Goal: Task Accomplishment & Management: Use online tool/utility

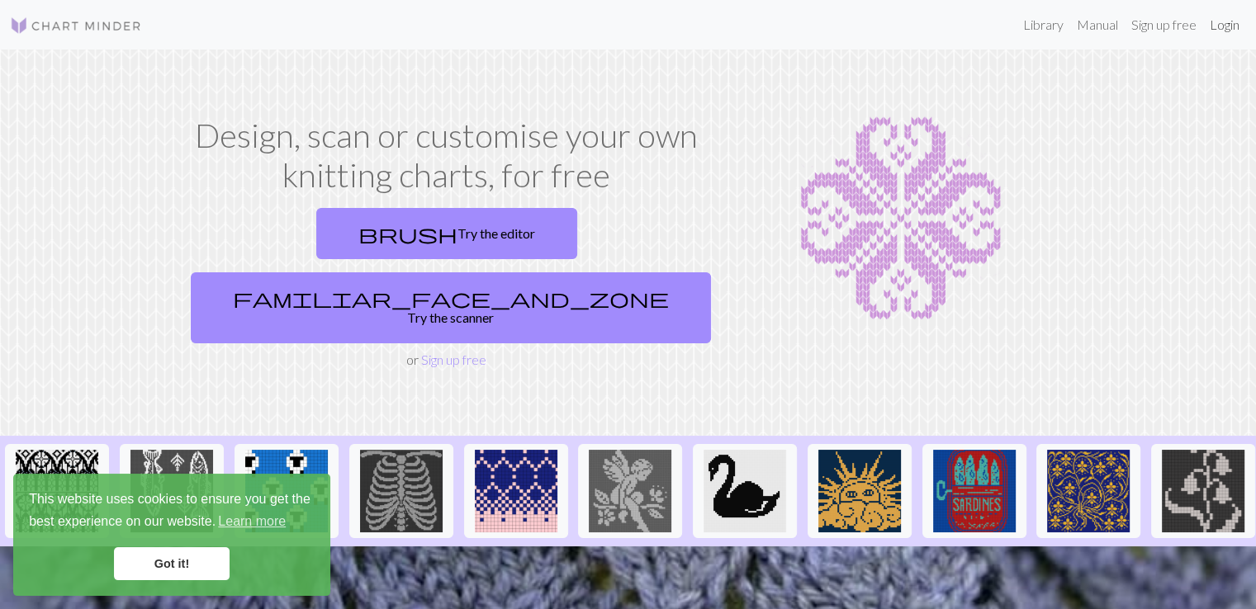
click at [1223, 31] on link "Login" at bounding box center [1224, 24] width 43 height 33
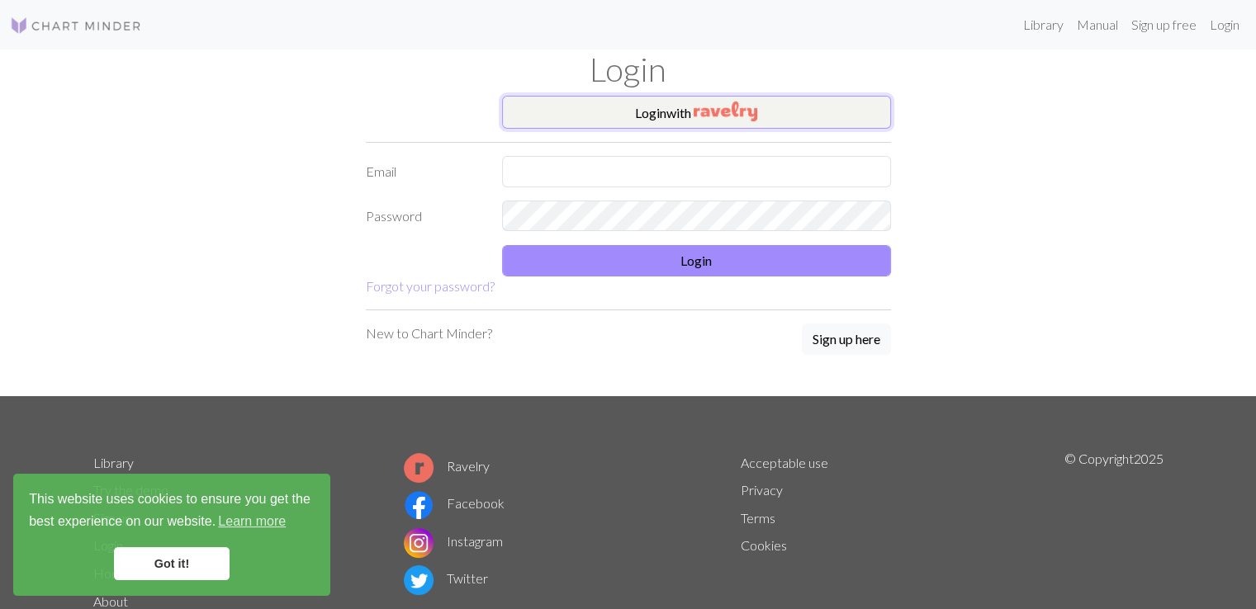
click at [755, 116] on img "button" at bounding box center [725, 112] width 64 height 20
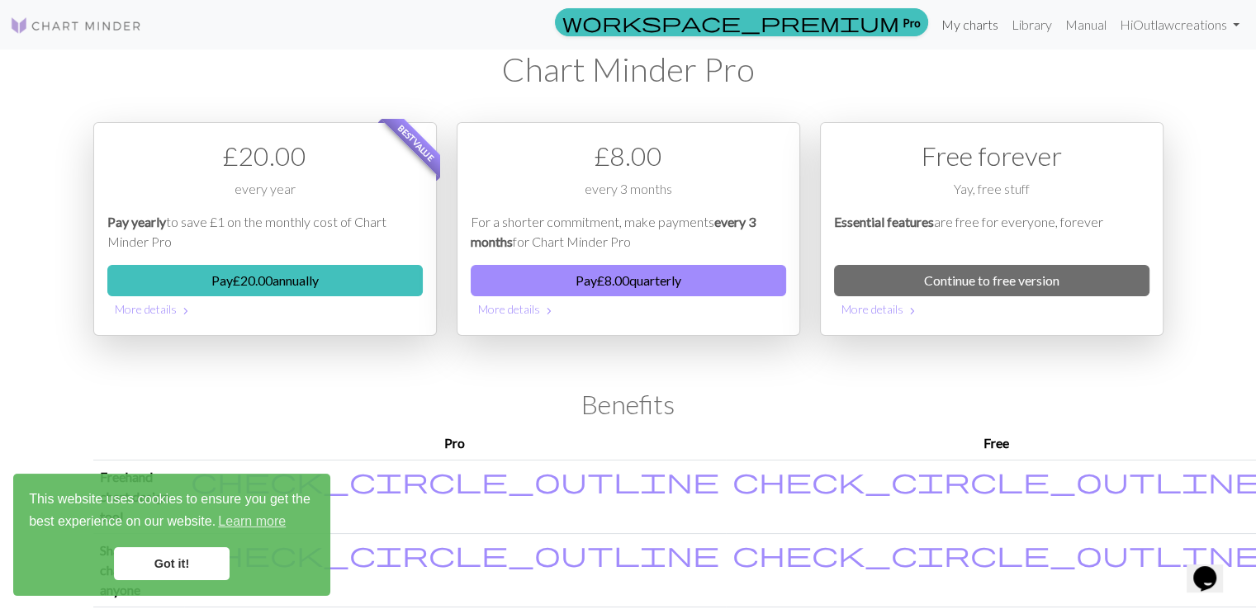
click at [981, 28] on link "My charts" at bounding box center [969, 24] width 70 height 33
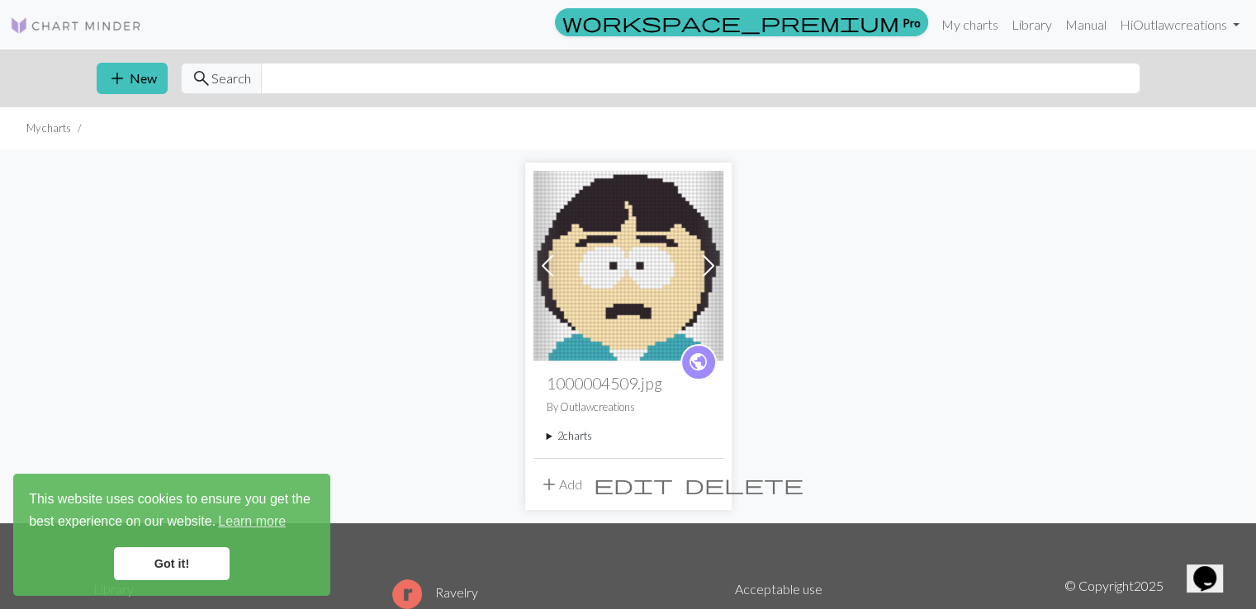
click at [165, 570] on link "Got it!" at bounding box center [172, 563] width 116 height 33
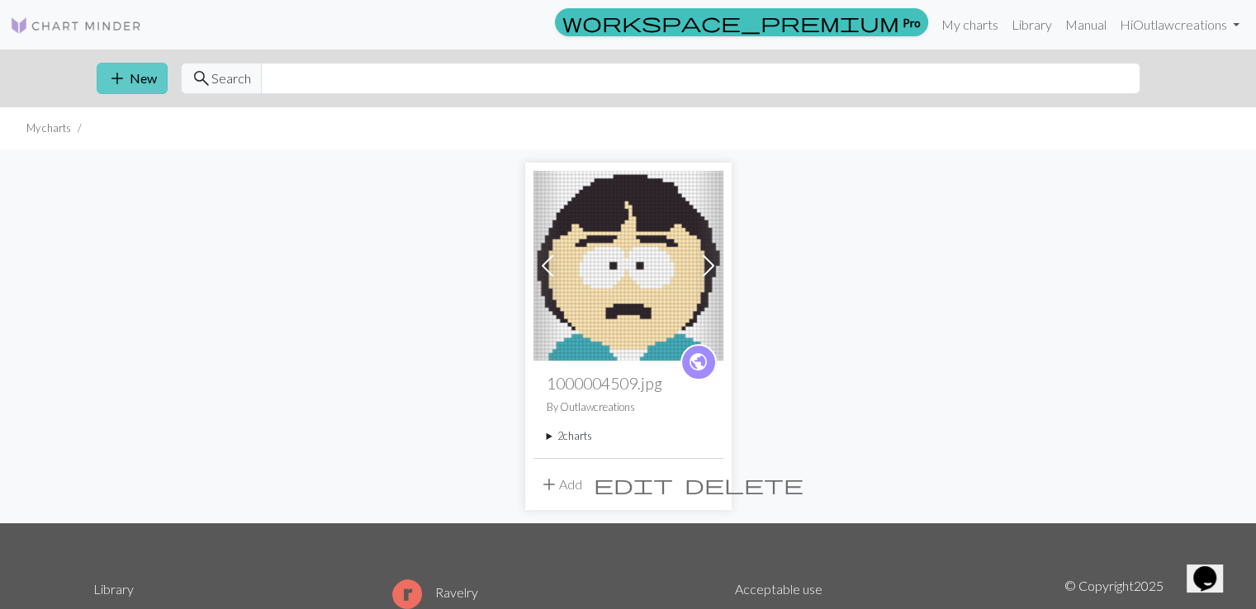
click at [125, 71] on span "add" at bounding box center [117, 78] width 20 height 23
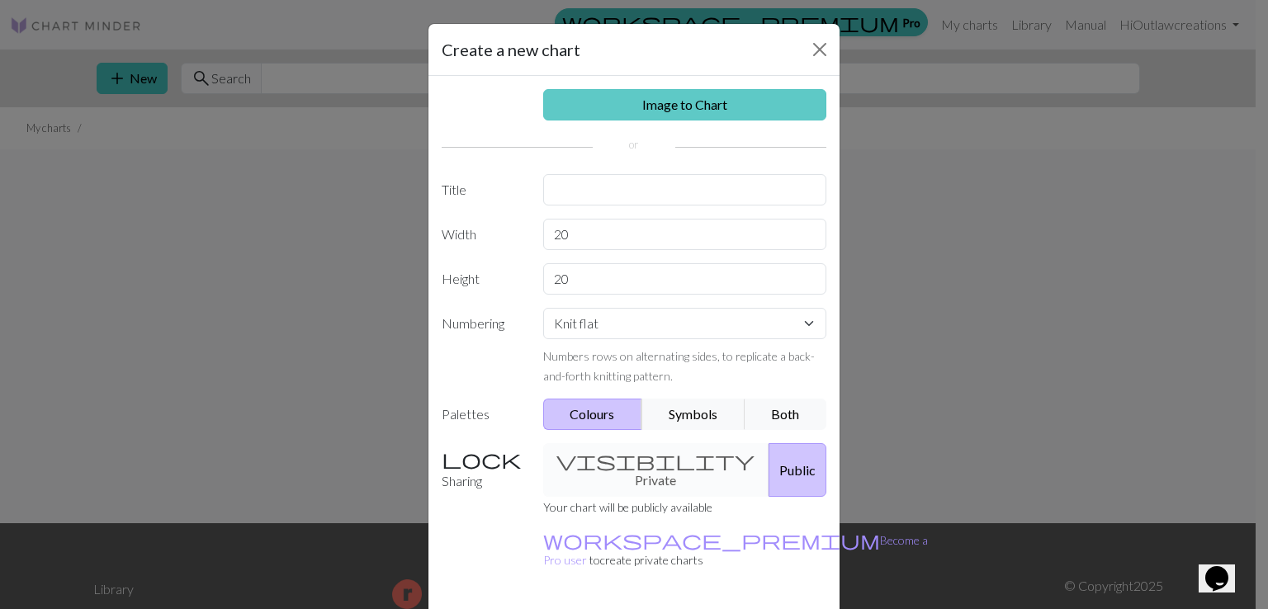
click at [704, 96] on link "Image to Chart" at bounding box center [685, 104] width 284 height 31
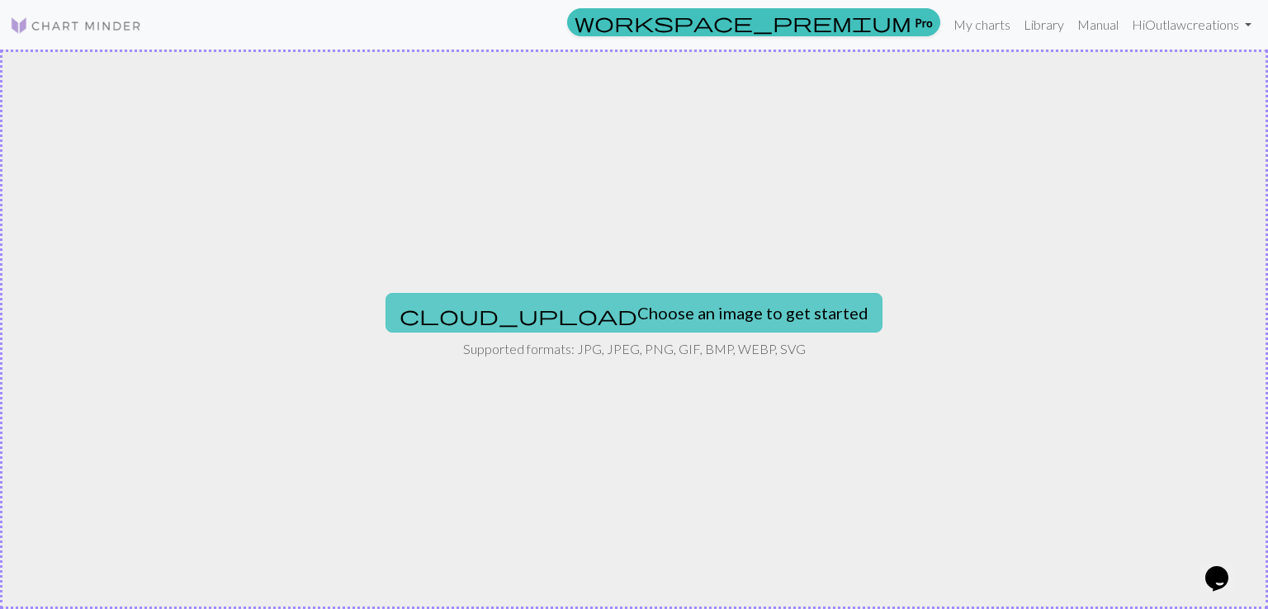
click at [673, 308] on button "cloud_upload Choose an image to get started" at bounding box center [633, 313] width 497 height 40
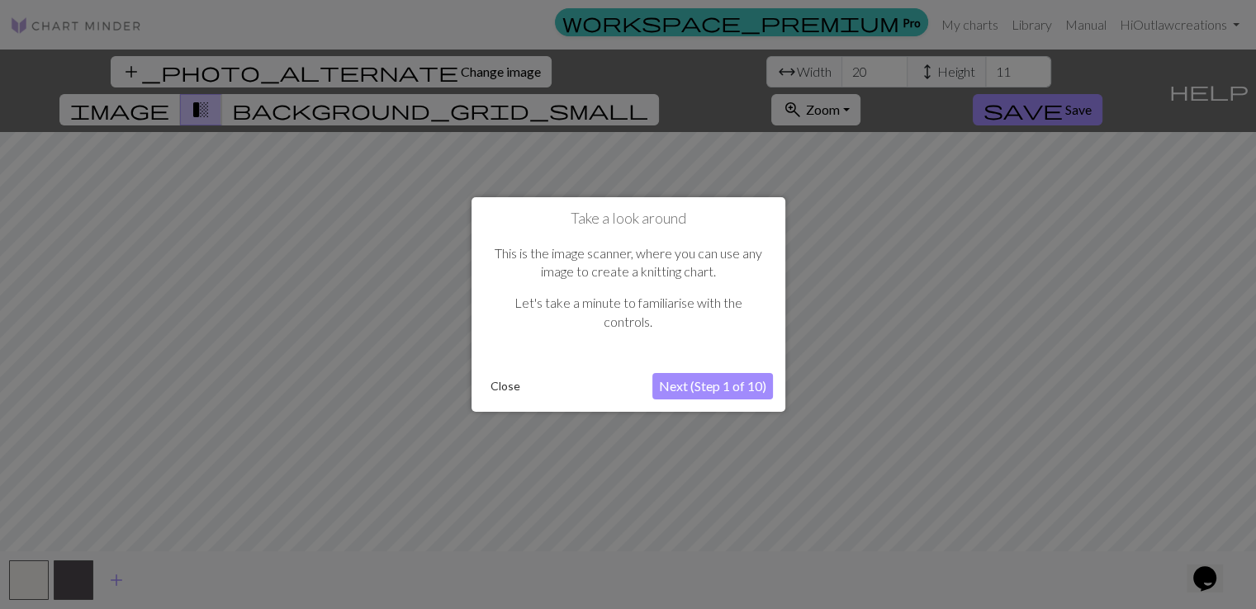
click at [504, 384] on button "Close" at bounding box center [505, 386] width 43 height 25
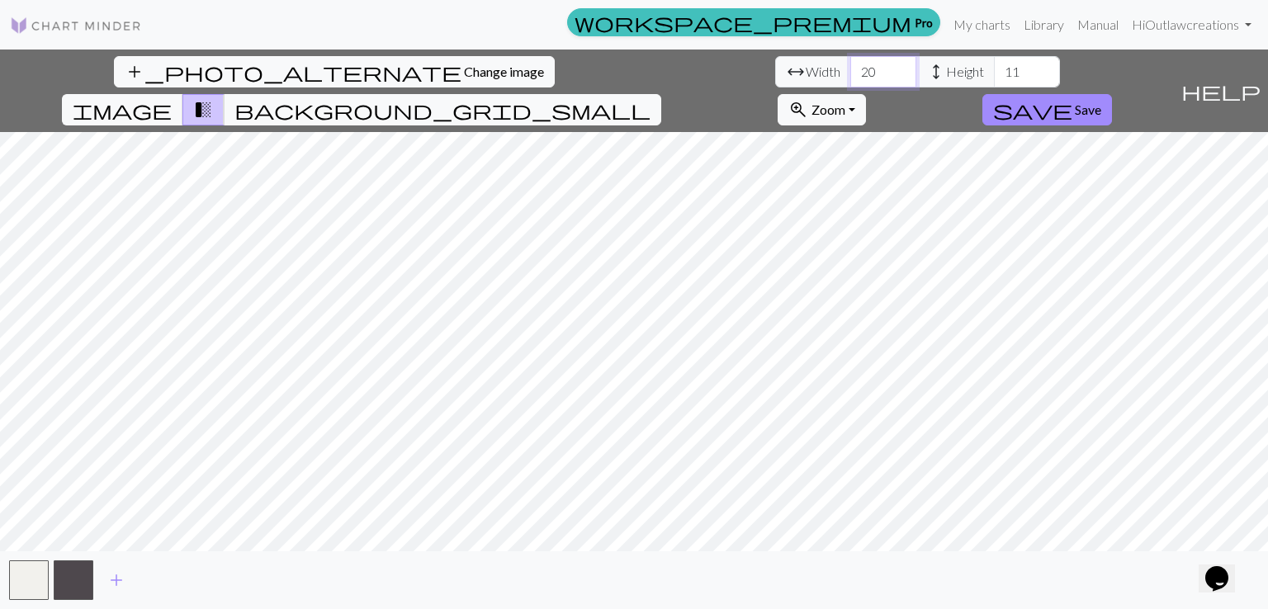
click at [850, 69] on input "20" at bounding box center [883, 71] width 66 height 31
type input "25"
click at [994, 73] on input "10" at bounding box center [1027, 71] width 66 height 31
type input "1"
type input "50"
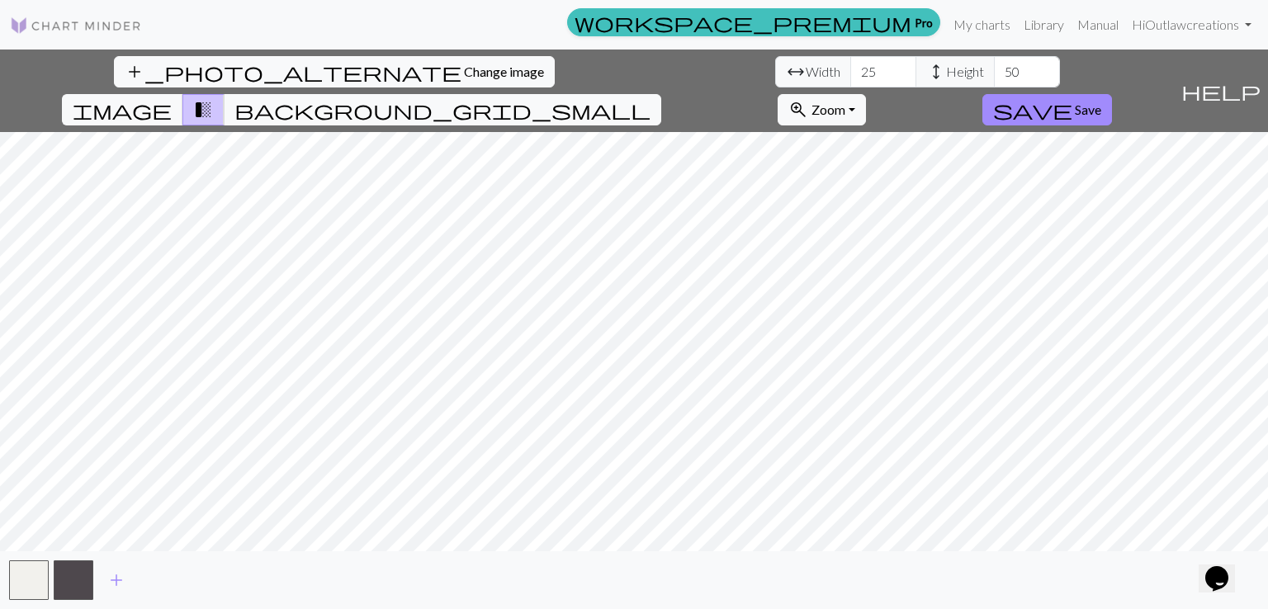
click at [750, 552] on div "add_photo_alternate Change image arrow_range Width 25 height Height 50 image tr…" at bounding box center [634, 330] width 1268 height 560
click at [866, 94] on button "zoom_in Zoom Zoom" at bounding box center [822, 109] width 88 height 31
click at [909, 226] on button "50%" at bounding box center [843, 239] width 130 height 26
drag, startPoint x: 971, startPoint y: 67, endPoint x: 970, endPoint y: 77, distance: 9.9
click at [845, 102] on span "Zoom" at bounding box center [828, 110] width 34 height 16
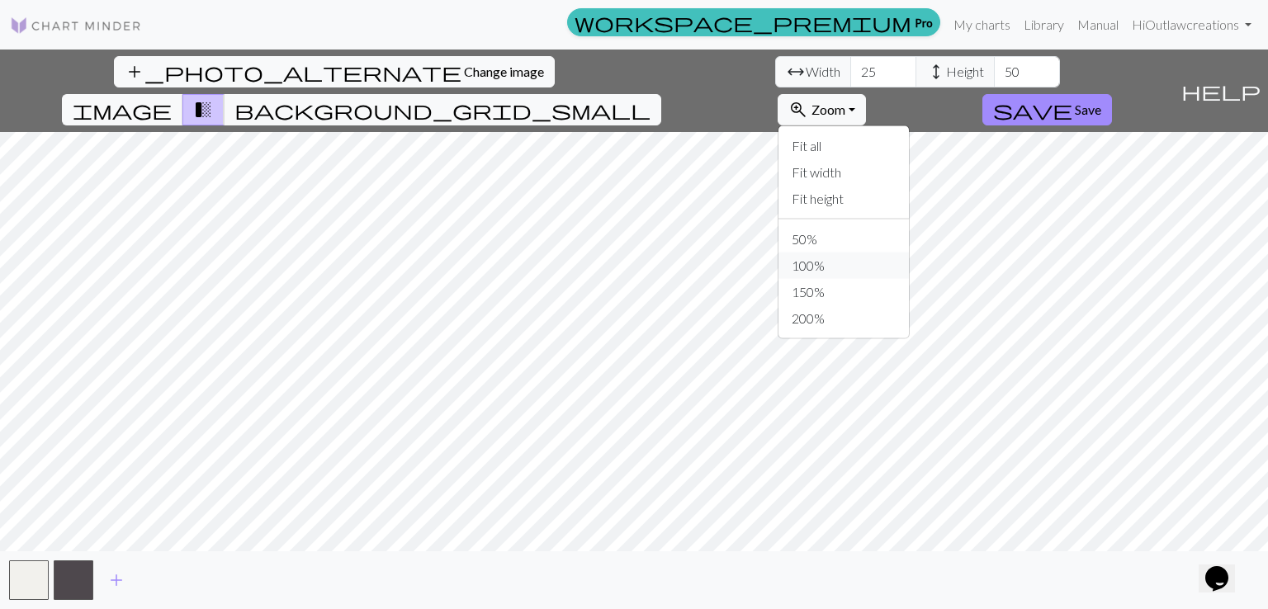
click at [909, 253] on button "100%" at bounding box center [843, 266] width 130 height 26
click at [120, 585] on span "add" at bounding box center [116, 580] width 20 height 23
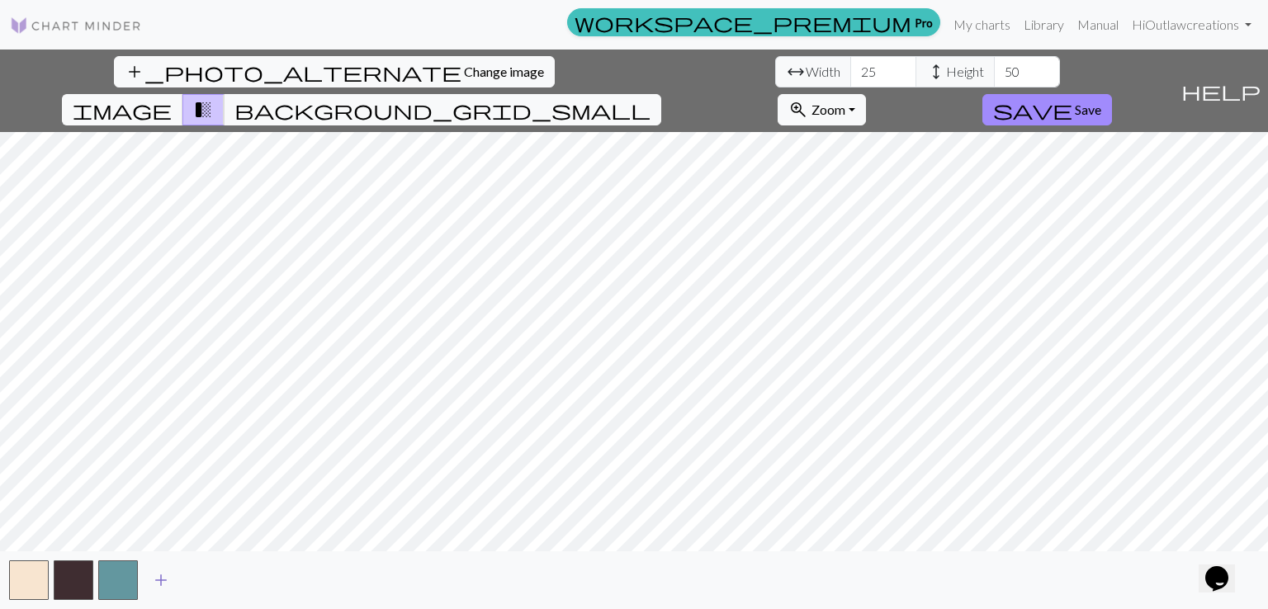
click at [120, 585] on button "button" at bounding box center [118, 580] width 40 height 40
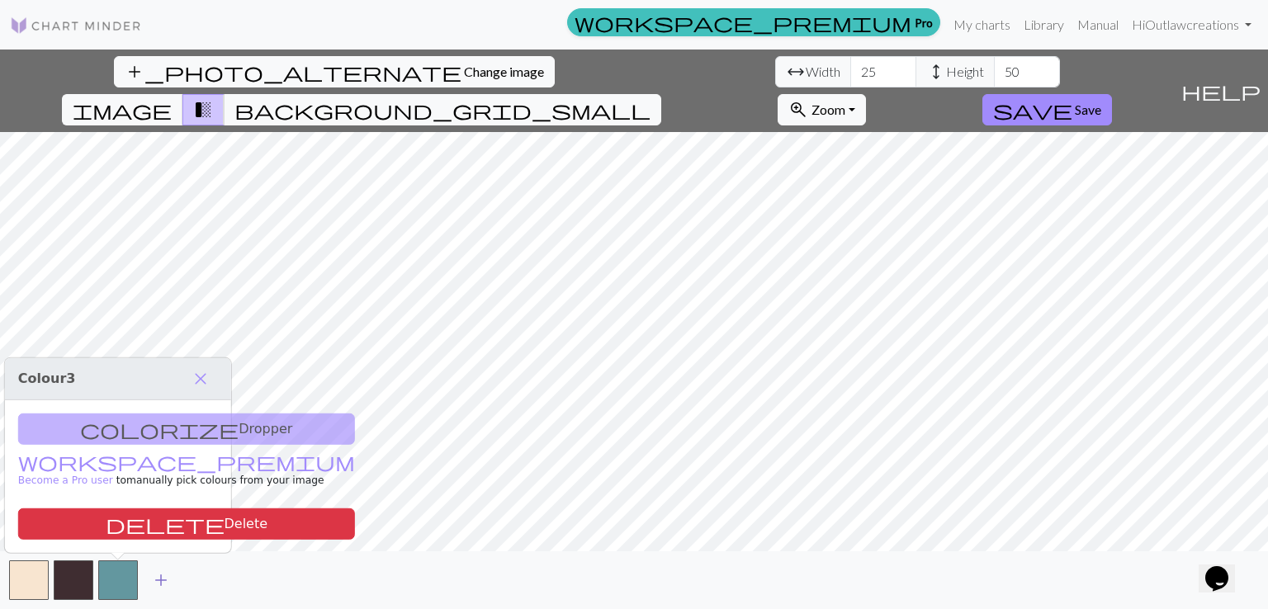
click at [160, 579] on span "add" at bounding box center [161, 580] width 20 height 23
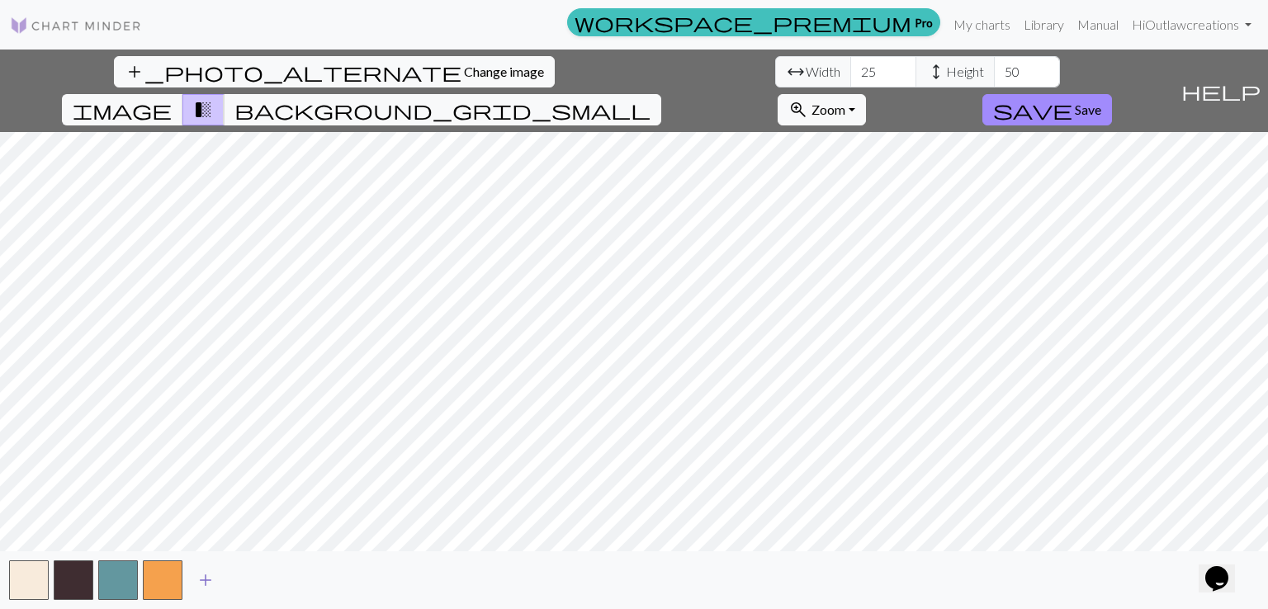
click at [203, 582] on span "add" at bounding box center [206, 580] width 20 height 23
click at [248, 578] on span "add" at bounding box center [250, 580] width 20 height 23
click at [305, 572] on button "add" at bounding box center [294, 580] width 41 height 31
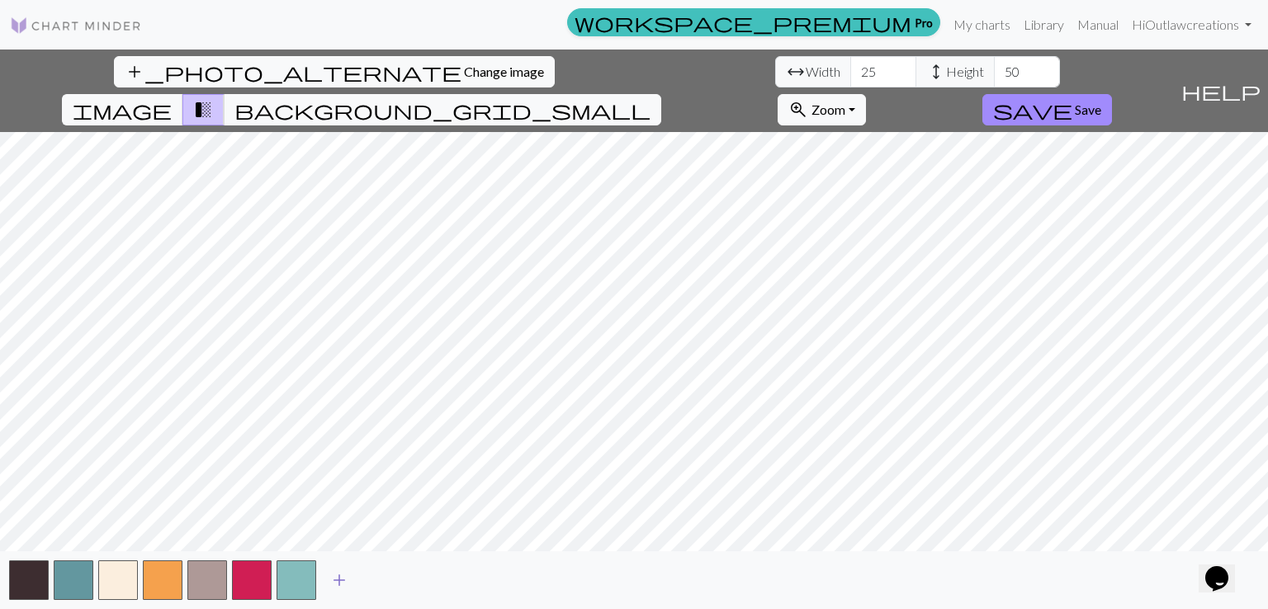
click at [330, 575] on span "add" at bounding box center [339, 580] width 20 height 23
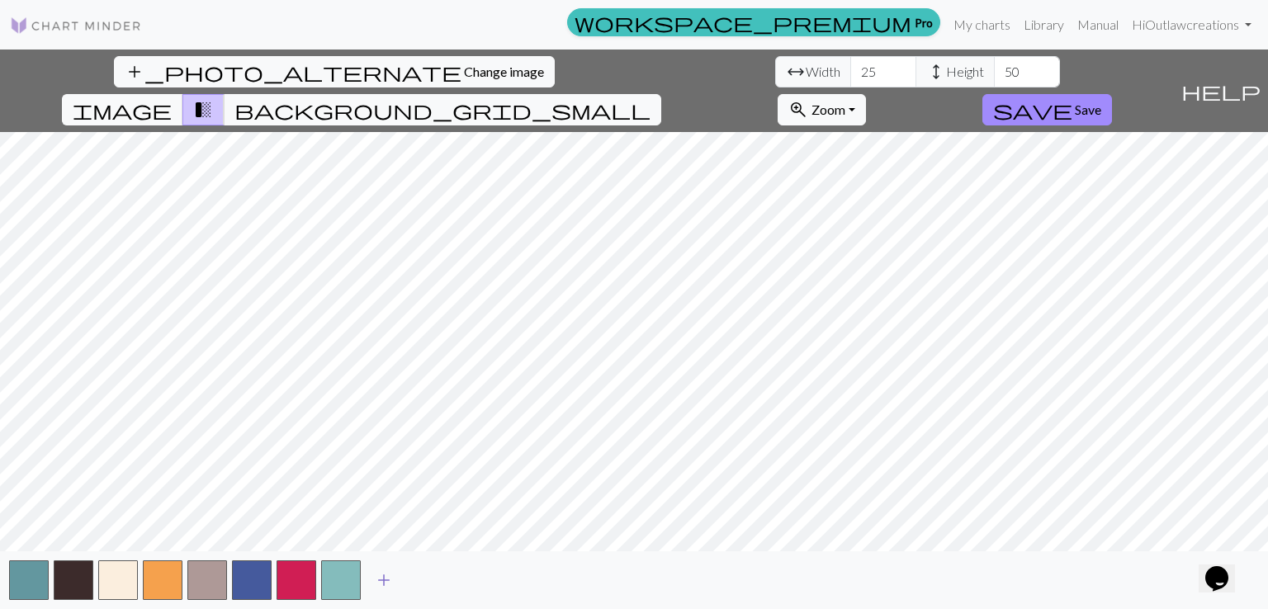
click at [376, 577] on span "add" at bounding box center [384, 580] width 20 height 23
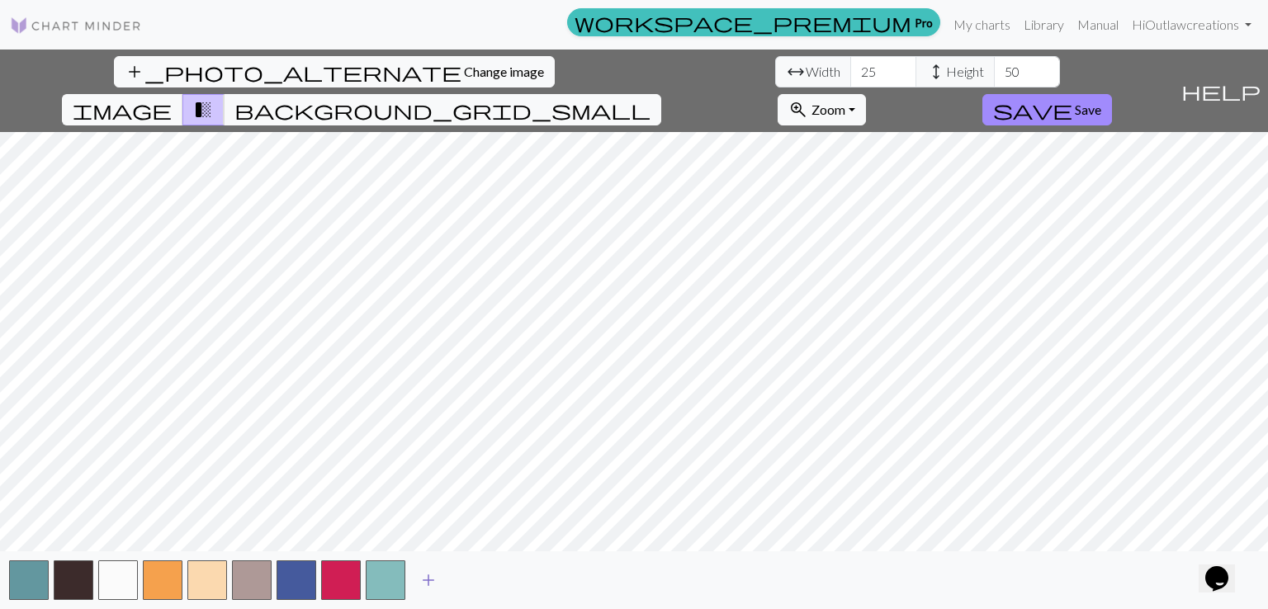
click at [423, 573] on span "add" at bounding box center [429, 580] width 20 height 23
click at [454, 581] on button "add" at bounding box center [472, 580] width 41 height 31
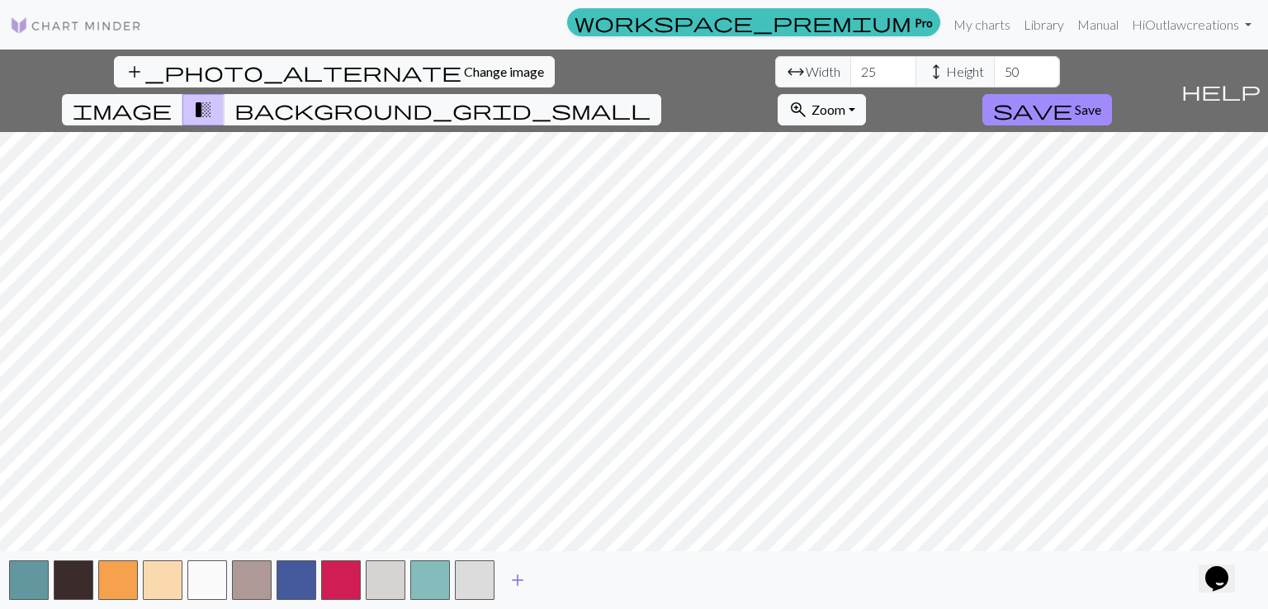
click at [519, 584] on span "add" at bounding box center [518, 580] width 20 height 23
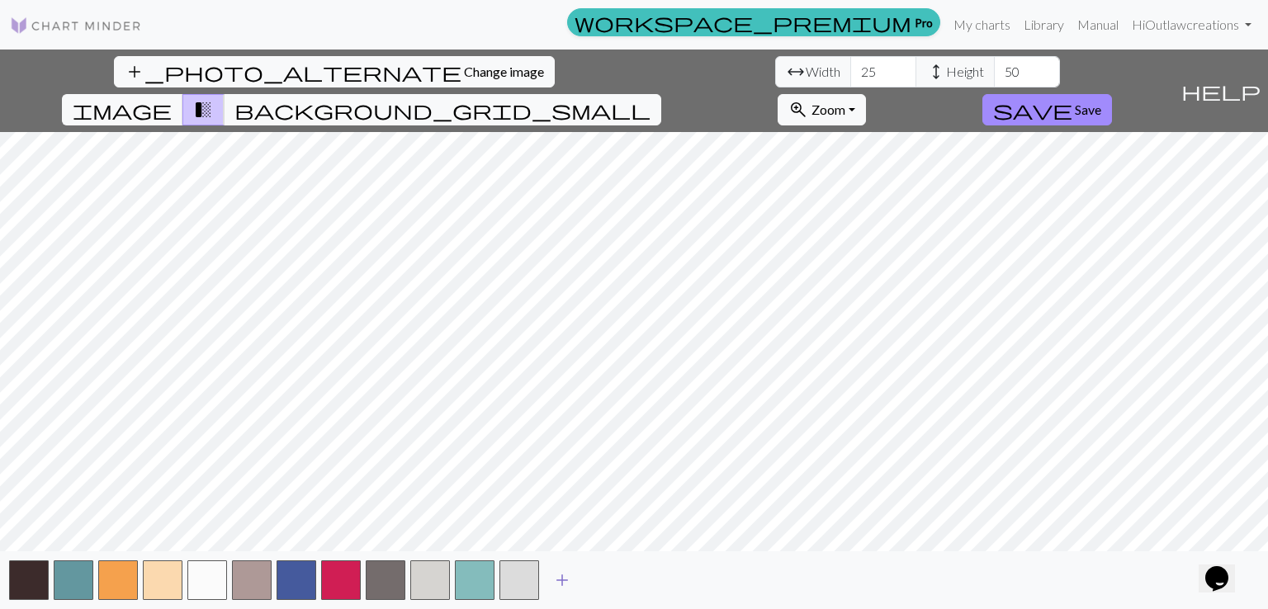
click at [560, 573] on span "add" at bounding box center [562, 580] width 20 height 23
click at [602, 580] on span "add" at bounding box center [607, 580] width 20 height 23
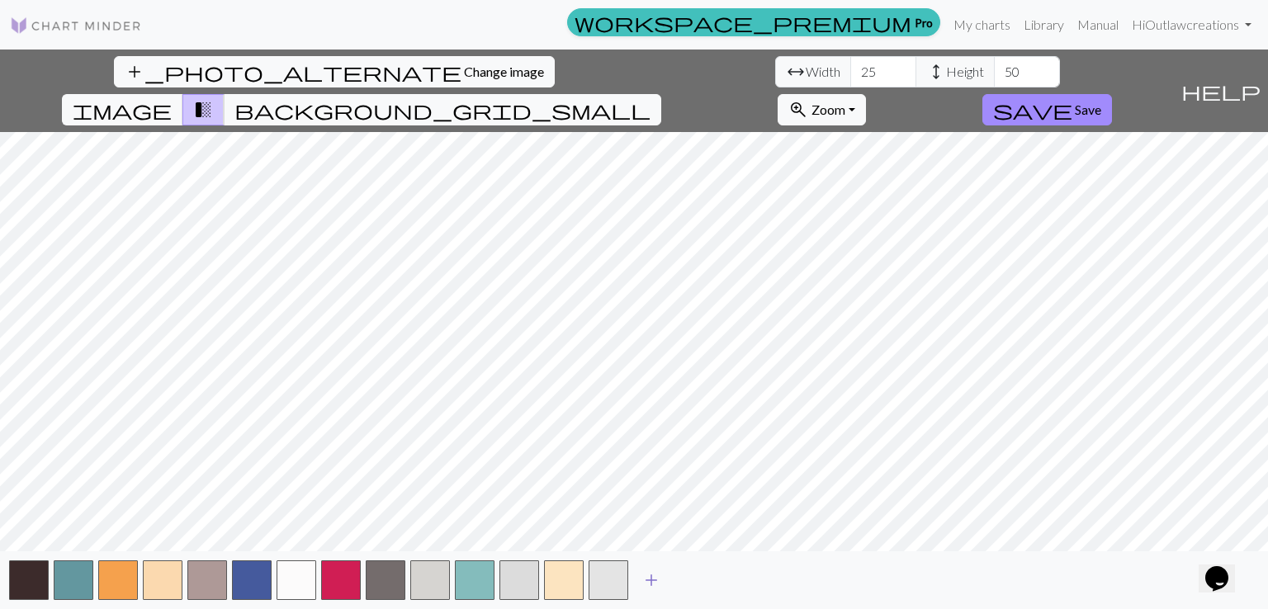
click at [646, 579] on span "add" at bounding box center [651, 580] width 20 height 23
click at [699, 566] on button "add" at bounding box center [695, 580] width 41 height 31
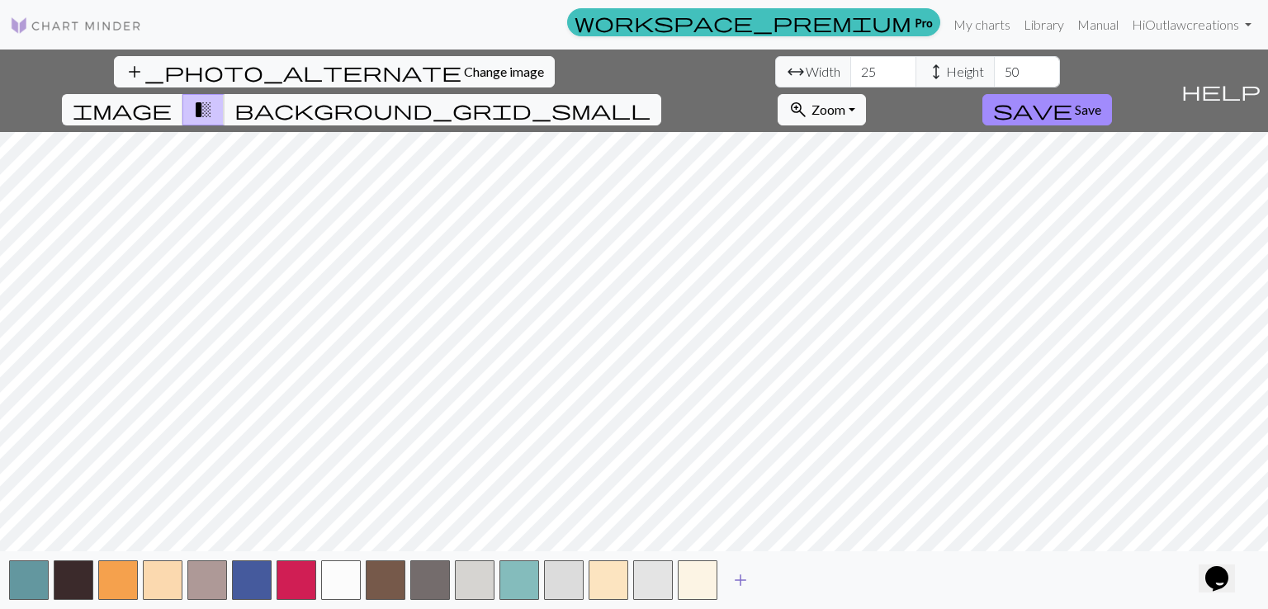
click at [759, 582] on button "add" at bounding box center [740, 580] width 41 height 31
click at [787, 576] on span "add" at bounding box center [785, 580] width 20 height 23
click at [835, 579] on span "add" at bounding box center [830, 580] width 20 height 23
click at [864, 579] on span "add" at bounding box center [874, 580] width 20 height 23
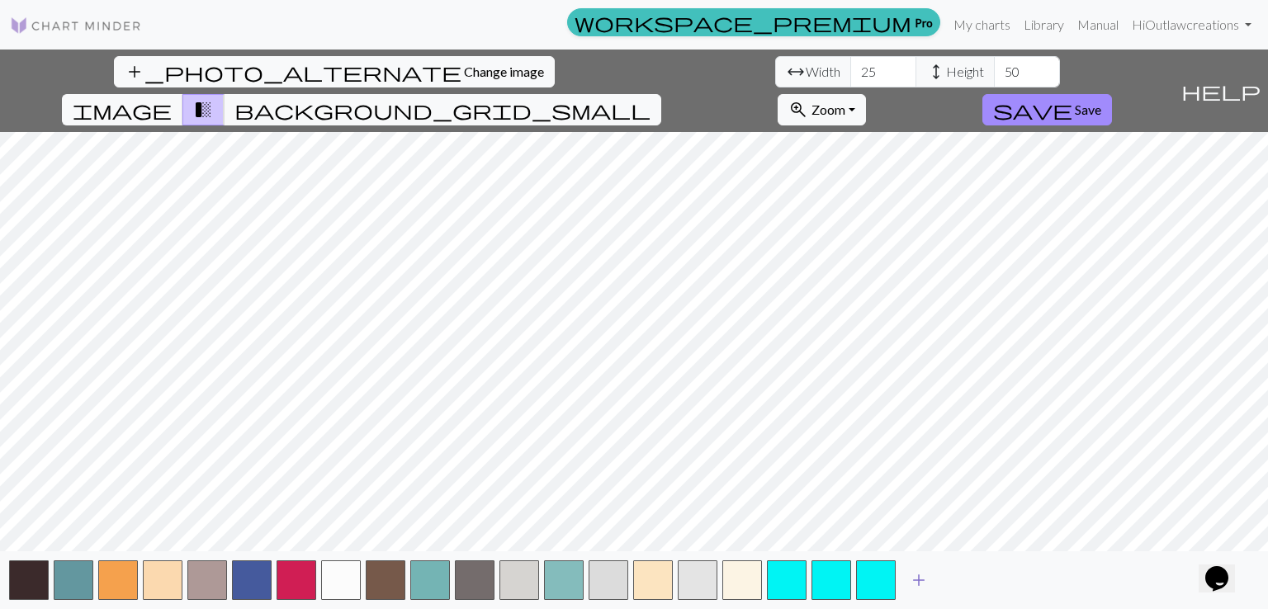
click at [911, 576] on span "add" at bounding box center [919, 580] width 20 height 23
click at [783, 579] on button "button" at bounding box center [787, 580] width 40 height 40
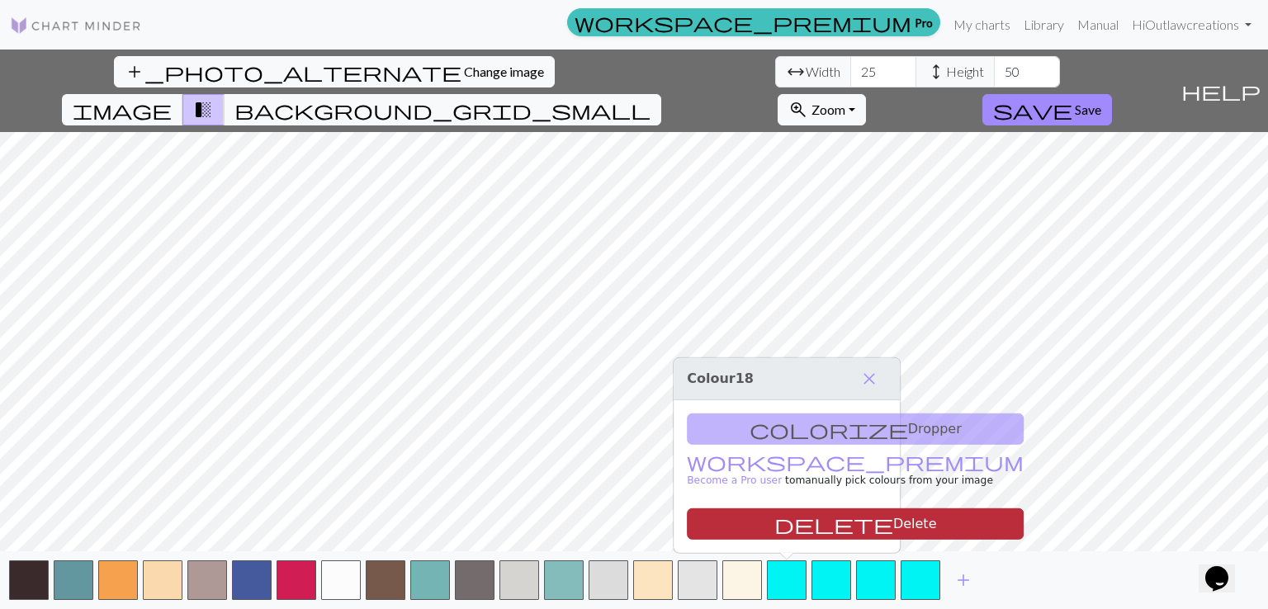
click at [778, 523] on button "delete Delete" at bounding box center [855, 523] width 337 height 31
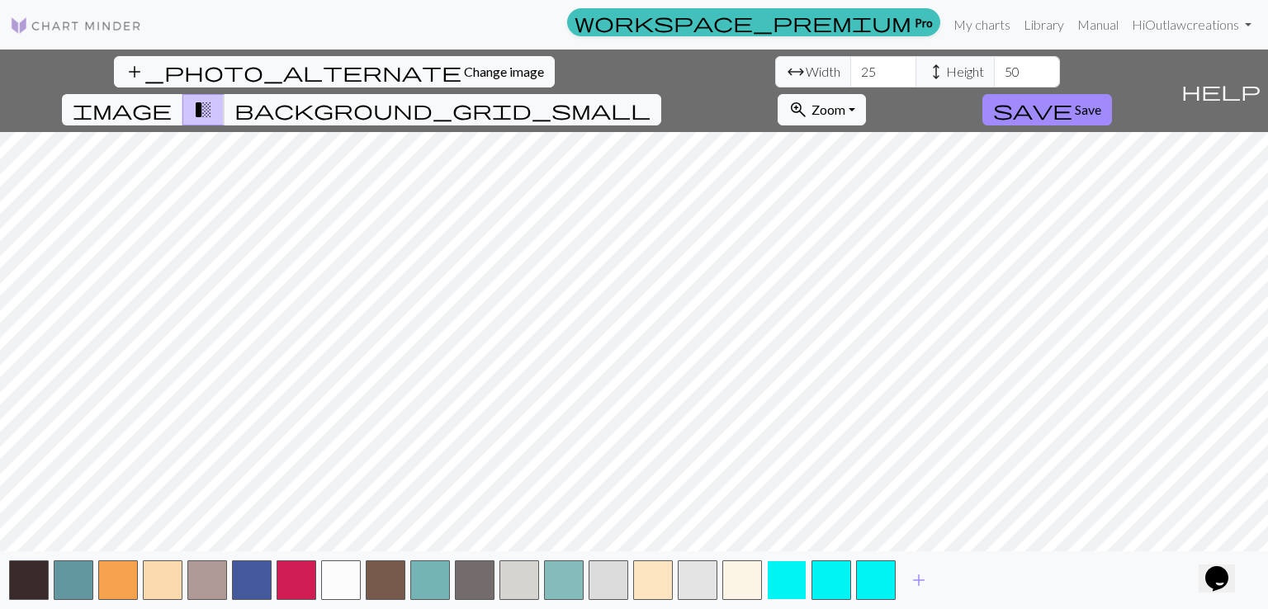
click at [799, 584] on button "button" at bounding box center [787, 580] width 40 height 40
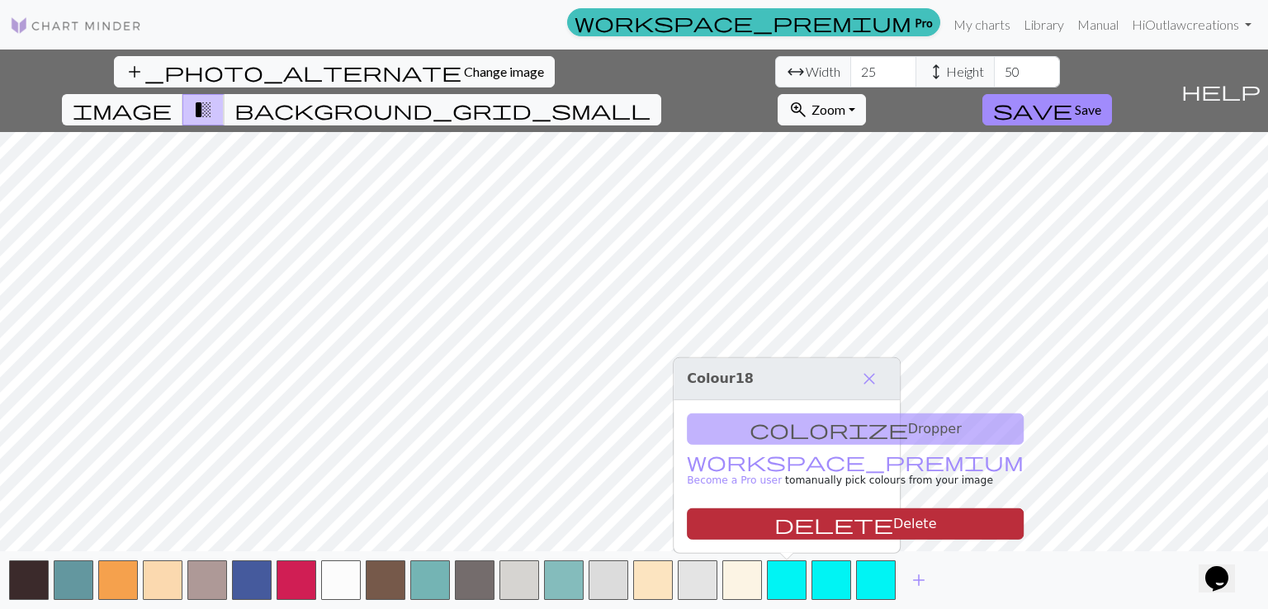
click at [774, 531] on span "delete" at bounding box center [833, 524] width 119 height 23
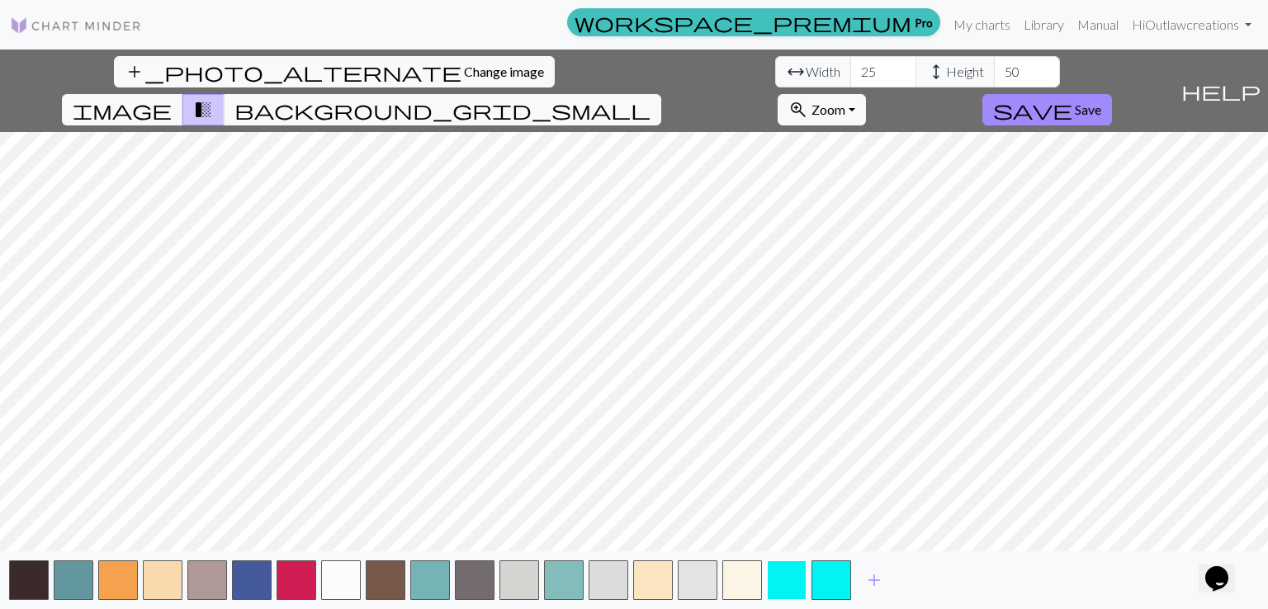
click at [791, 579] on button "button" at bounding box center [787, 580] width 40 height 40
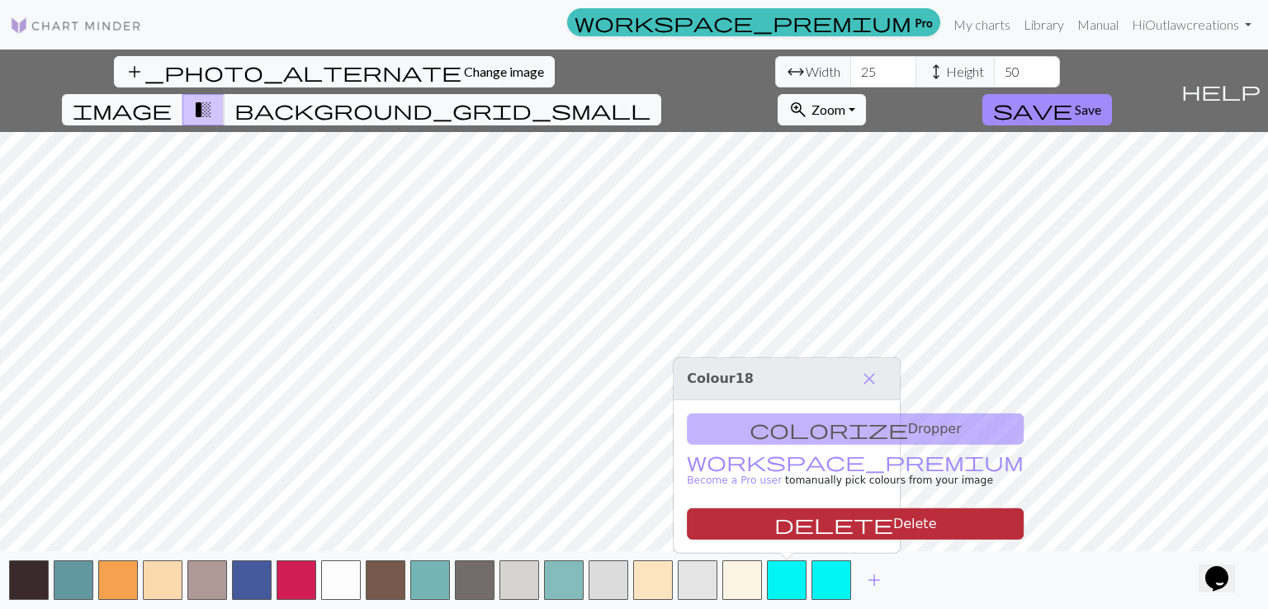
click at [774, 524] on span "delete" at bounding box center [833, 524] width 119 height 23
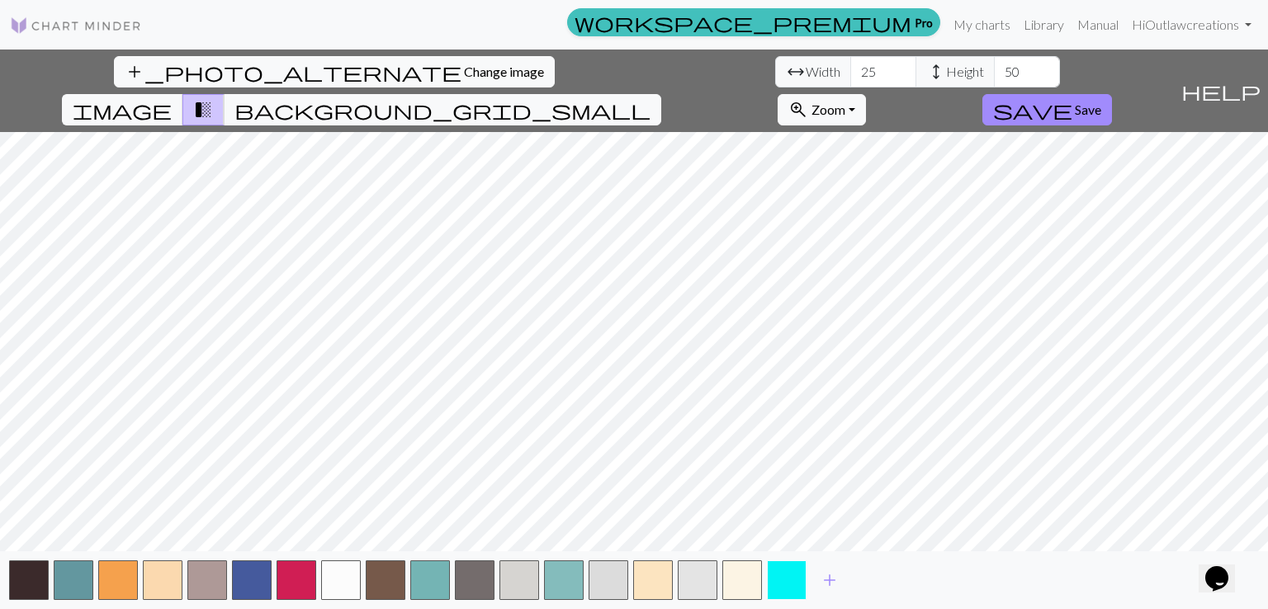
click at [784, 584] on button "button" at bounding box center [787, 580] width 40 height 40
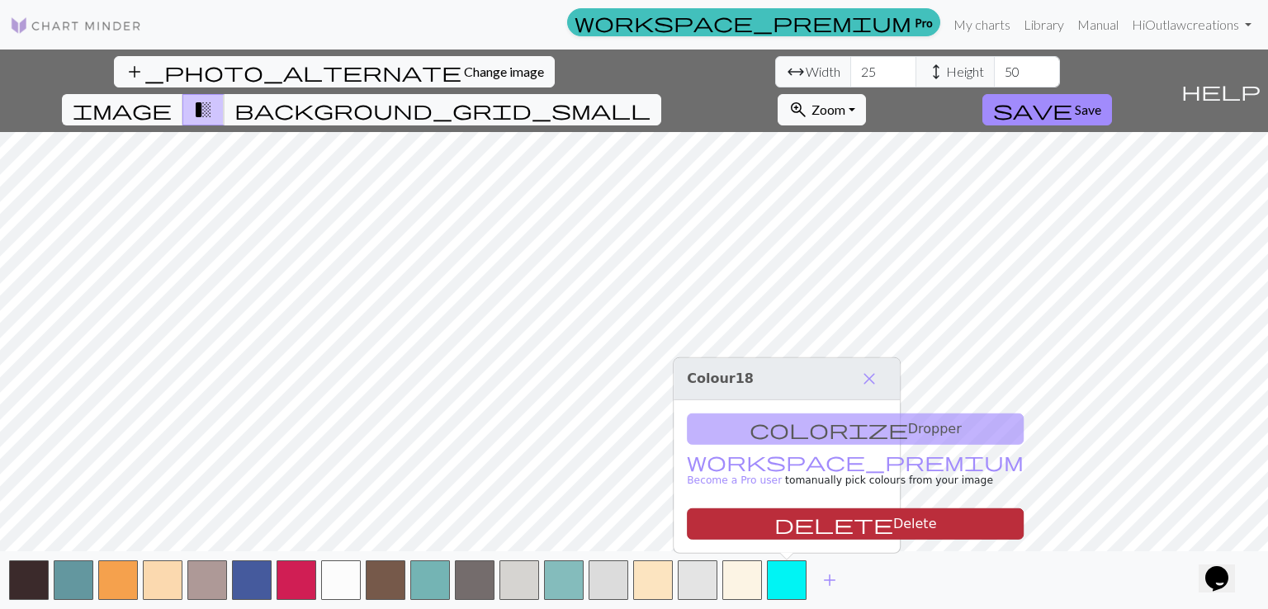
click at [774, 525] on span "delete" at bounding box center [833, 524] width 119 height 23
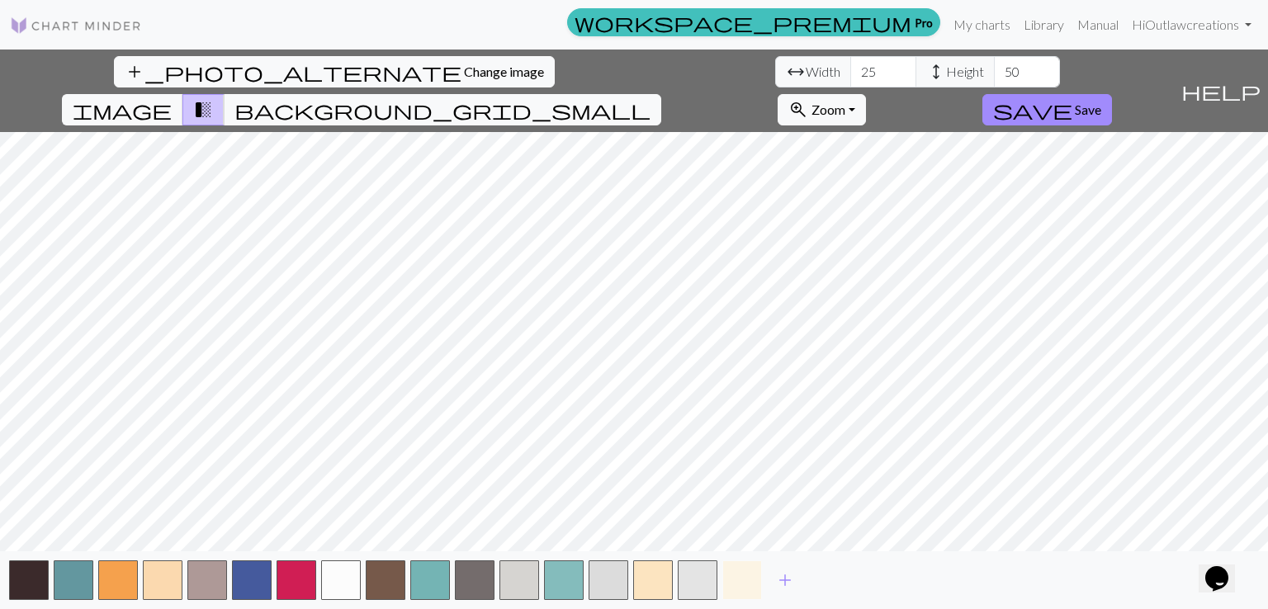
click at [751, 583] on button "button" at bounding box center [742, 580] width 40 height 40
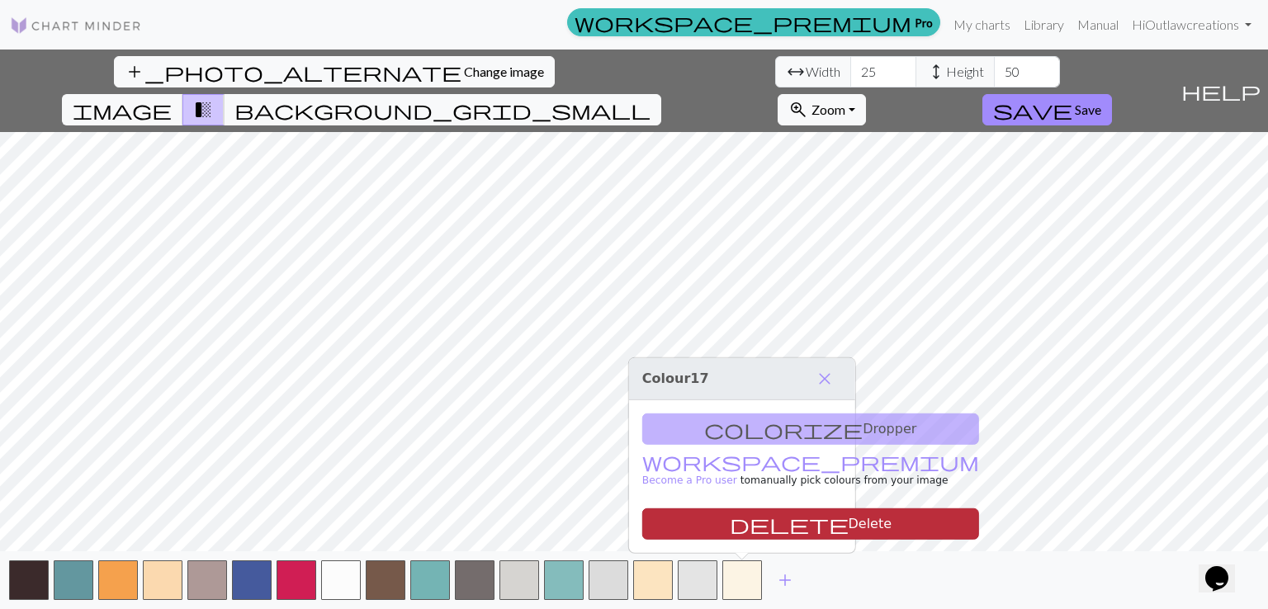
click at [735, 520] on button "delete Delete" at bounding box center [810, 523] width 337 height 31
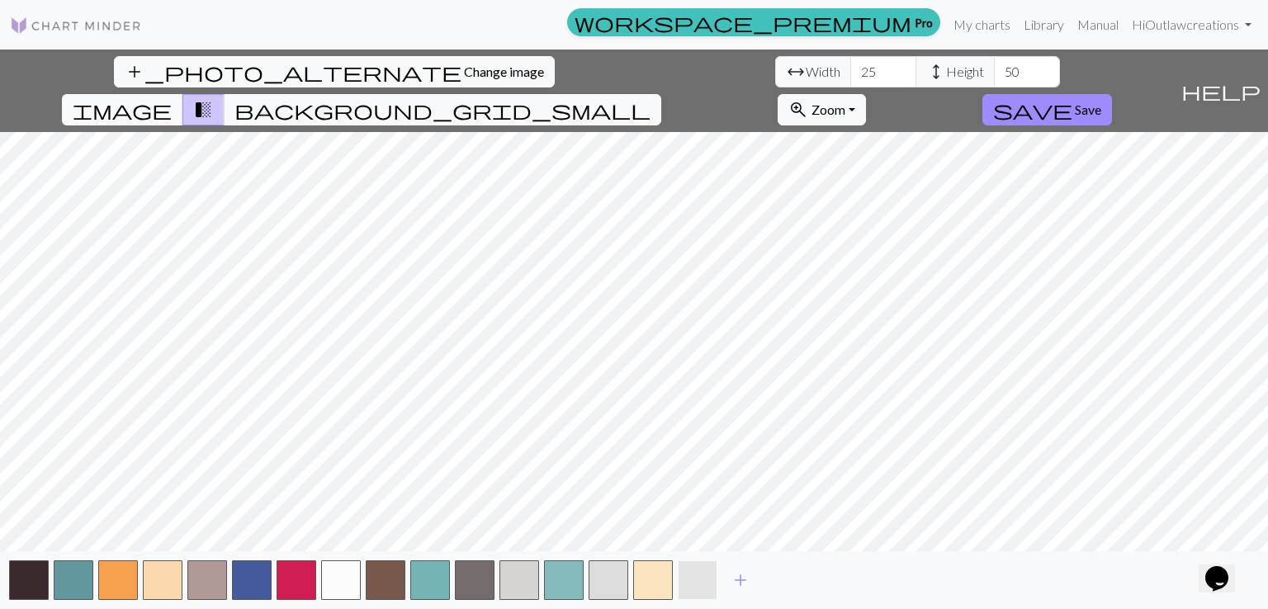
click at [703, 592] on button "button" at bounding box center [698, 580] width 40 height 40
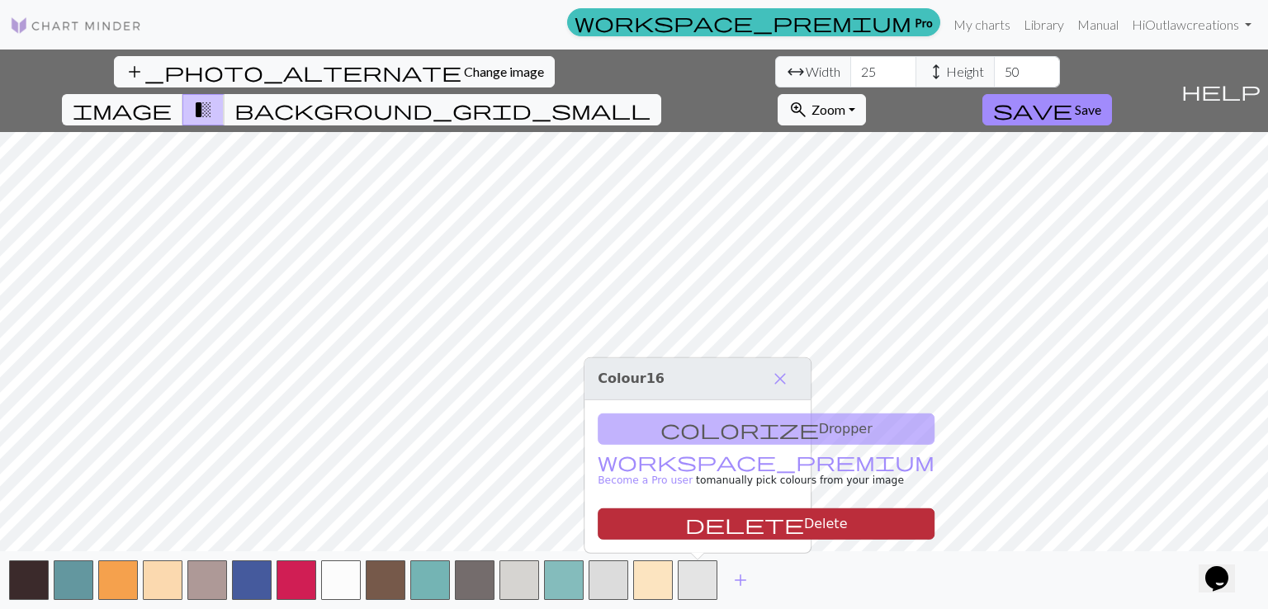
click at [692, 523] on button "delete Delete" at bounding box center [766, 523] width 337 height 31
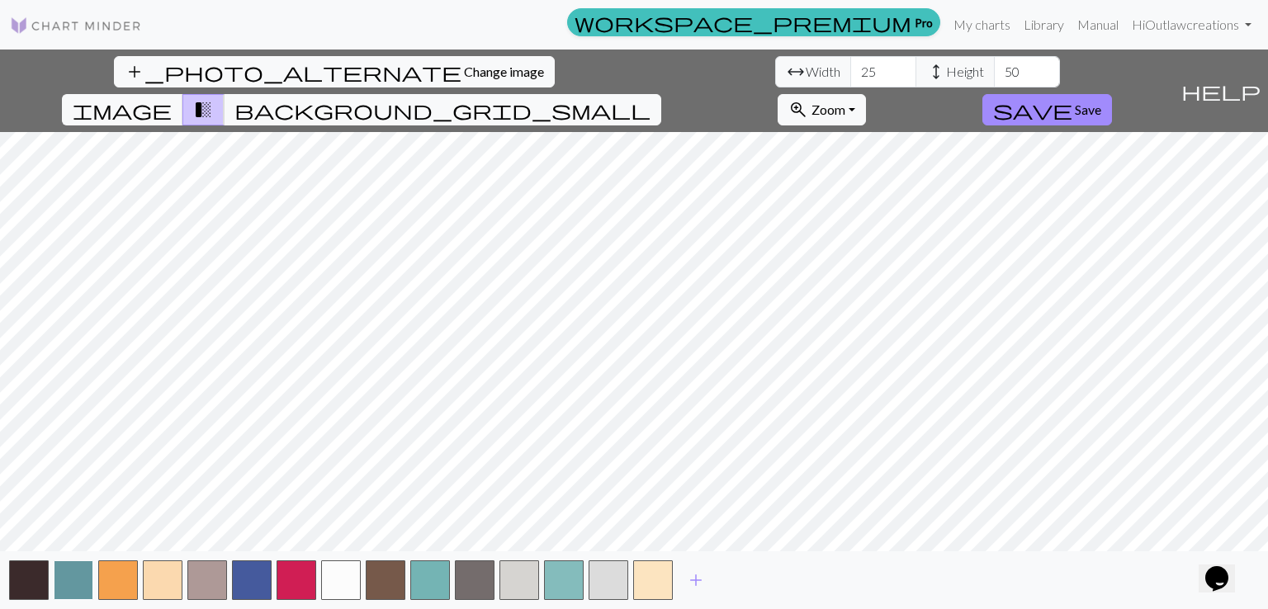
click at [64, 578] on button "button" at bounding box center [74, 580] width 40 height 40
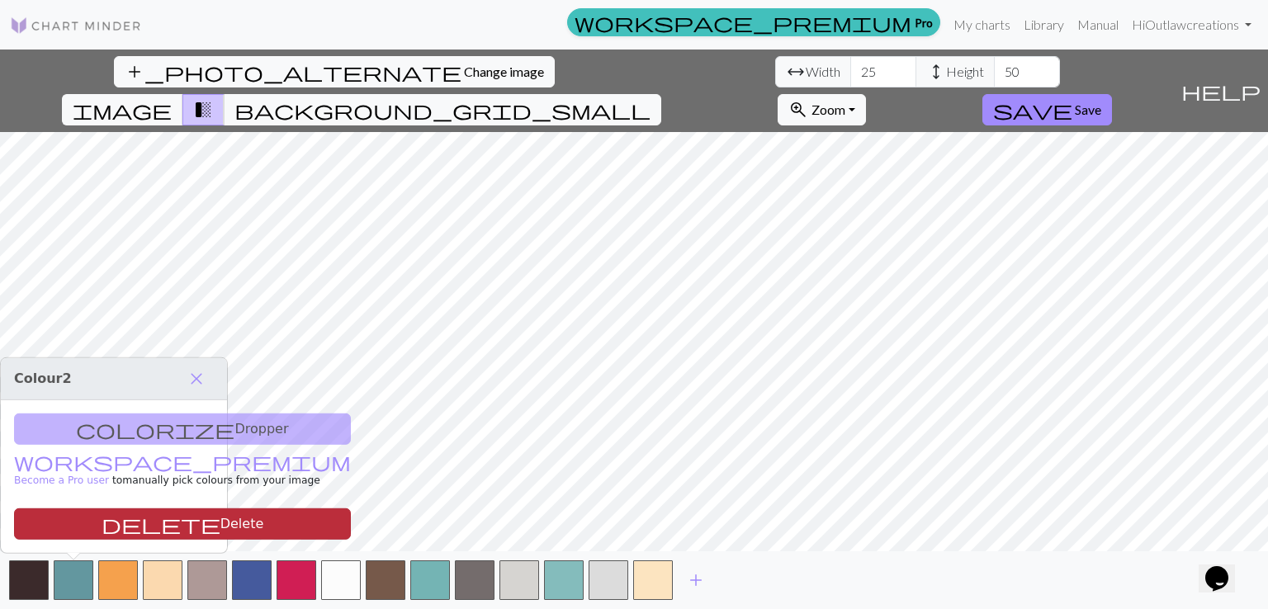
click at [130, 519] on button "delete Delete" at bounding box center [182, 523] width 337 height 31
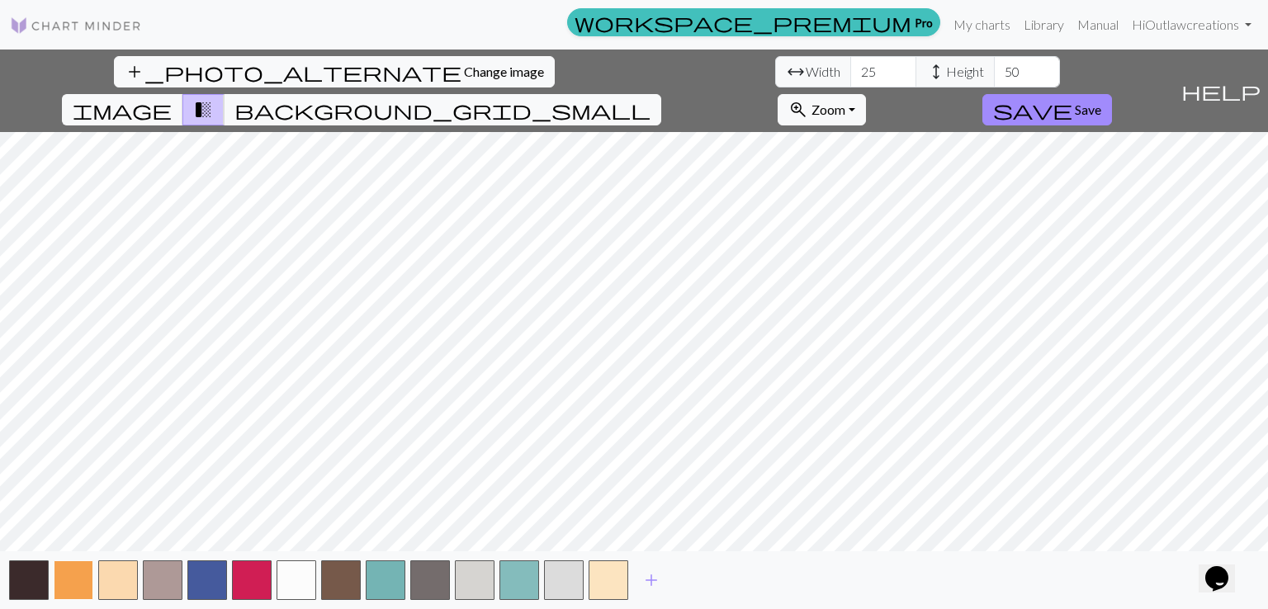
click at [80, 577] on button "button" at bounding box center [74, 580] width 40 height 40
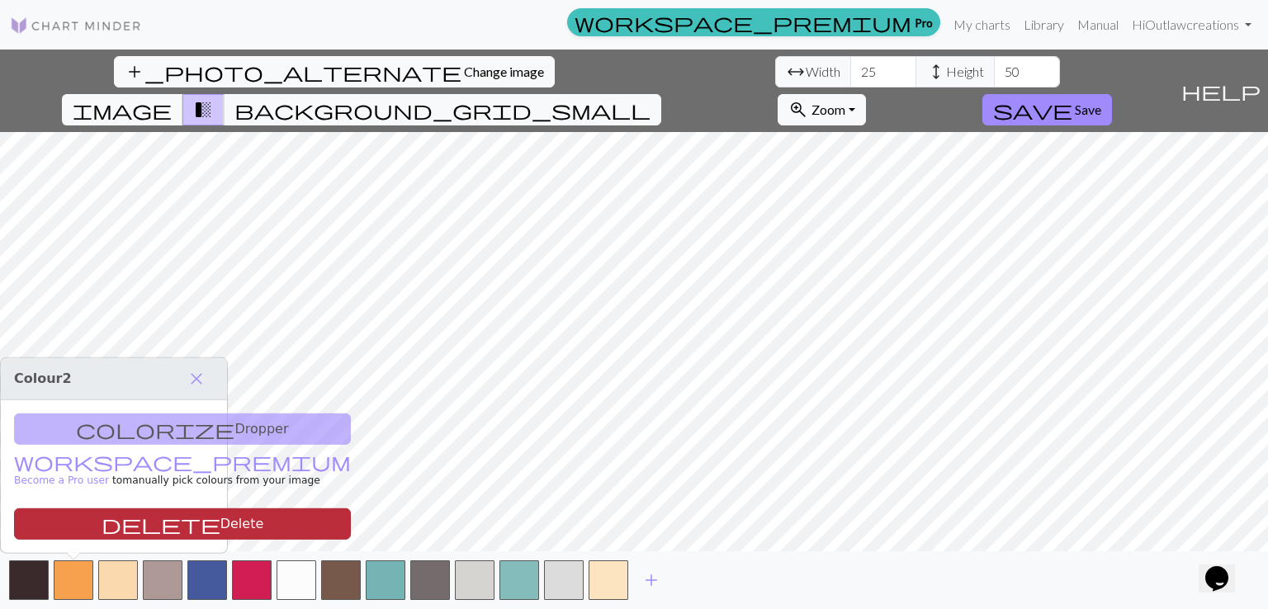
click at [113, 518] on button "delete Delete" at bounding box center [182, 523] width 337 height 31
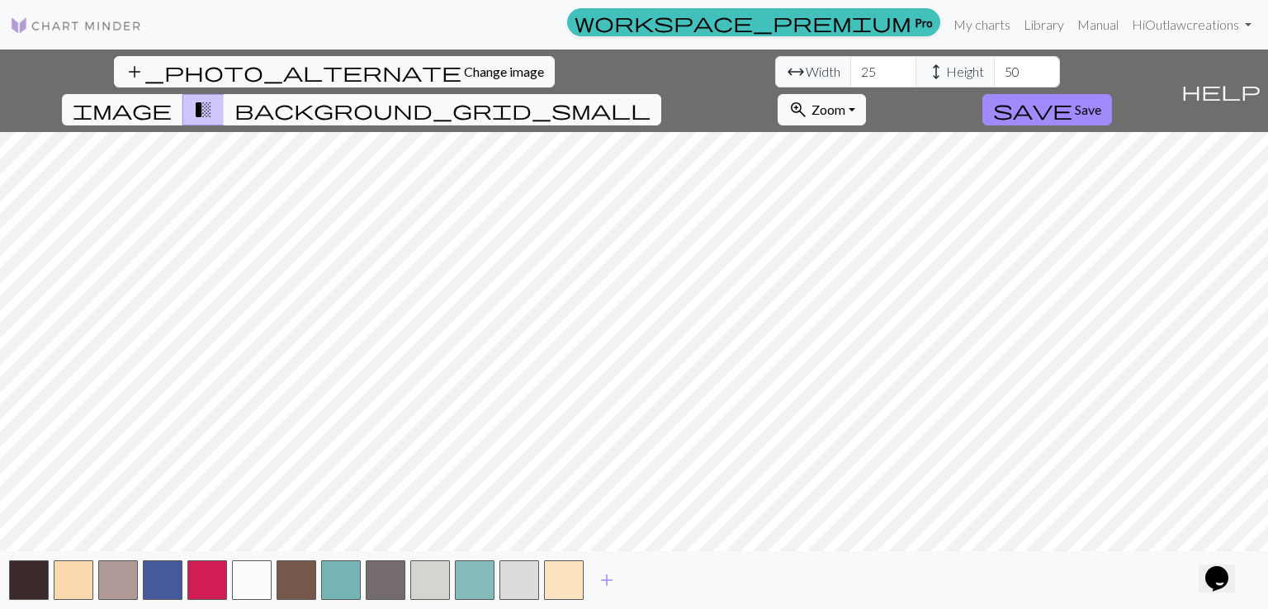
click at [650, 98] on span "background_grid_small" at bounding box center [442, 109] width 416 height 23
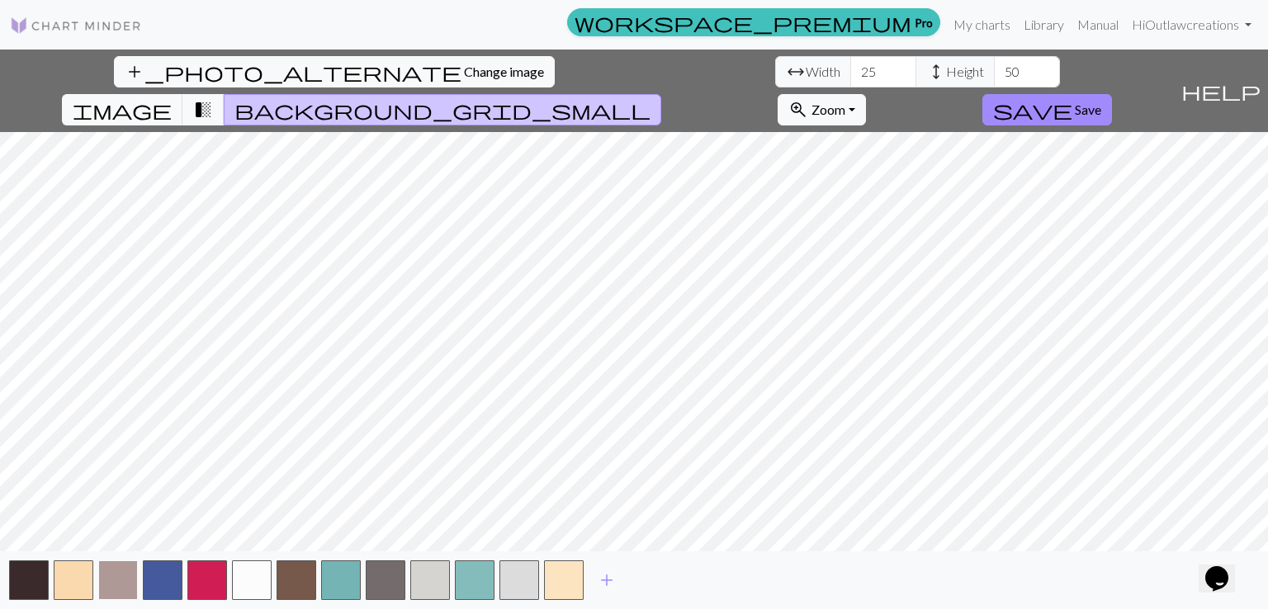
click at [120, 587] on button "button" at bounding box center [118, 580] width 40 height 40
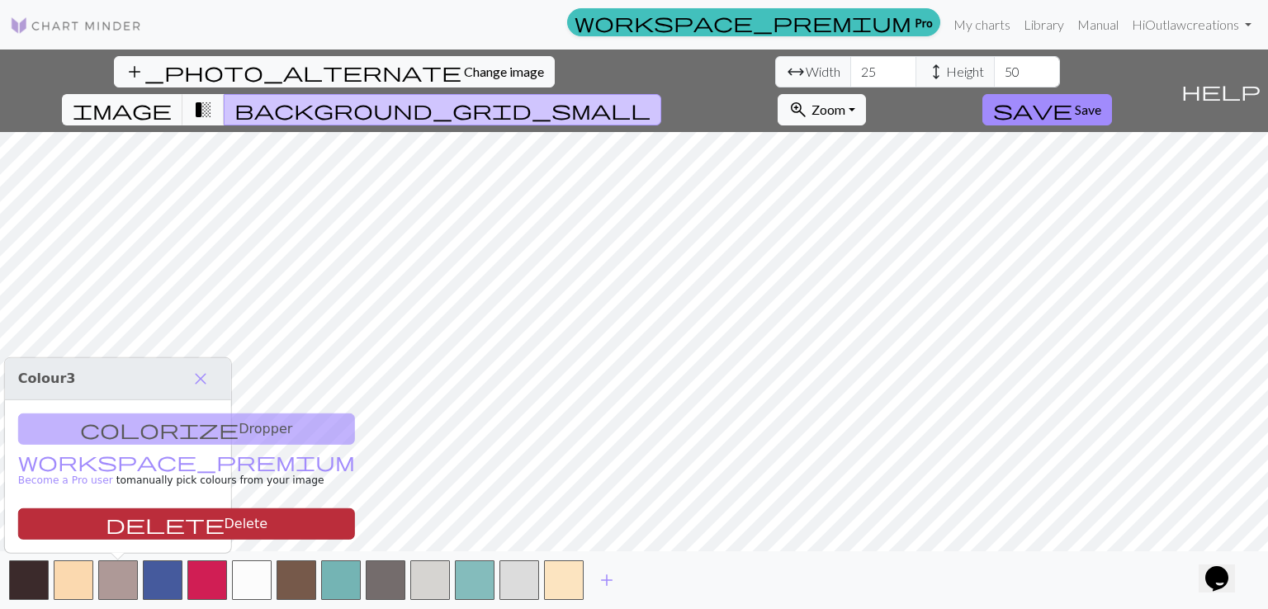
click at [149, 518] on button "delete Delete" at bounding box center [186, 523] width 337 height 31
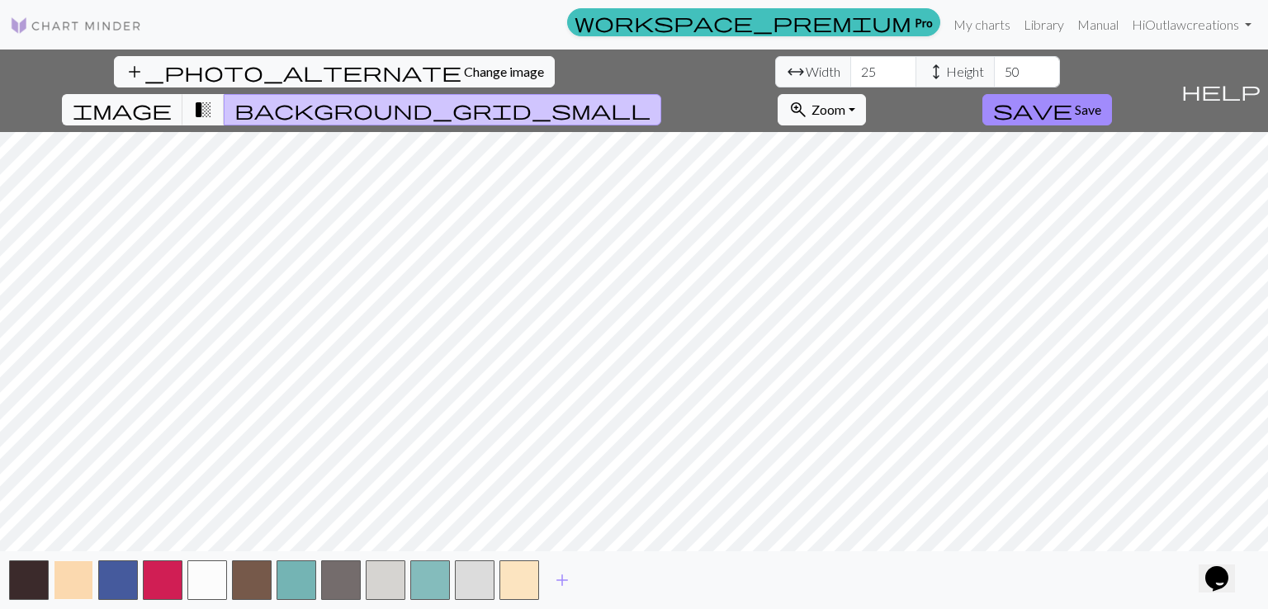
click at [84, 582] on button "button" at bounding box center [74, 580] width 40 height 40
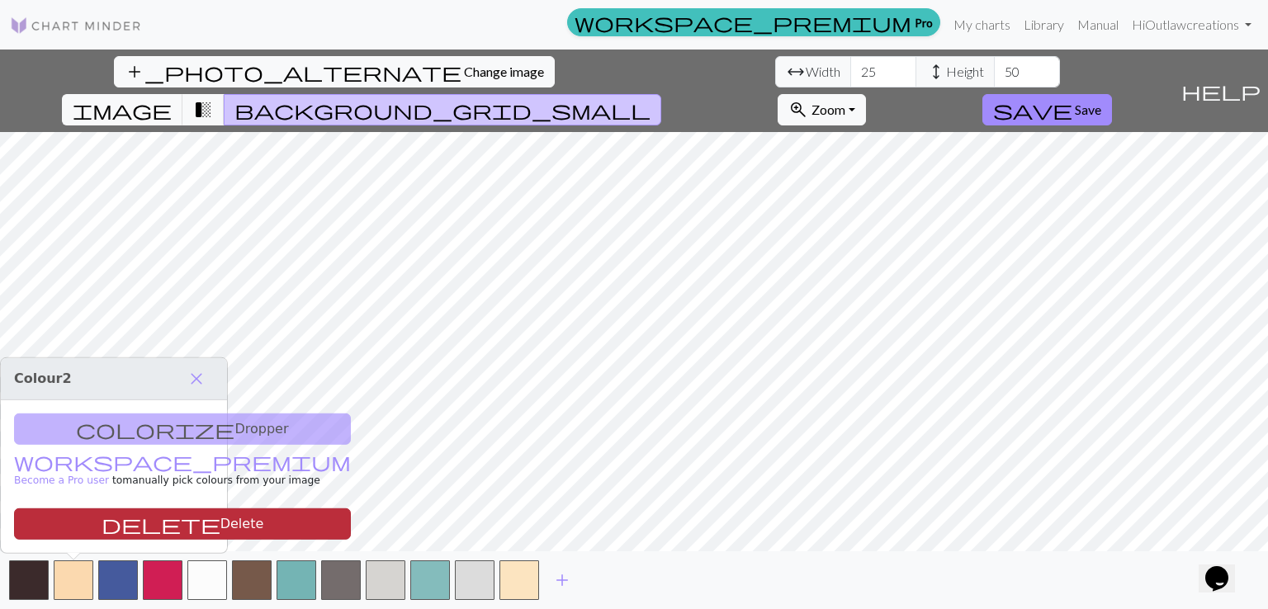
click at [102, 529] on span "delete" at bounding box center [161, 524] width 119 height 23
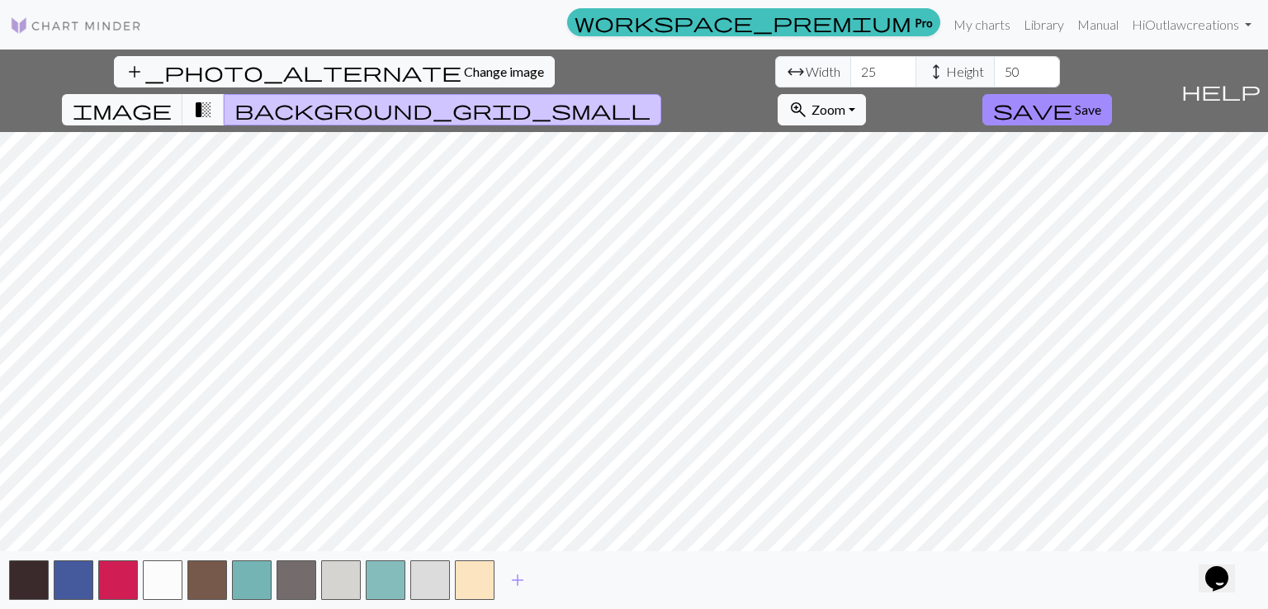
click at [213, 98] on span "transition_fade" at bounding box center [203, 109] width 20 height 23
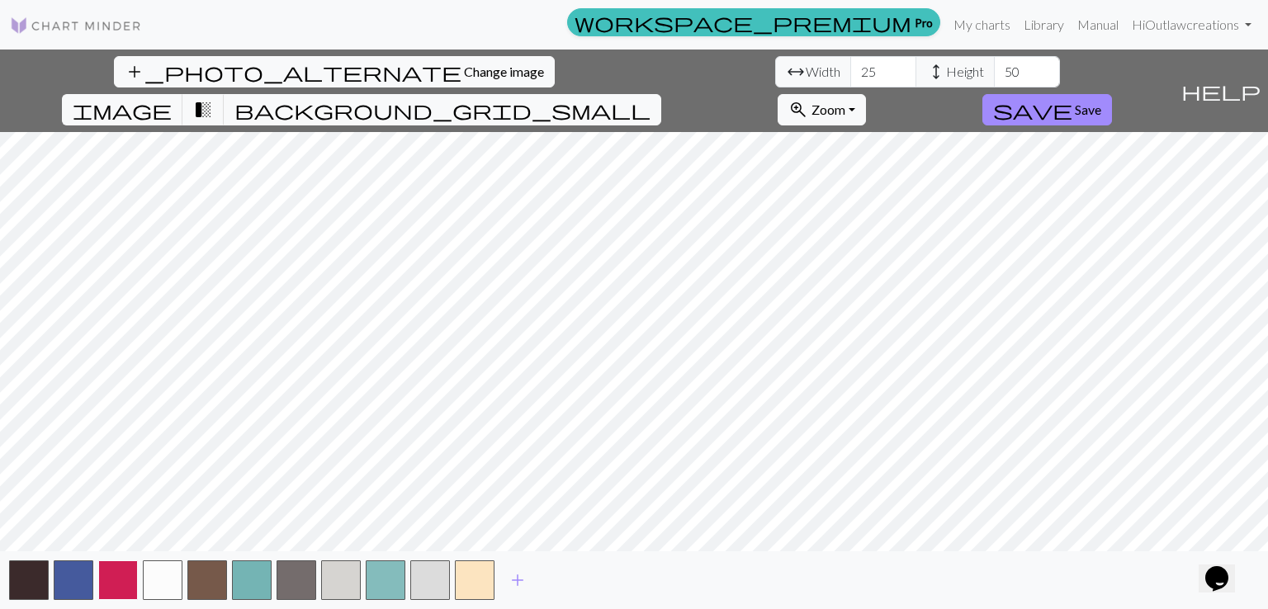
click at [108, 577] on button "button" at bounding box center [118, 580] width 40 height 40
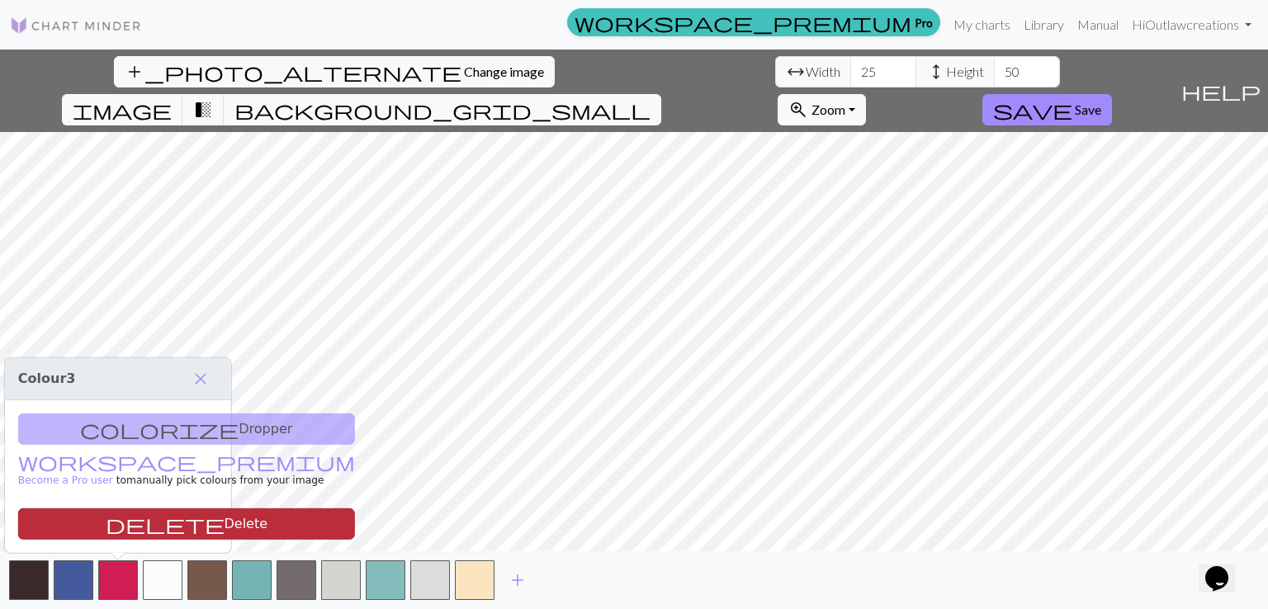
click at [126, 520] on button "delete Delete" at bounding box center [186, 523] width 337 height 31
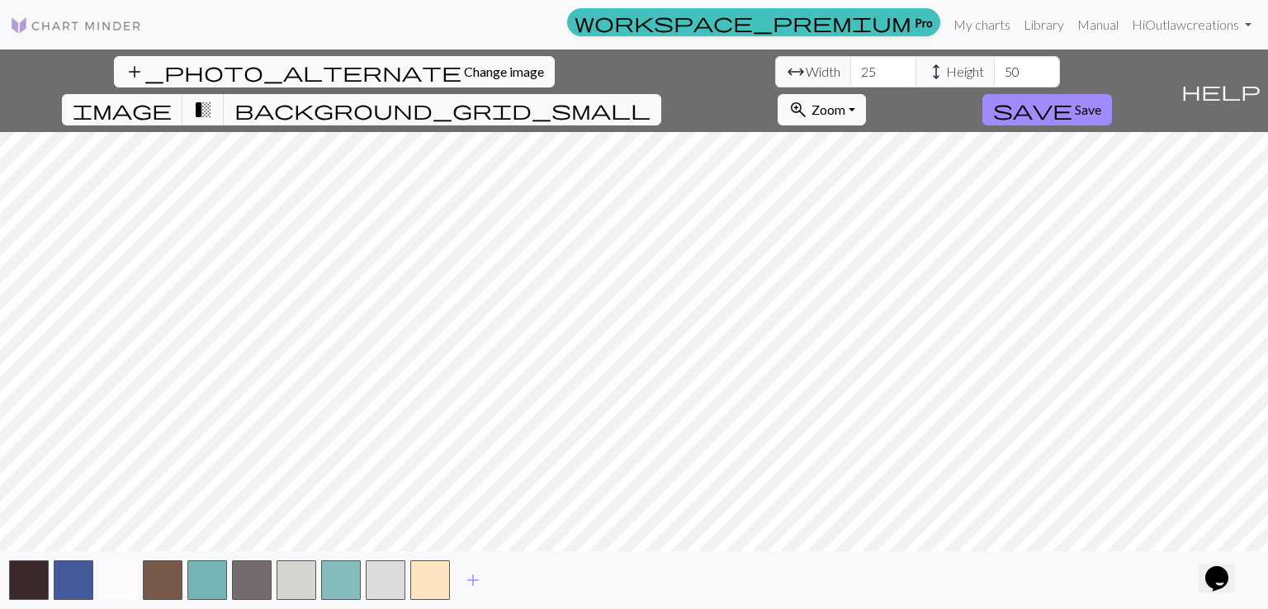
click at [115, 589] on button "button" at bounding box center [118, 580] width 40 height 40
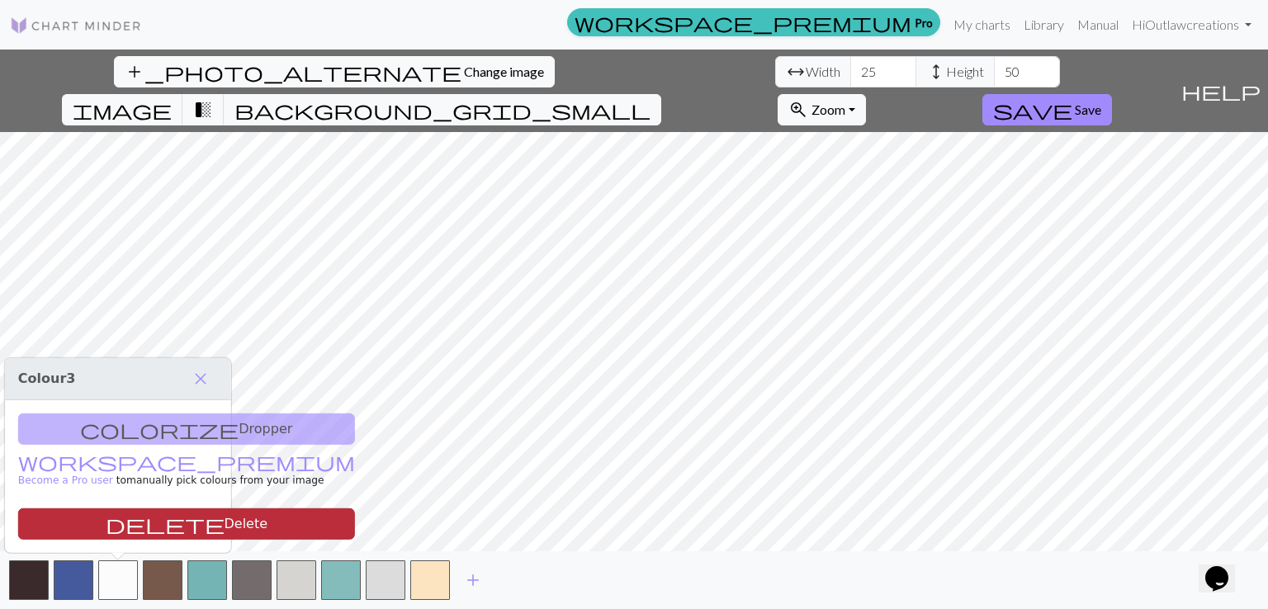
click at [106, 522] on span "delete" at bounding box center [165, 524] width 119 height 23
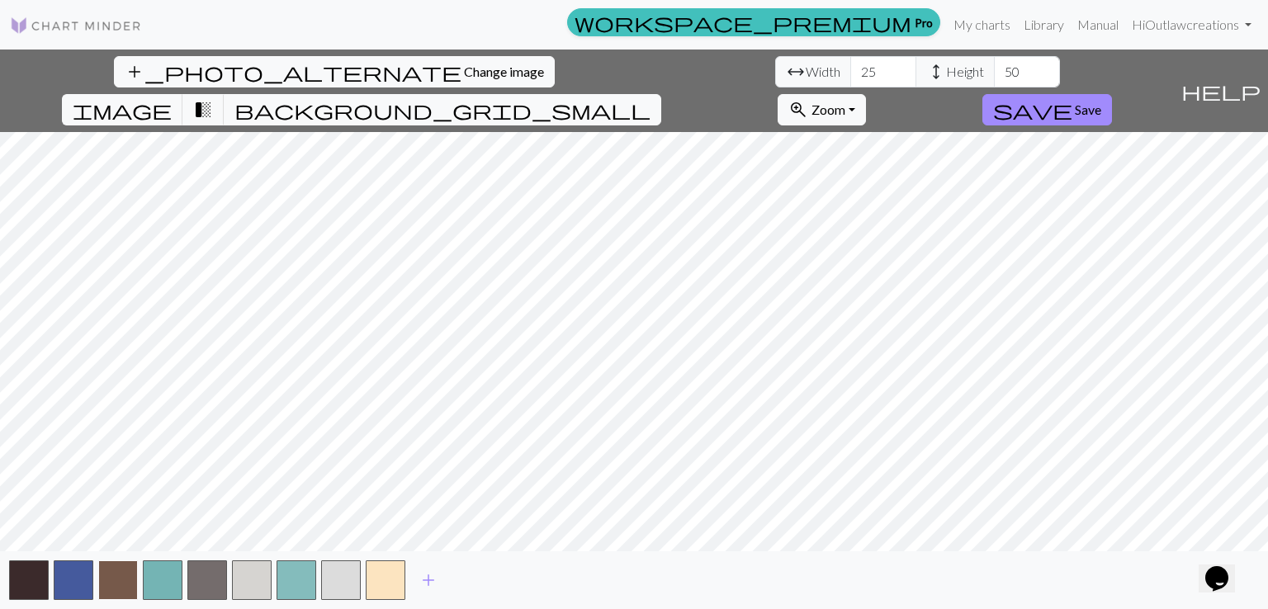
click at [125, 592] on button "button" at bounding box center [118, 580] width 40 height 40
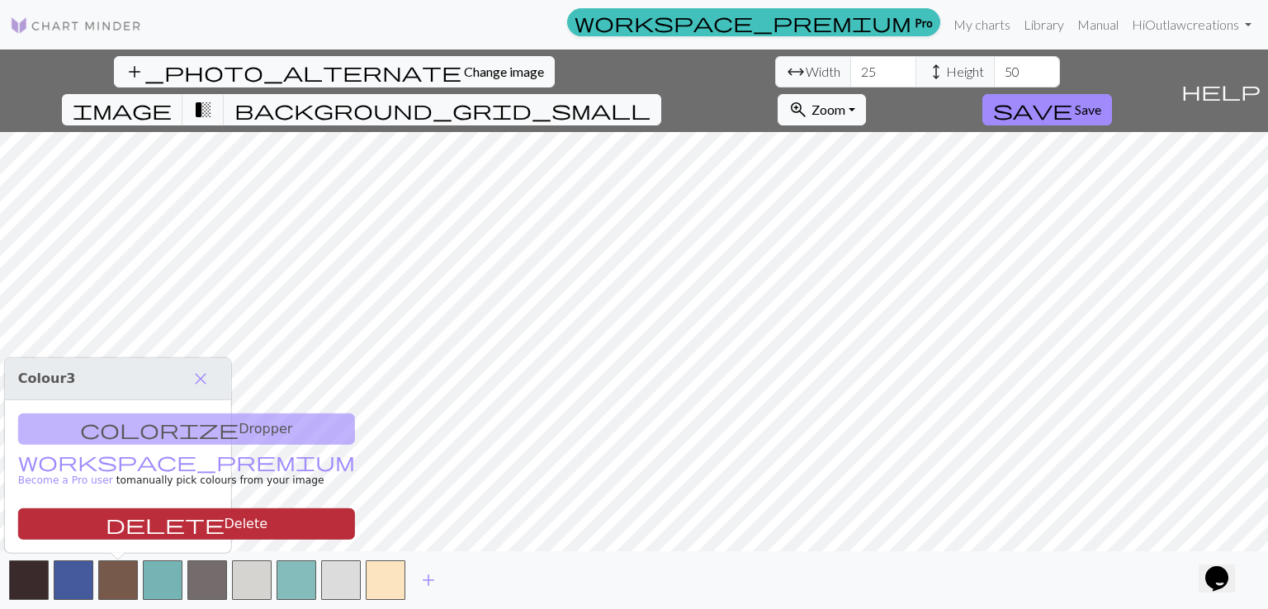
click at [116, 525] on button "delete Delete" at bounding box center [186, 523] width 337 height 31
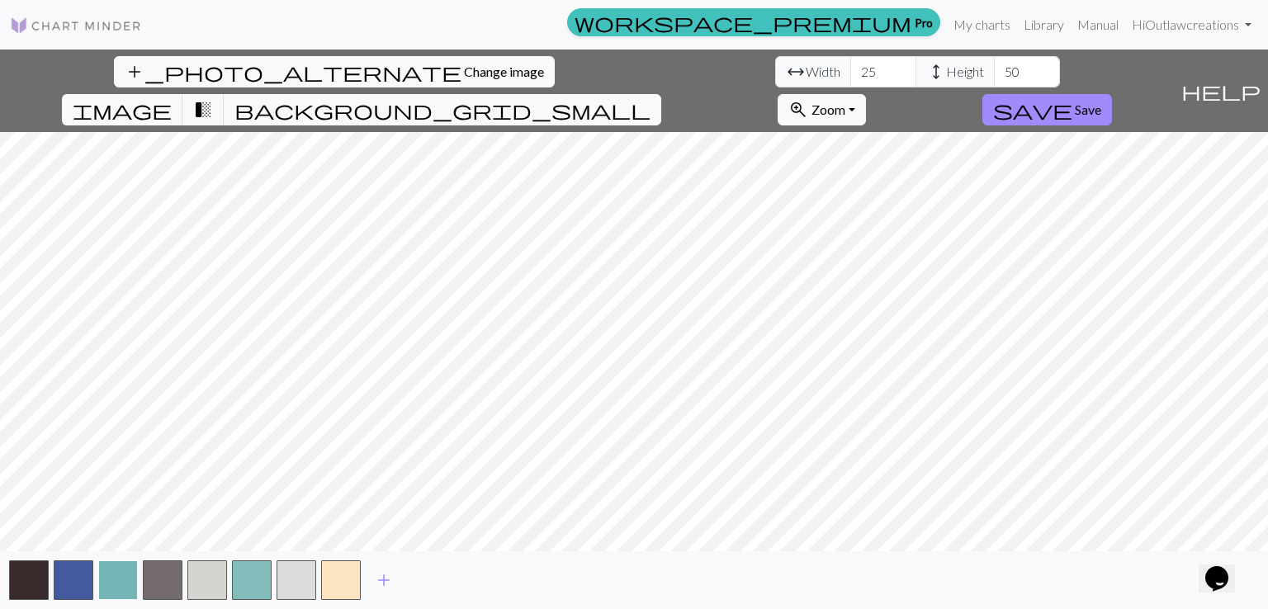
click at [122, 591] on button "button" at bounding box center [118, 580] width 40 height 40
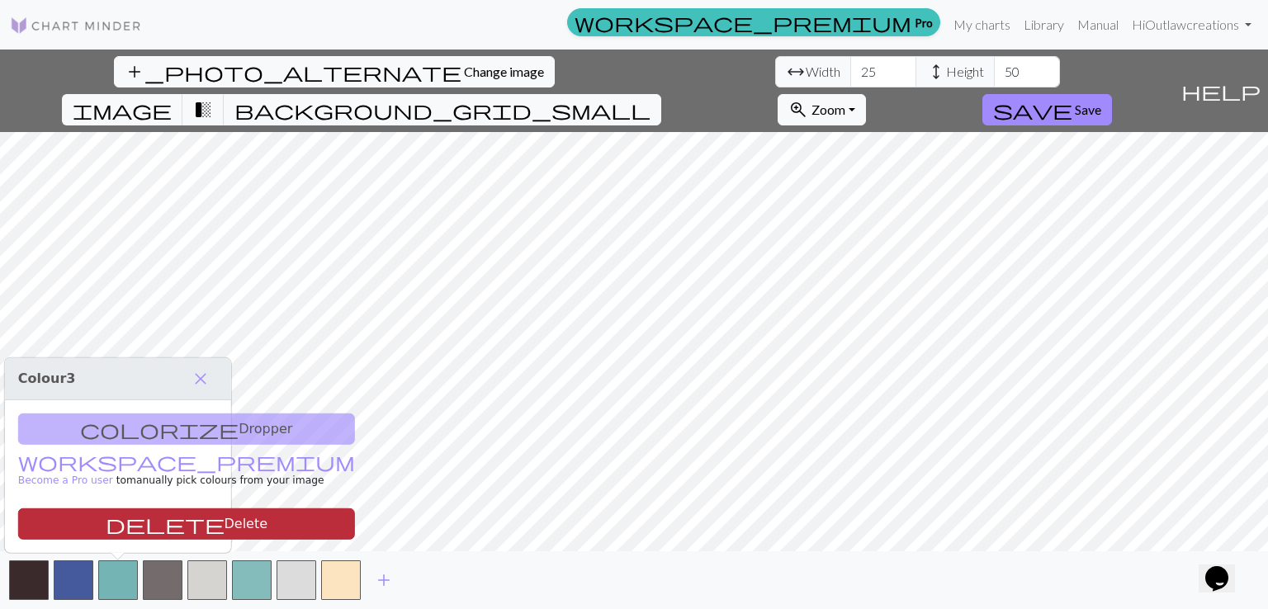
click at [125, 523] on button "delete Delete" at bounding box center [186, 523] width 337 height 31
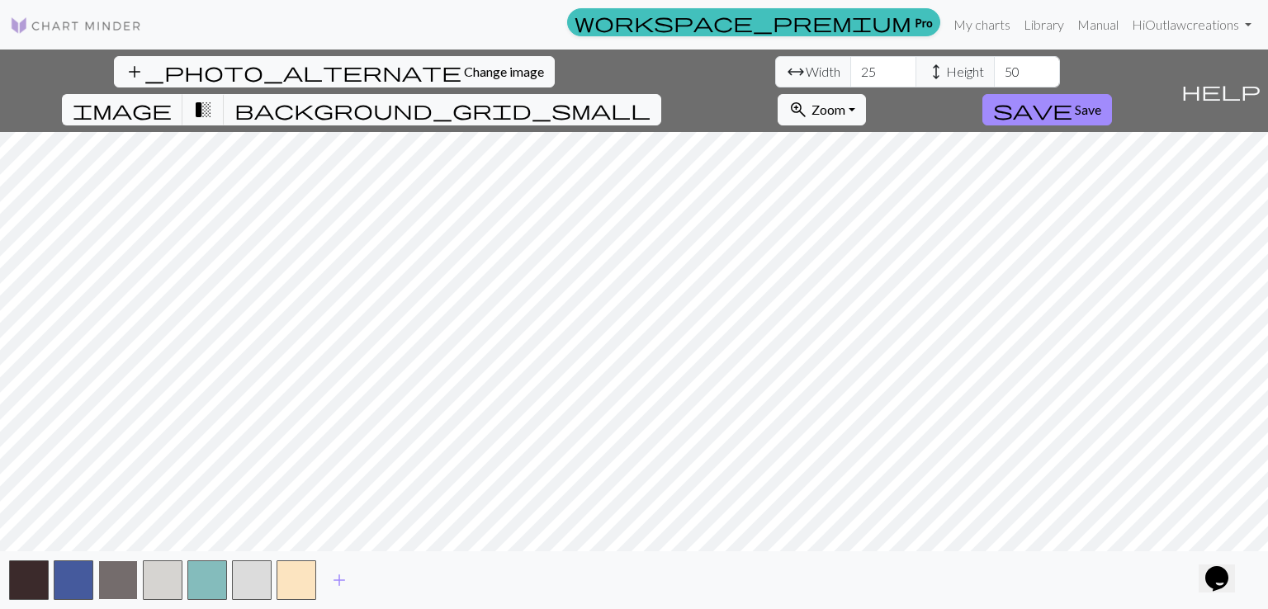
click at [116, 571] on button "button" at bounding box center [118, 580] width 40 height 40
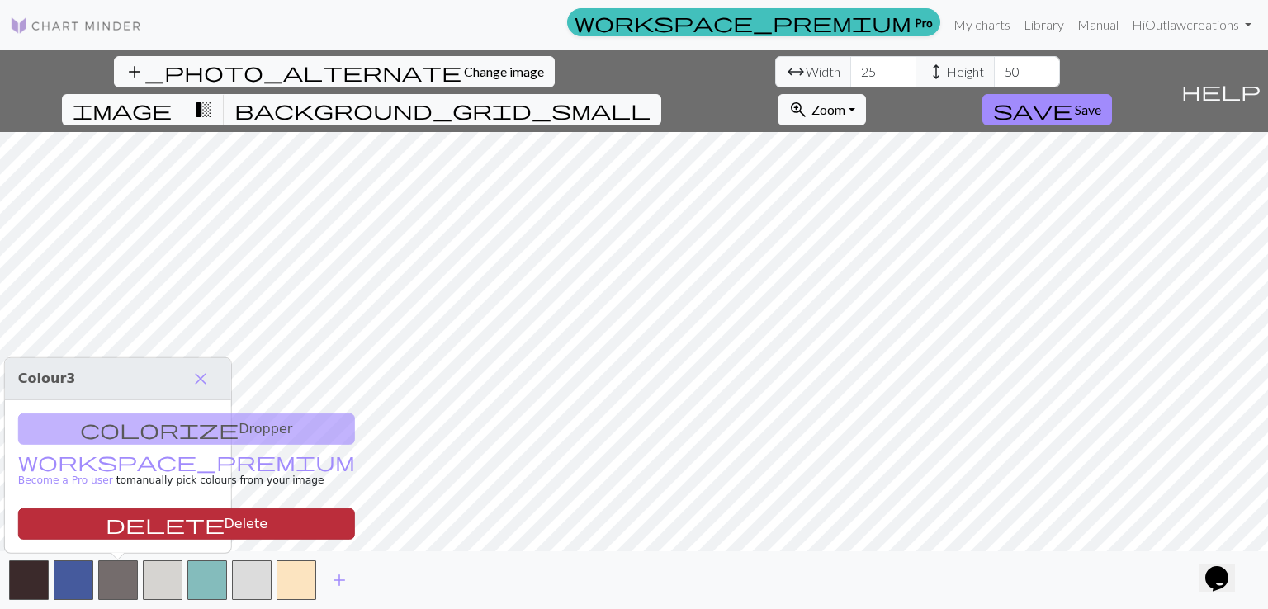
click at [115, 510] on button "delete Delete" at bounding box center [186, 523] width 337 height 31
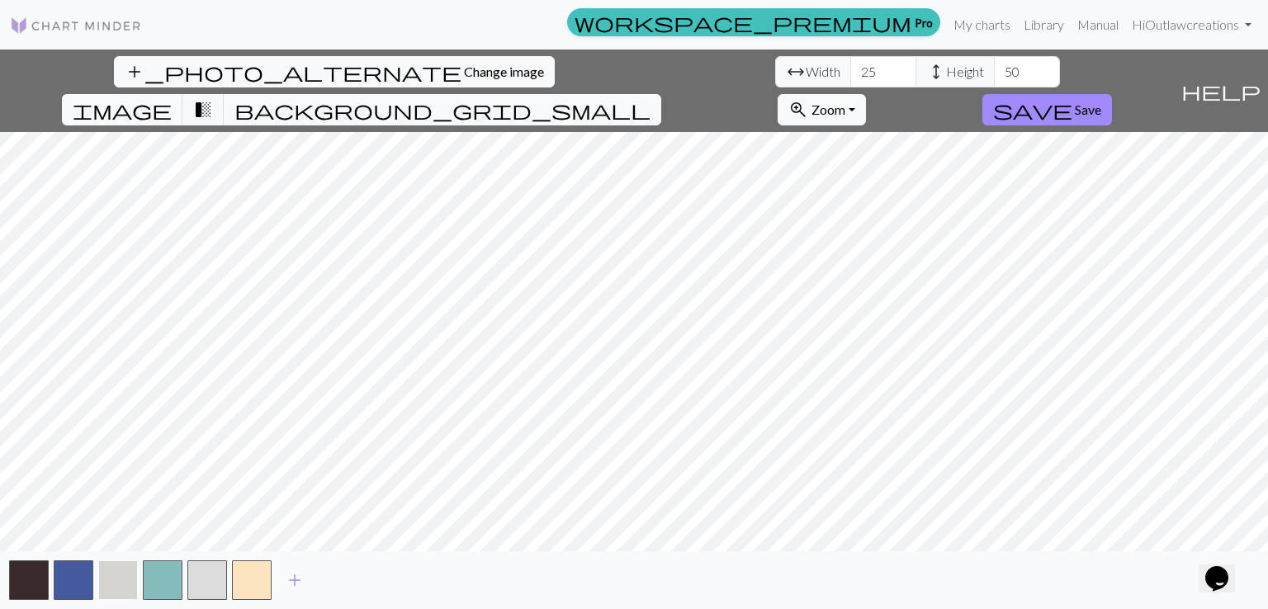
click at [130, 572] on button "button" at bounding box center [118, 580] width 40 height 40
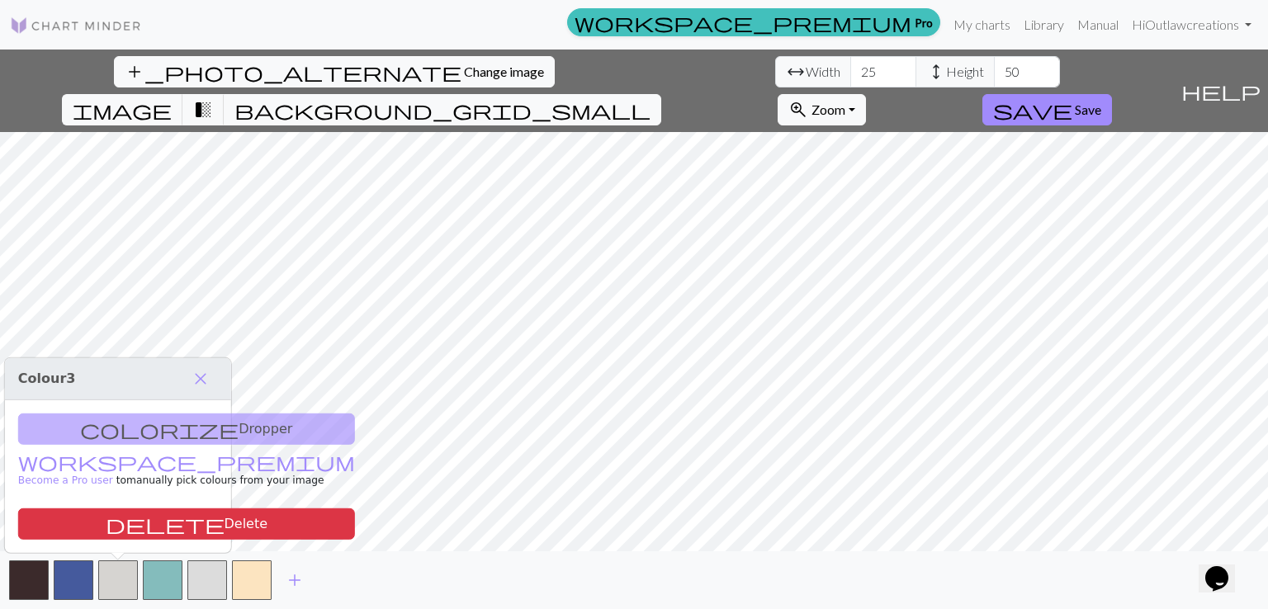
click at [112, 507] on div "colorize Dropper workspace_premium Become a Pro user to manually pick colours f…" at bounding box center [118, 476] width 226 height 153
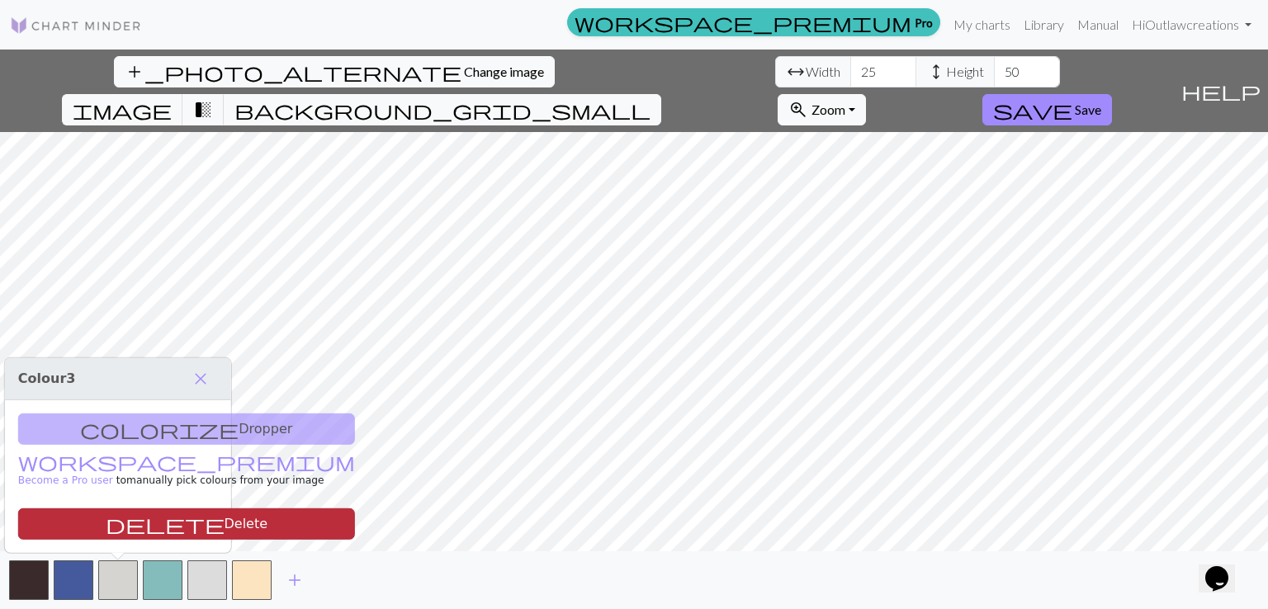
click at [109, 532] on button "delete Delete" at bounding box center [186, 523] width 337 height 31
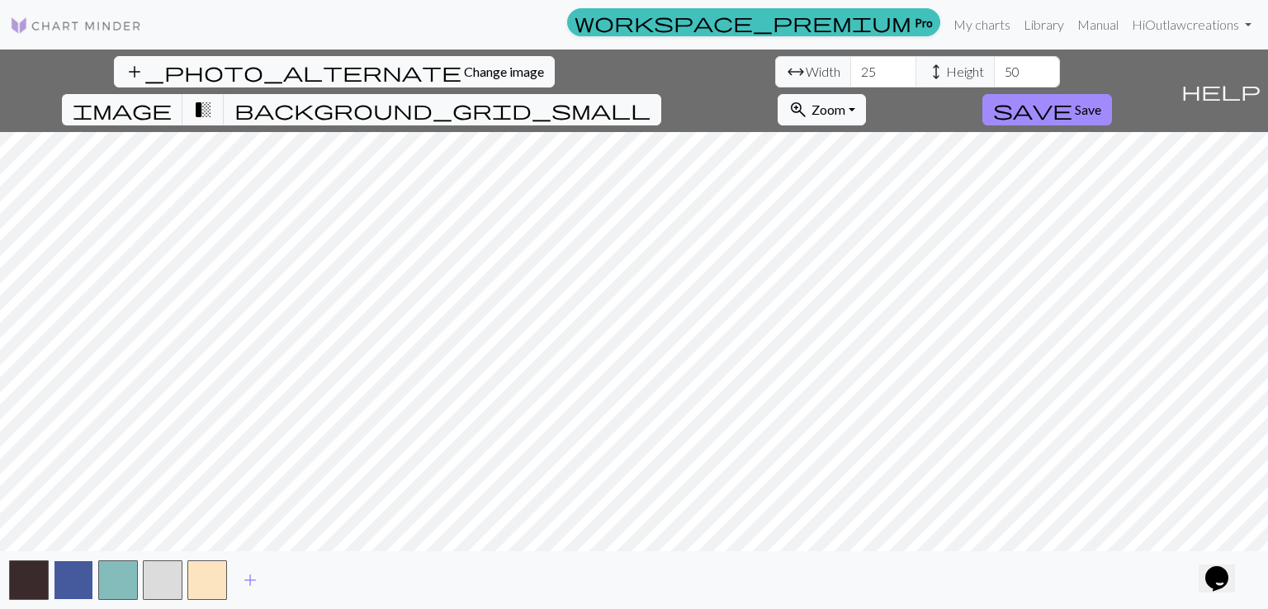
click at [66, 584] on button "button" at bounding box center [74, 580] width 40 height 40
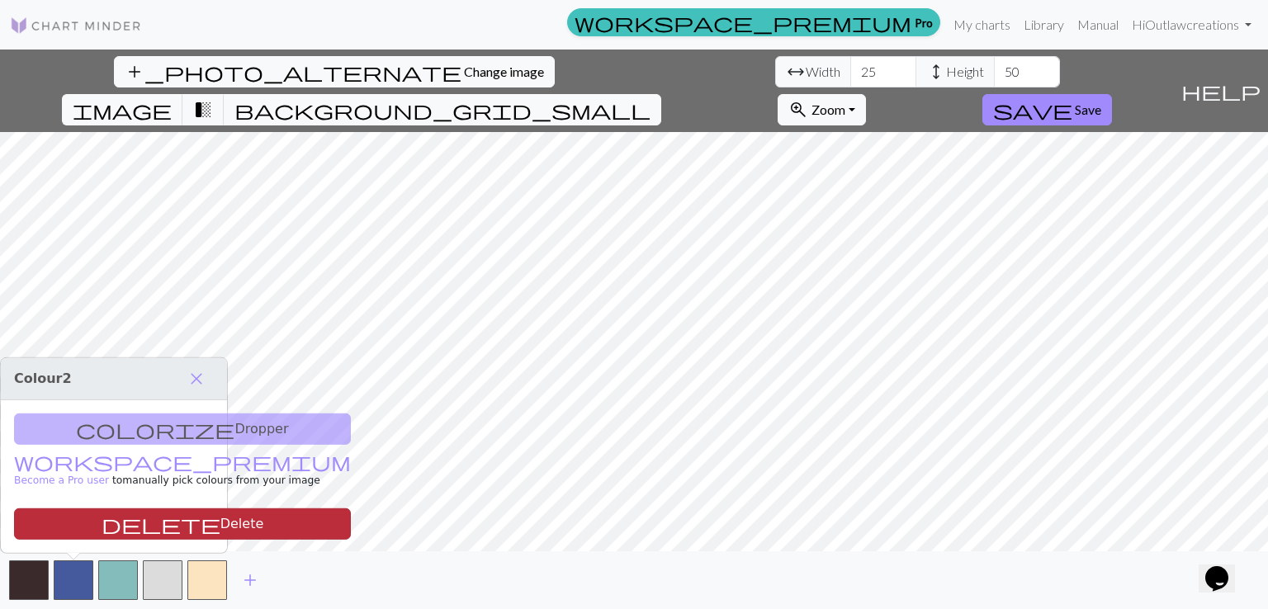
click at [75, 529] on button "delete Delete" at bounding box center [182, 523] width 337 height 31
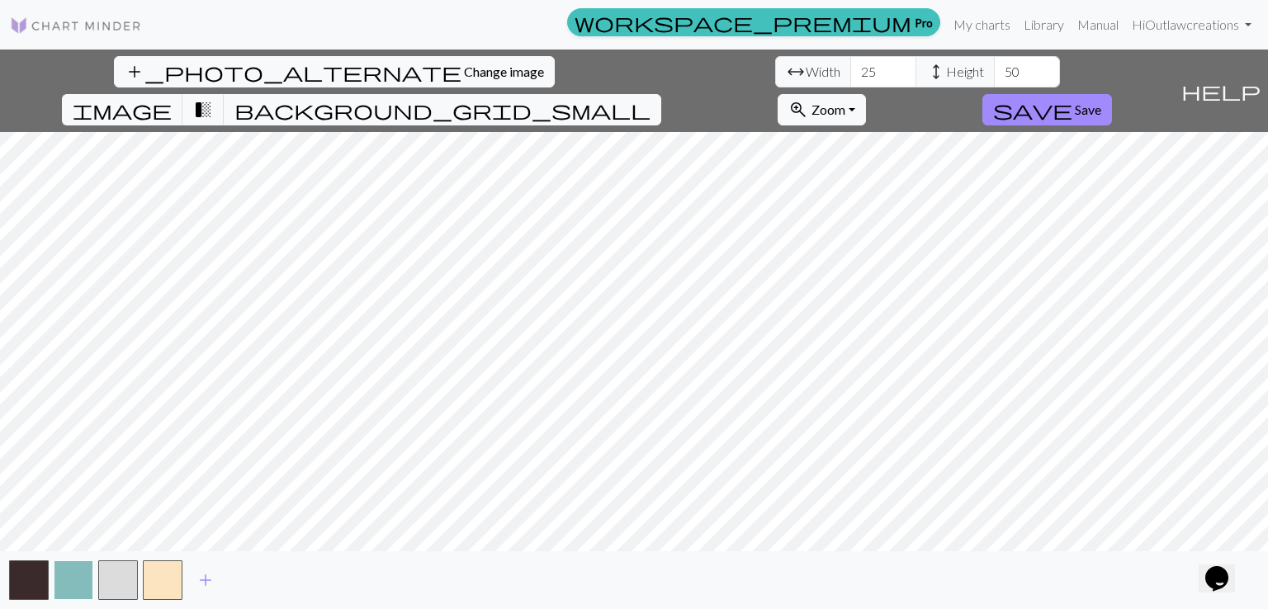
click at [74, 572] on button "button" at bounding box center [74, 580] width 40 height 40
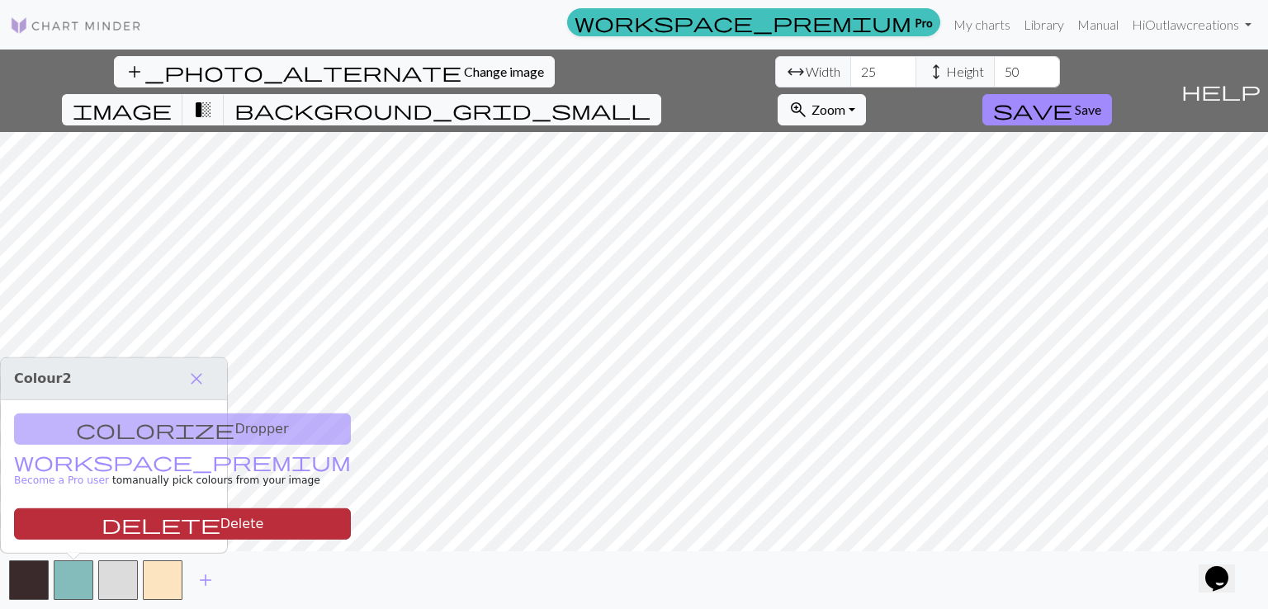
click at [73, 526] on button "delete Delete" at bounding box center [182, 523] width 337 height 31
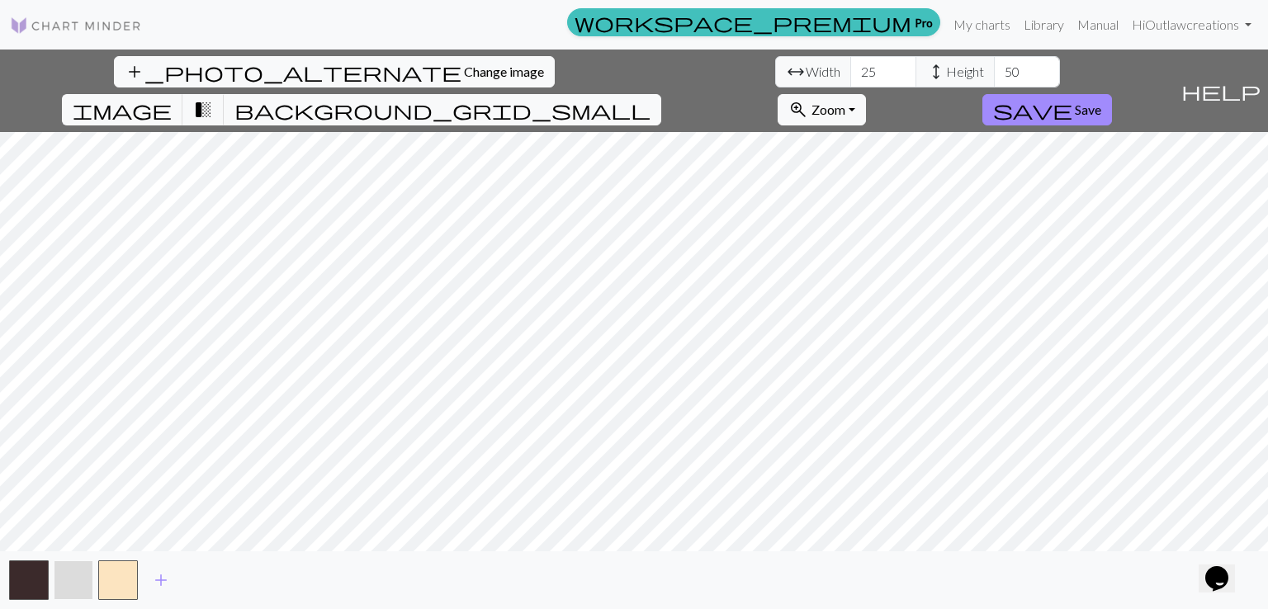
click at [70, 575] on button "button" at bounding box center [74, 580] width 40 height 40
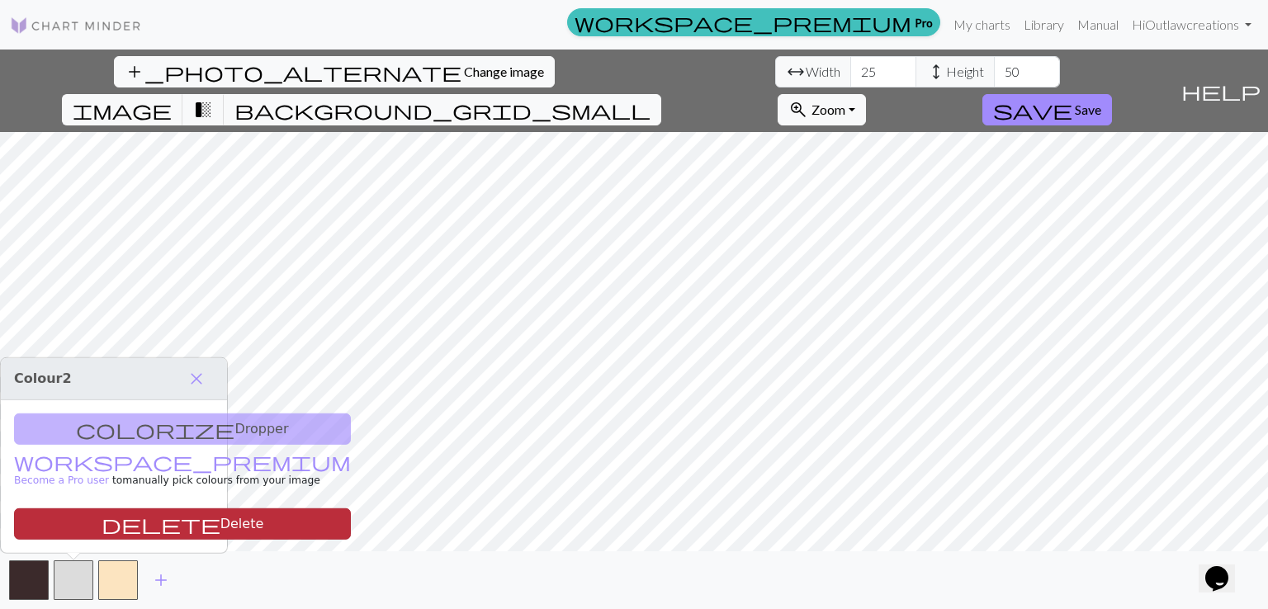
click at [69, 527] on button "delete Delete" at bounding box center [182, 523] width 337 height 31
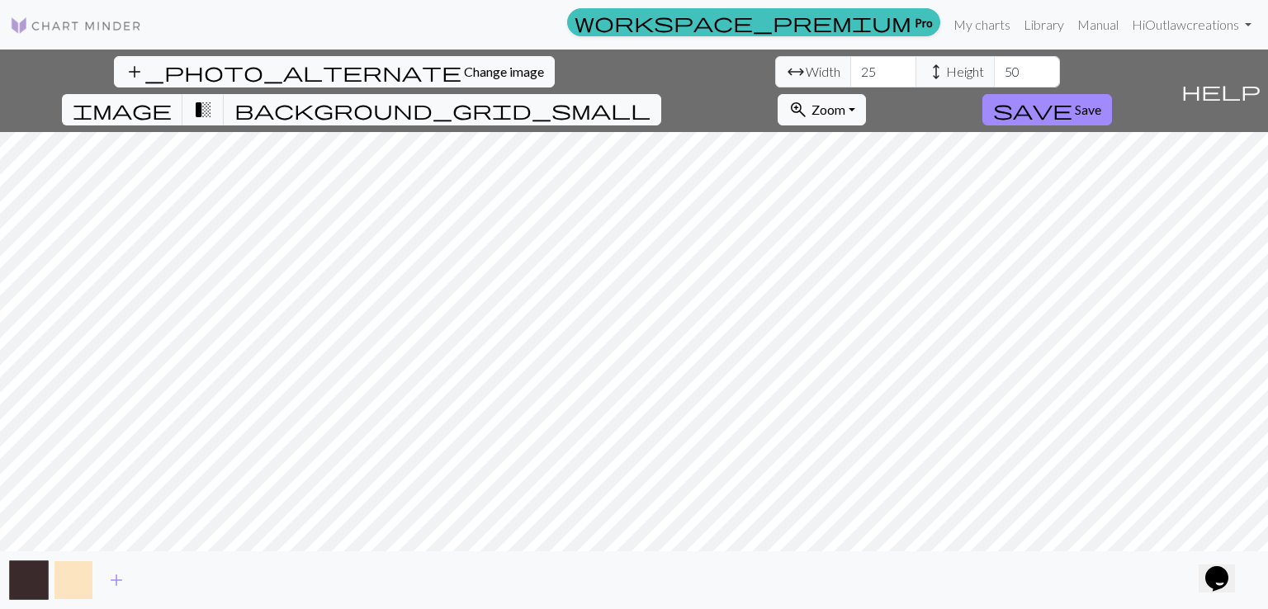
click at [75, 578] on button "button" at bounding box center [74, 580] width 40 height 40
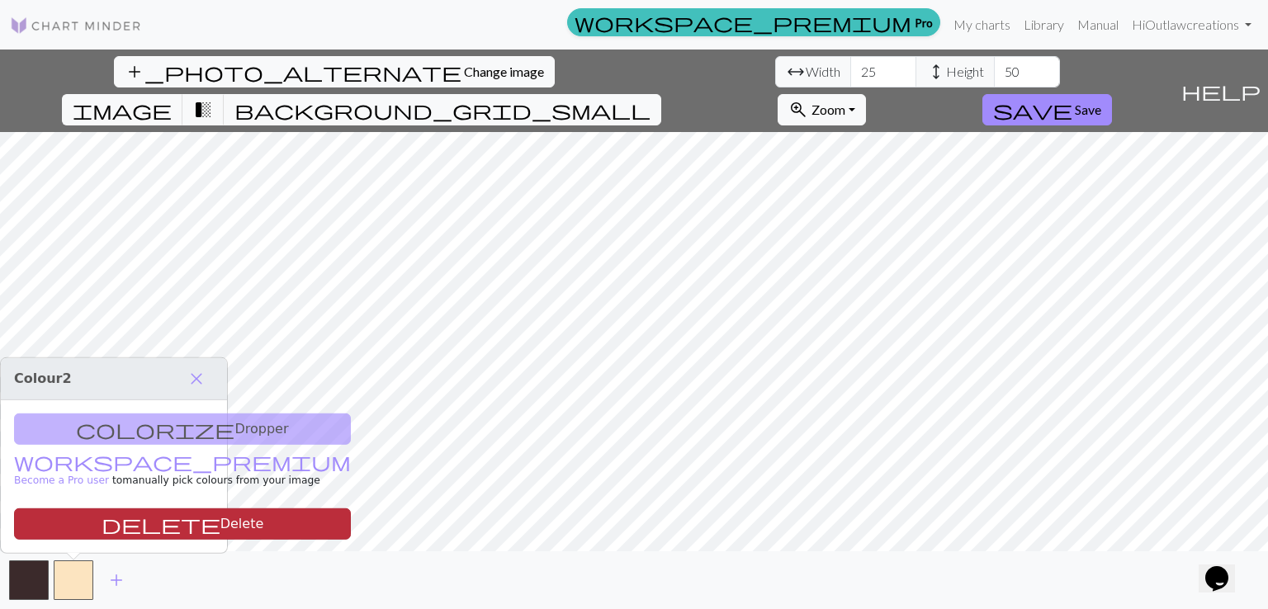
click at [77, 529] on button "delete Delete" at bounding box center [182, 523] width 337 height 31
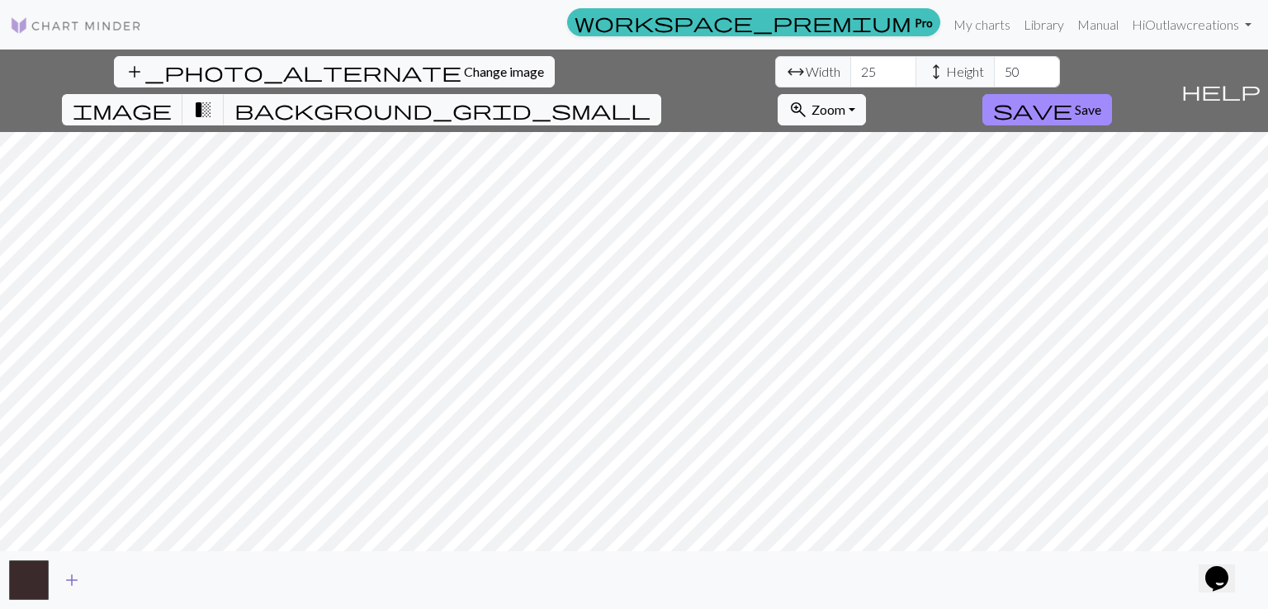
click at [73, 582] on span "add" at bounding box center [72, 580] width 20 height 23
click at [866, 94] on button "zoom_in Zoom Zoom" at bounding box center [822, 109] width 88 height 31
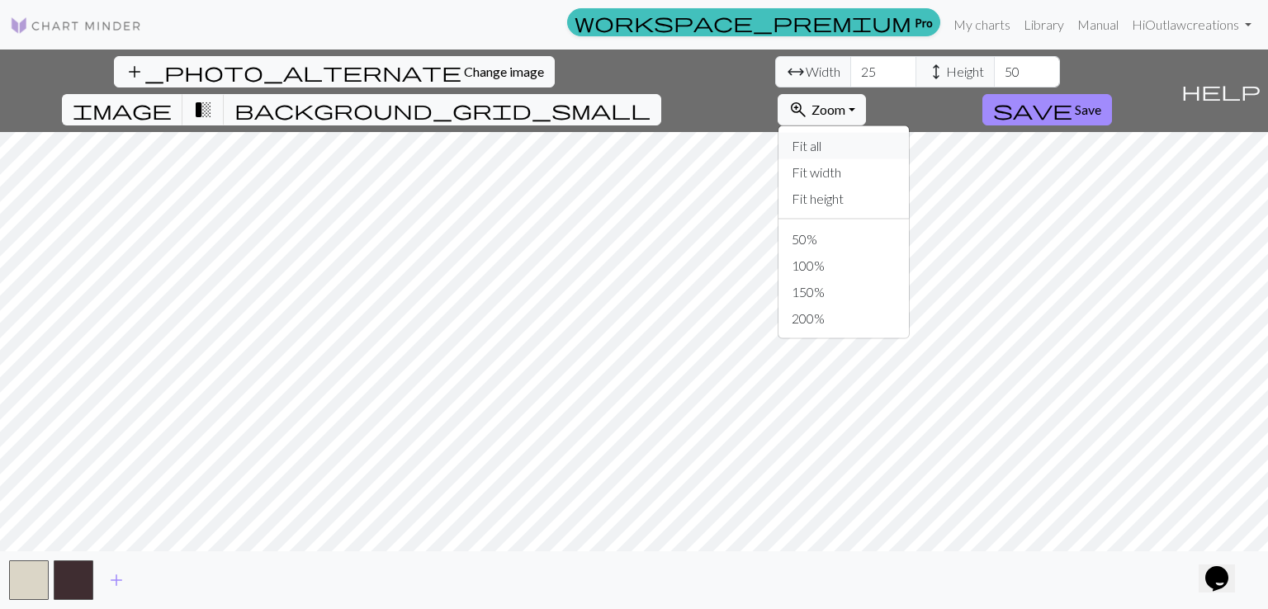
click at [909, 133] on button "Fit all" at bounding box center [843, 146] width 130 height 26
click at [116, 582] on span "add" at bounding box center [116, 580] width 20 height 23
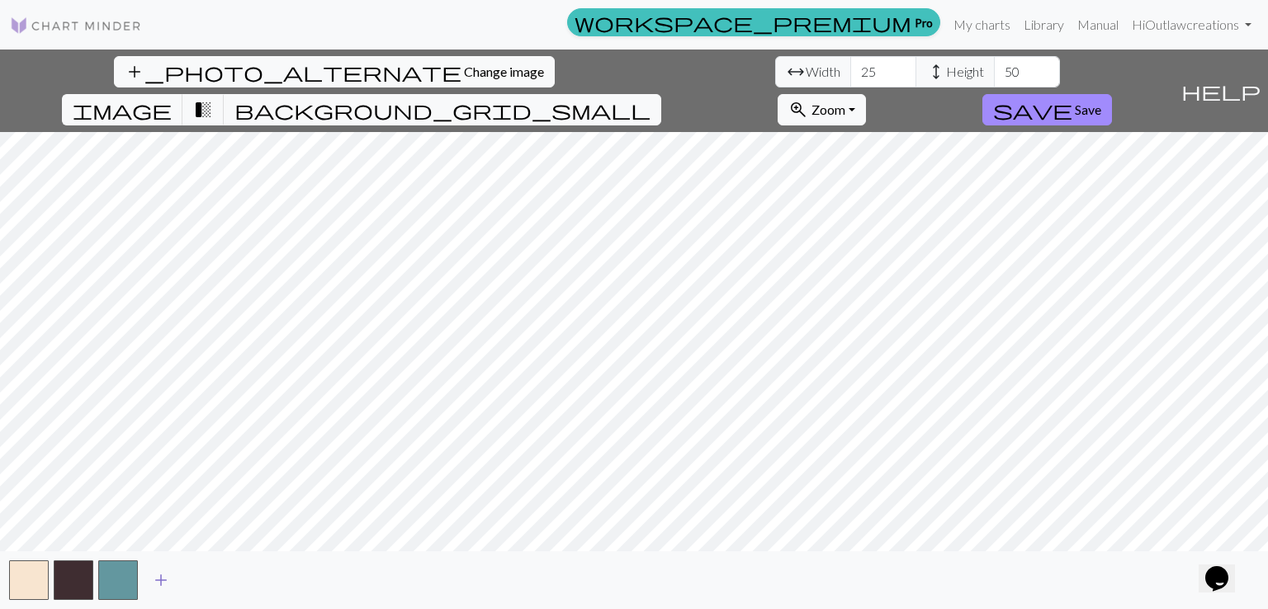
click at [116, 582] on button "button" at bounding box center [118, 580] width 40 height 40
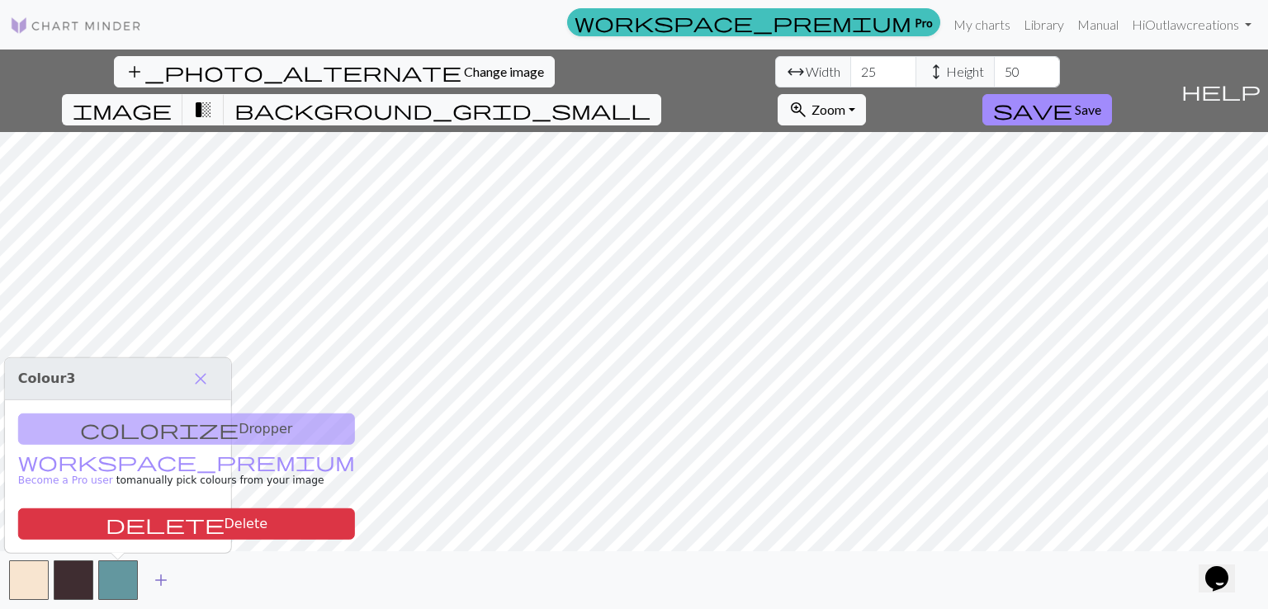
click at [157, 575] on span "add" at bounding box center [161, 580] width 20 height 23
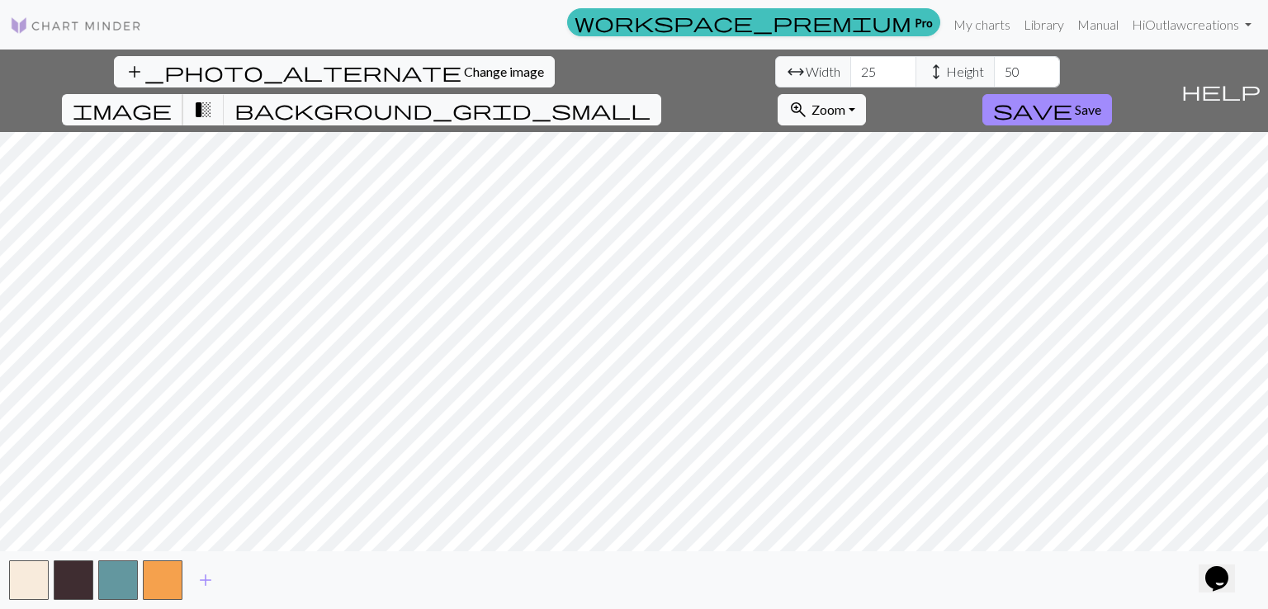
click at [172, 98] on span "image" at bounding box center [122, 109] width 99 height 23
click at [202, 573] on span "add" at bounding box center [206, 580] width 20 height 23
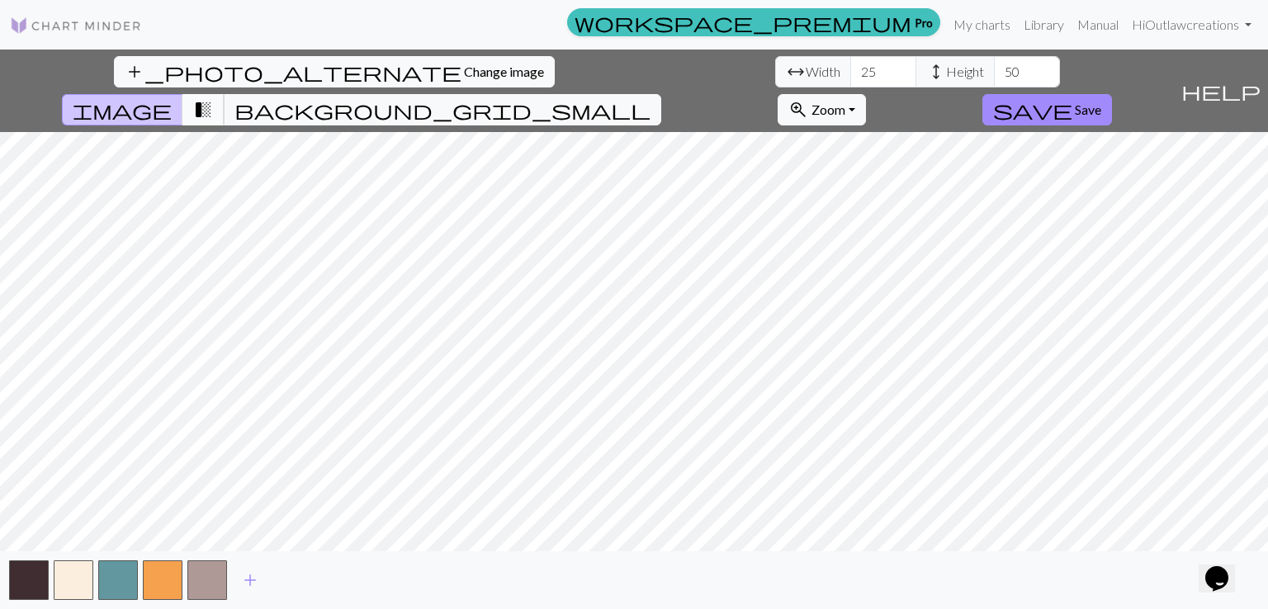
click at [213, 98] on span "transition_fade" at bounding box center [203, 109] width 20 height 23
click at [172, 98] on span "image" at bounding box center [122, 109] width 99 height 23
click at [250, 572] on span "add" at bounding box center [250, 580] width 20 height 23
click at [213, 98] on span "transition_fade" at bounding box center [203, 109] width 20 height 23
click at [69, 576] on button "button" at bounding box center [74, 580] width 40 height 40
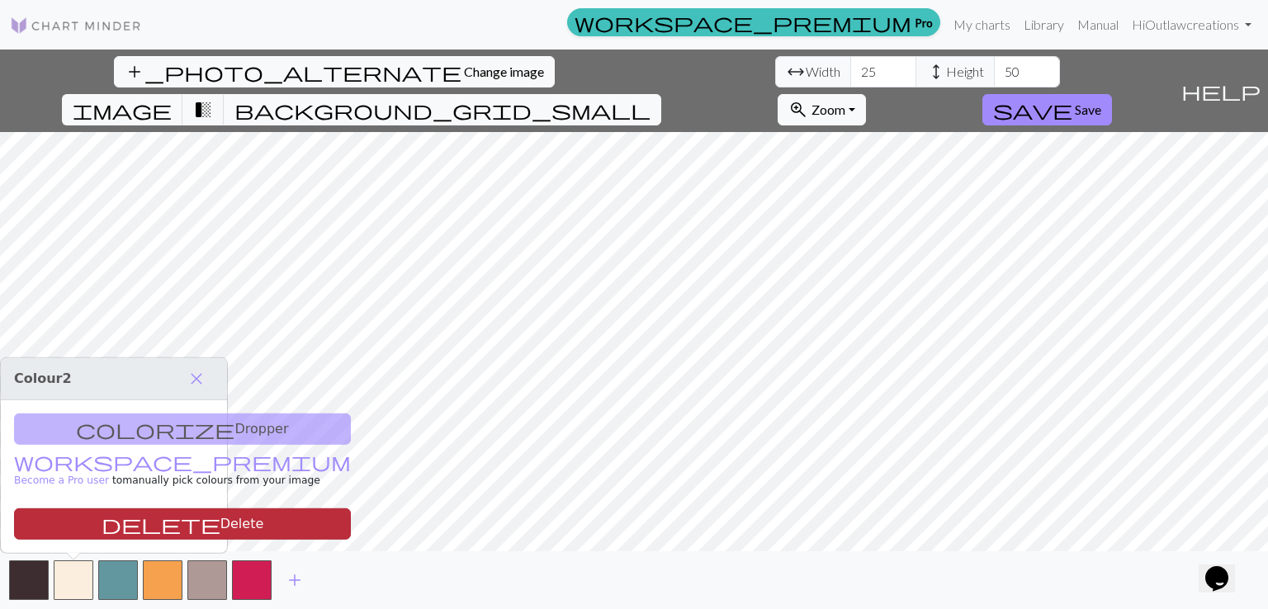
click at [102, 527] on span "delete" at bounding box center [161, 524] width 119 height 23
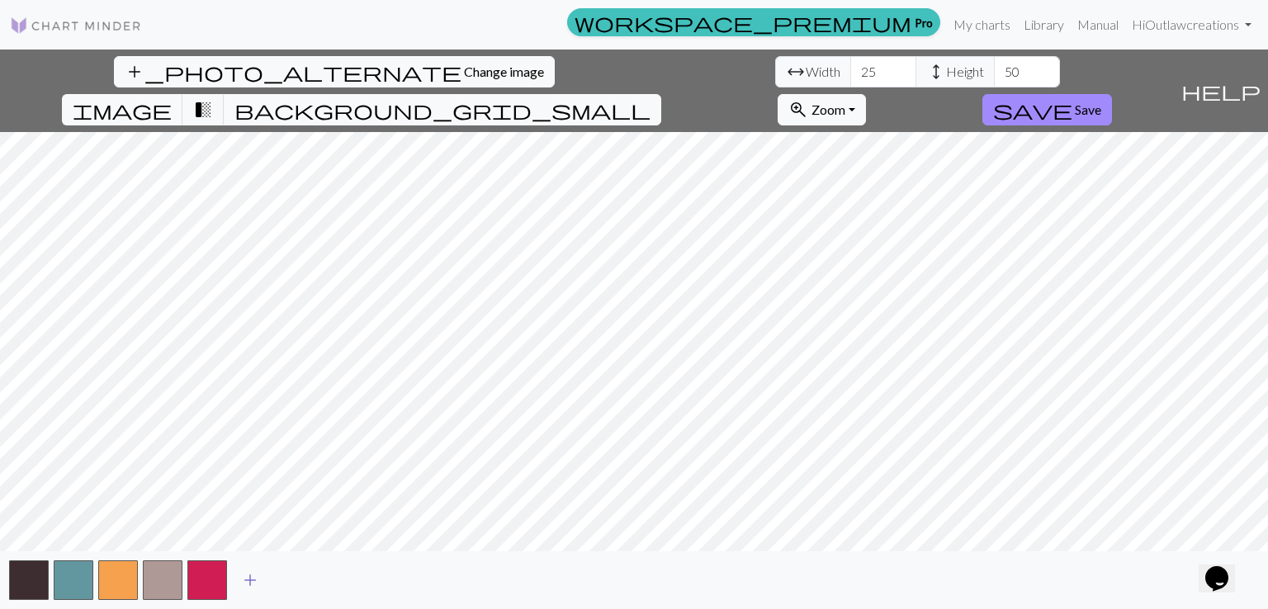
click at [248, 581] on span "add" at bounding box center [250, 580] width 20 height 23
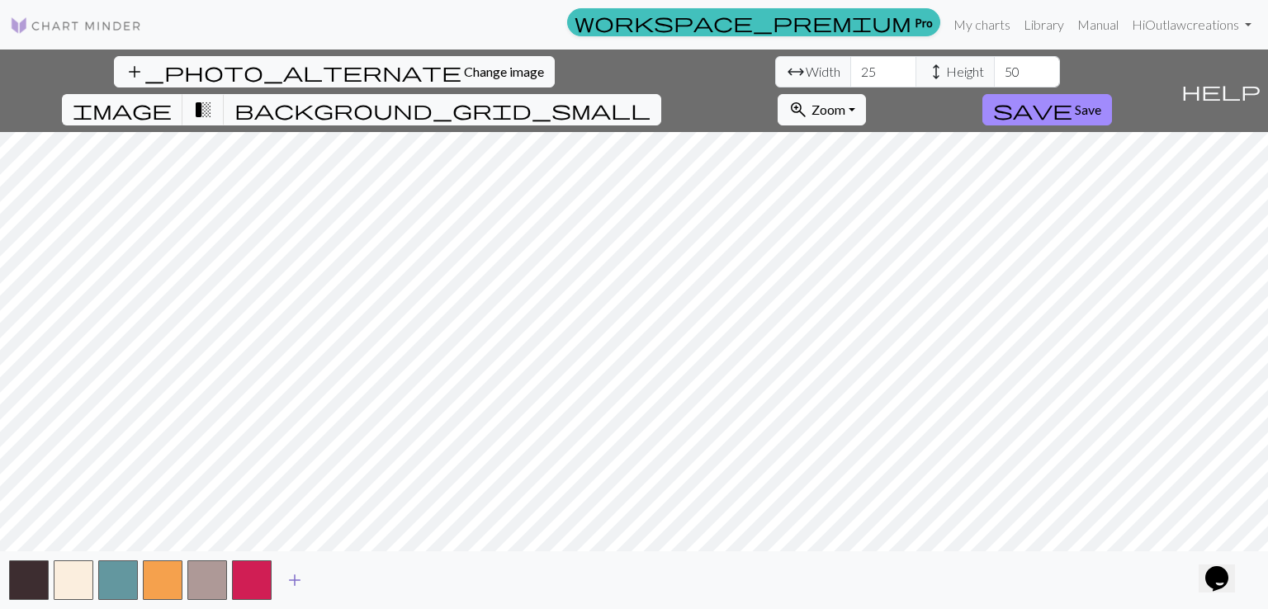
click at [248, 581] on button "button" at bounding box center [252, 580] width 40 height 40
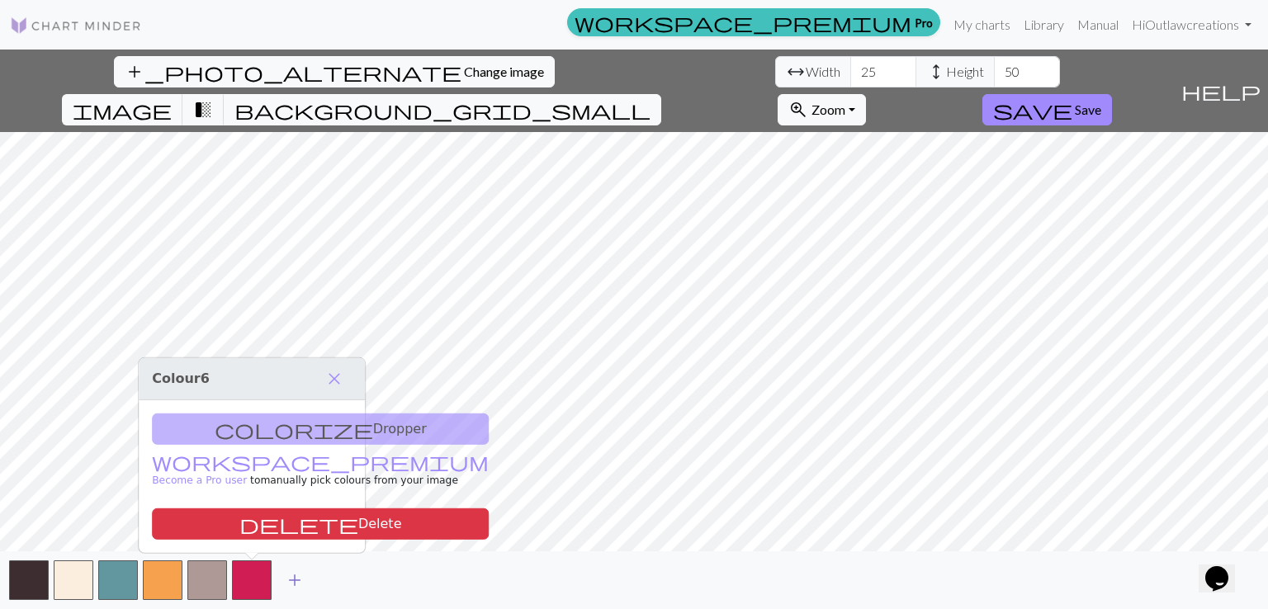
click at [287, 586] on span "add" at bounding box center [295, 580] width 20 height 23
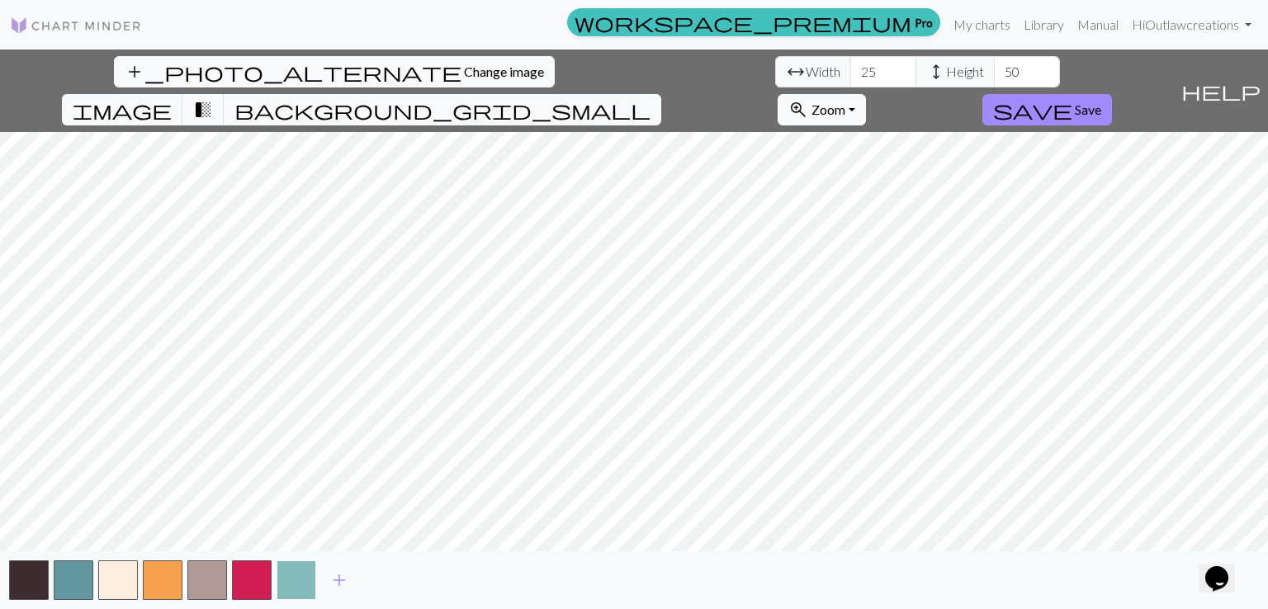
click at [294, 578] on button "button" at bounding box center [297, 580] width 40 height 40
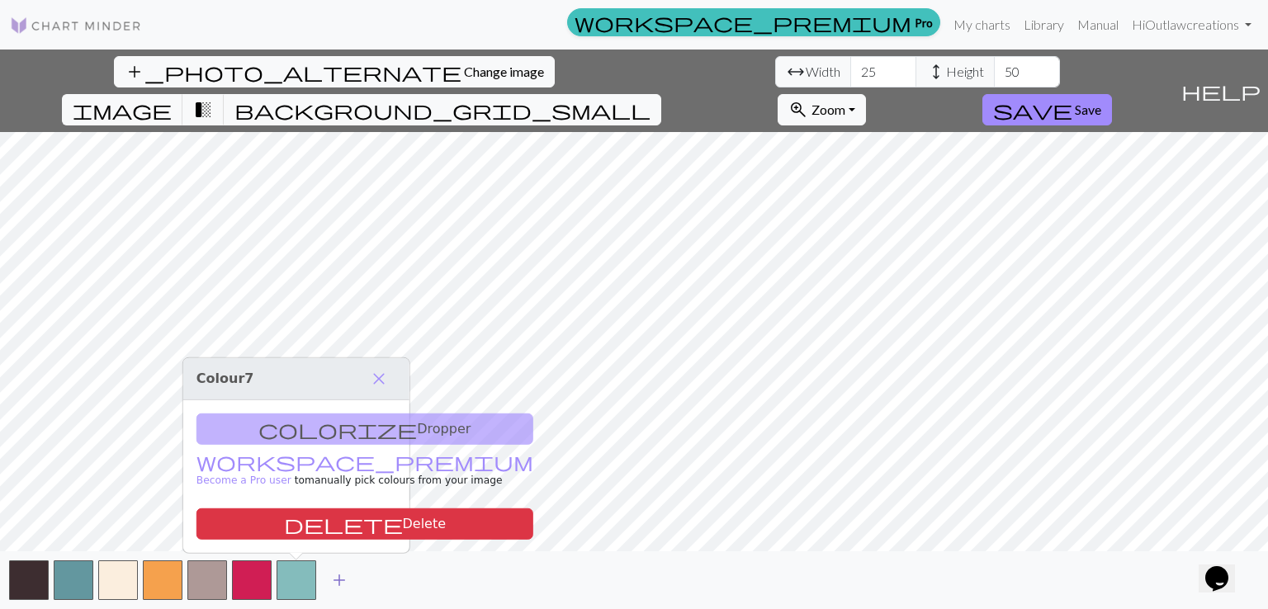
click at [334, 586] on span "add" at bounding box center [339, 580] width 20 height 23
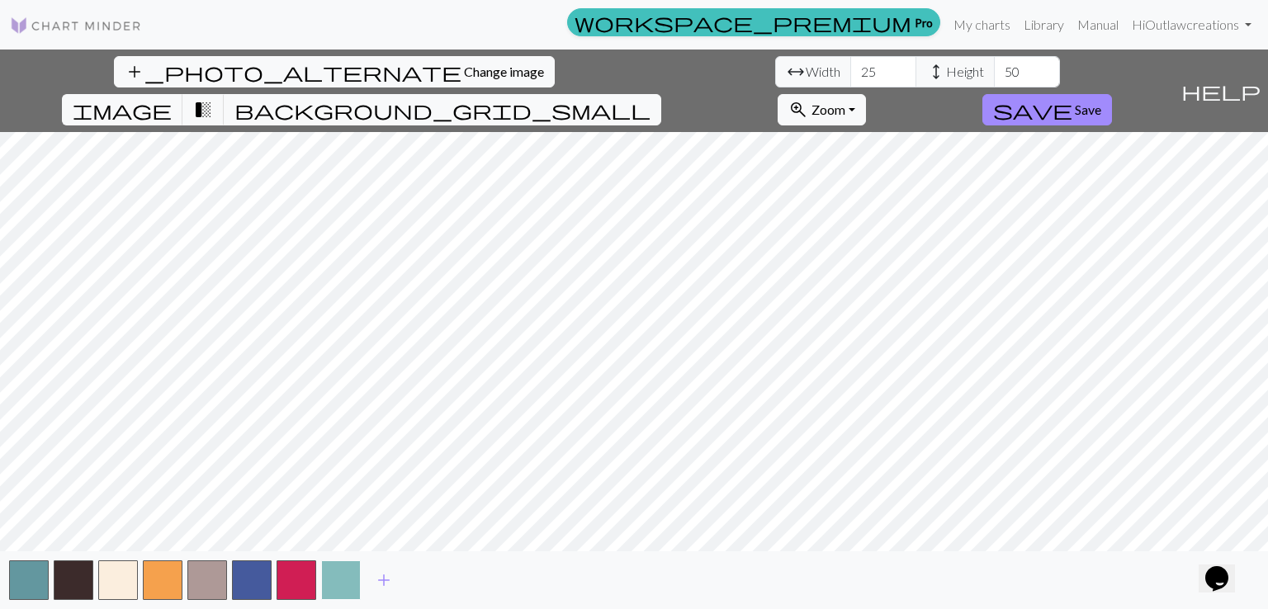
click at [343, 580] on button "button" at bounding box center [341, 580] width 40 height 40
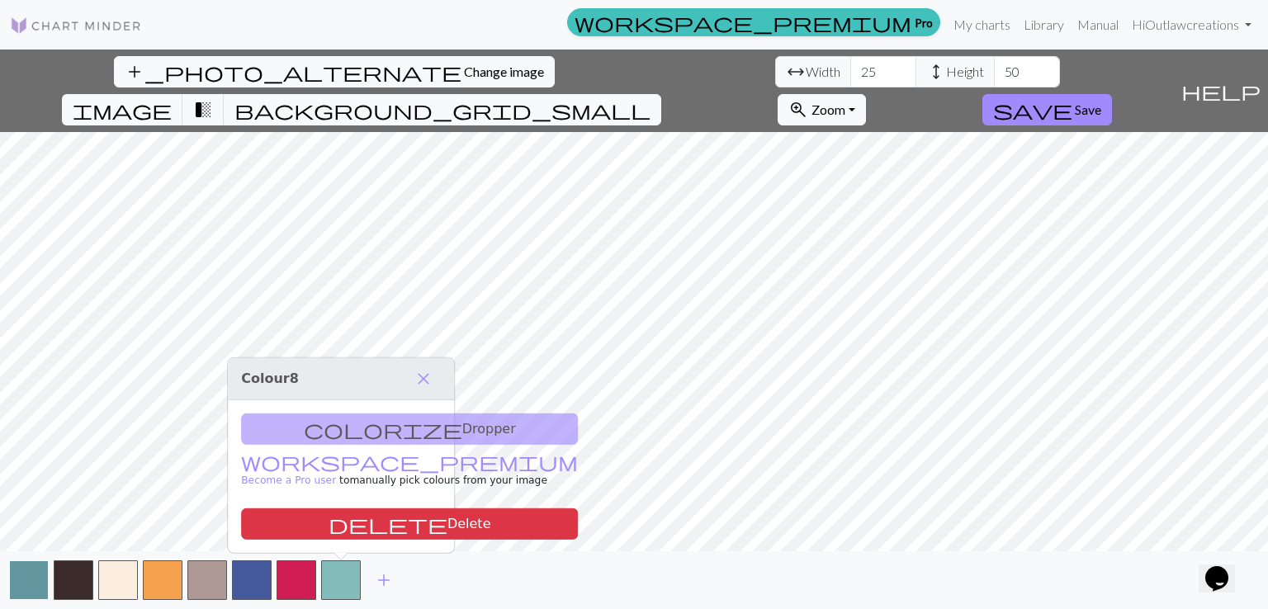
click at [33, 582] on button "button" at bounding box center [29, 580] width 40 height 40
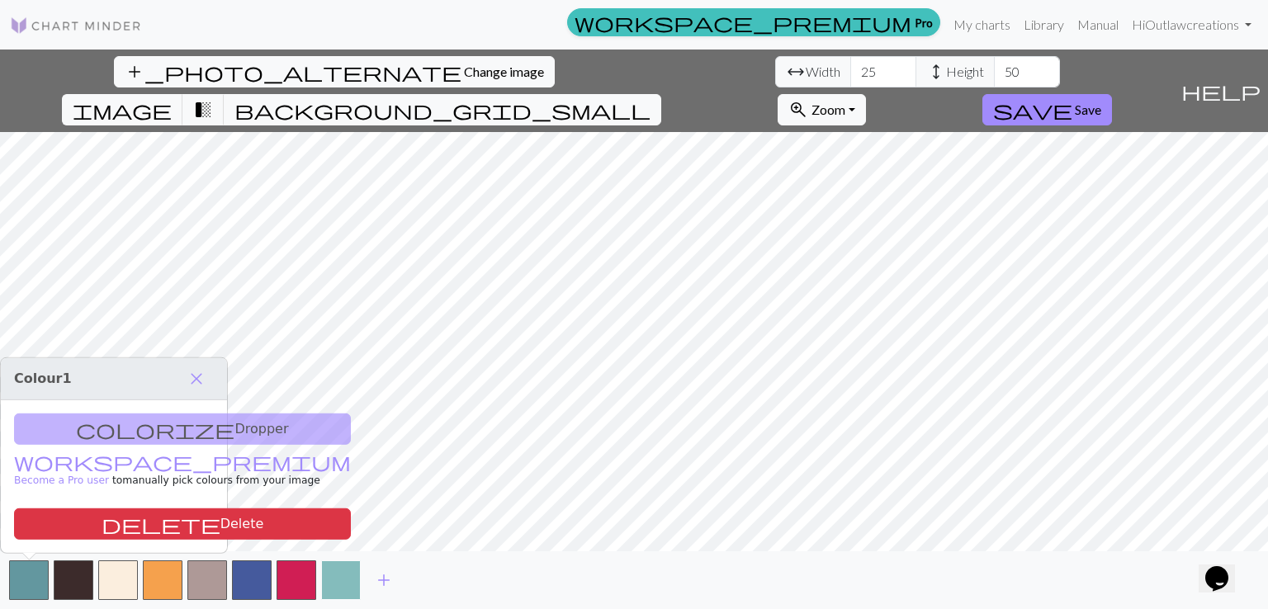
click at [352, 576] on button "button" at bounding box center [341, 580] width 40 height 40
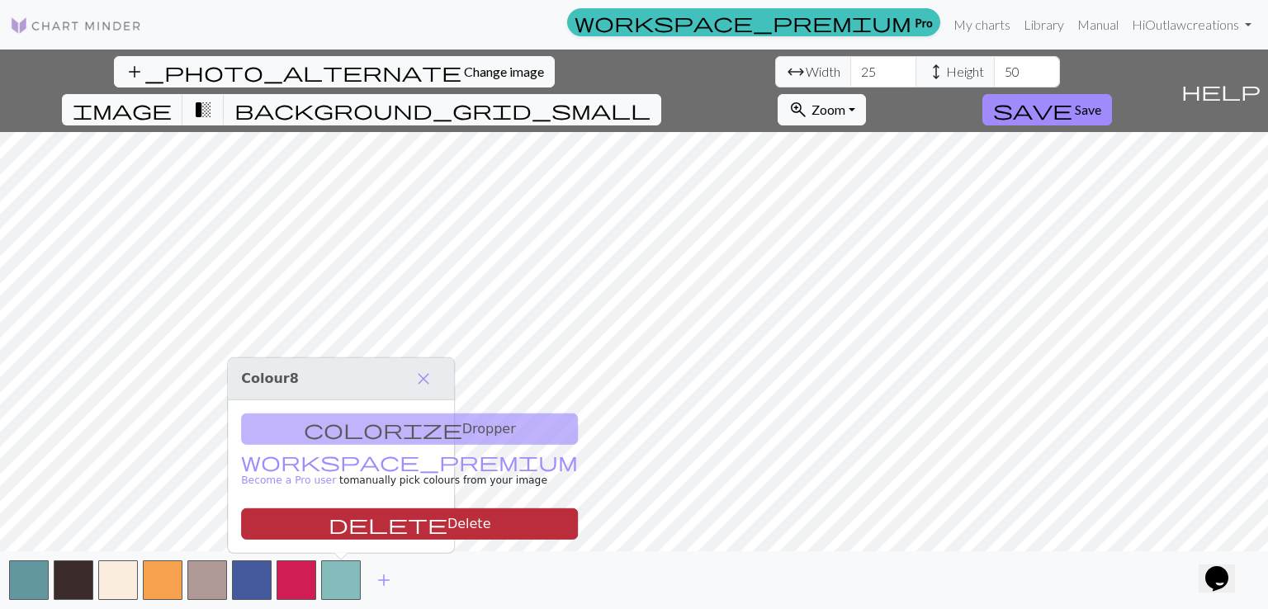
click at [329, 532] on span "delete" at bounding box center [388, 524] width 119 height 23
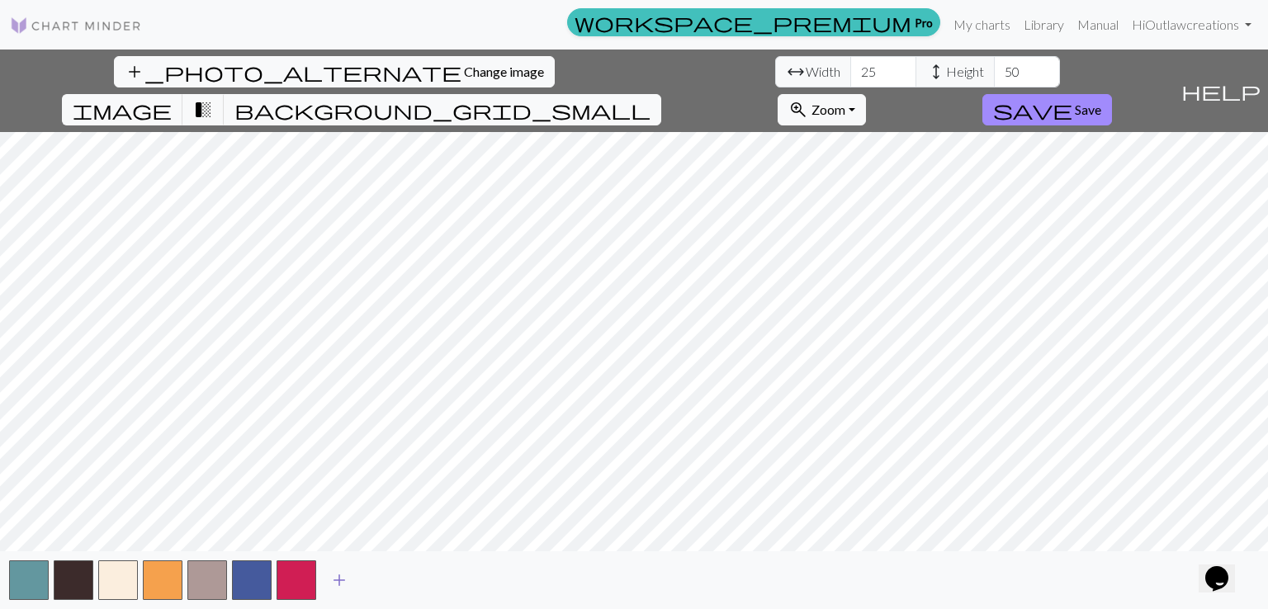
click at [338, 579] on span "add" at bounding box center [339, 580] width 20 height 23
click at [381, 577] on span "add" at bounding box center [384, 580] width 20 height 23
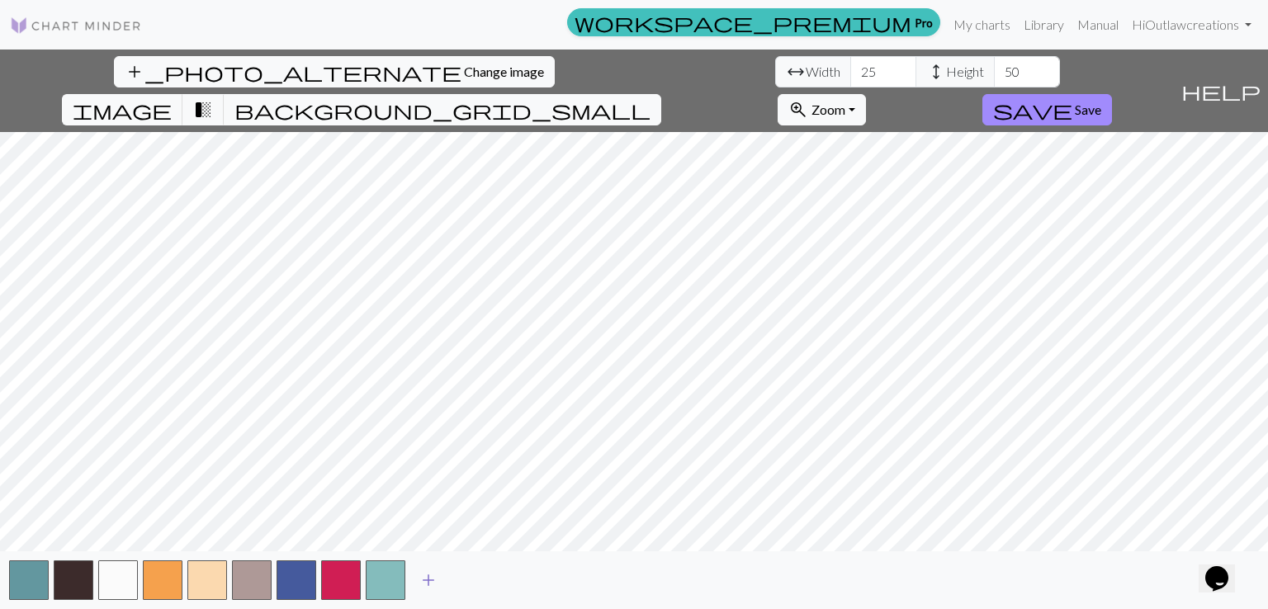
click at [434, 583] on span "add" at bounding box center [429, 580] width 20 height 23
click at [471, 582] on span "add" at bounding box center [473, 580] width 20 height 23
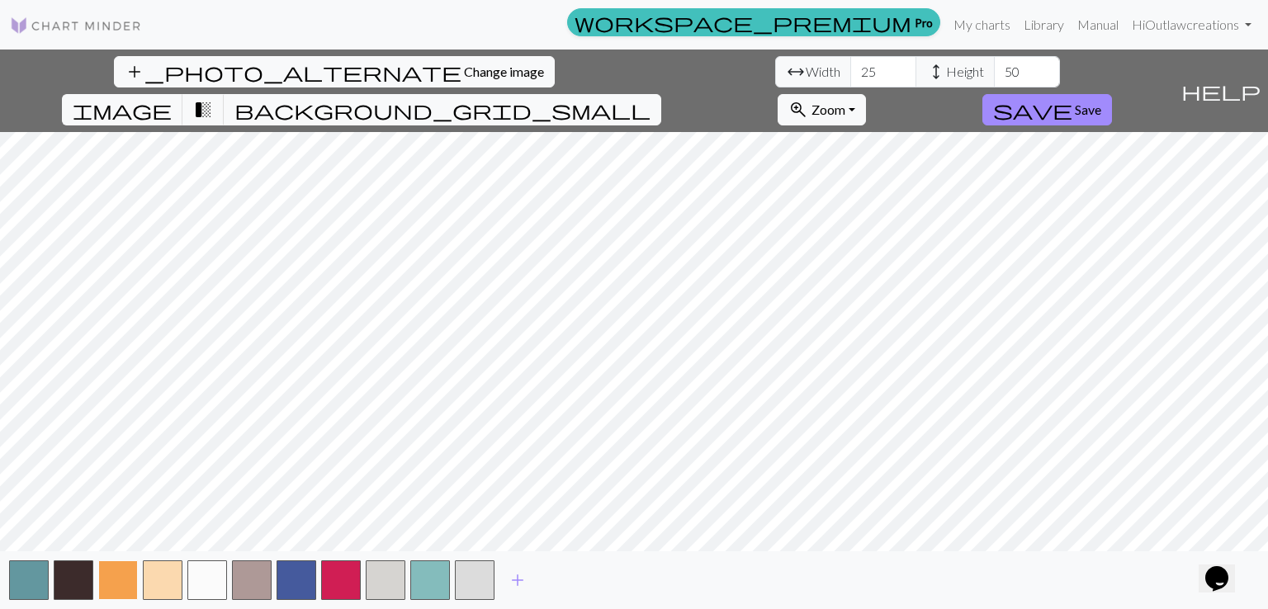
click at [121, 579] on button "button" at bounding box center [118, 580] width 40 height 40
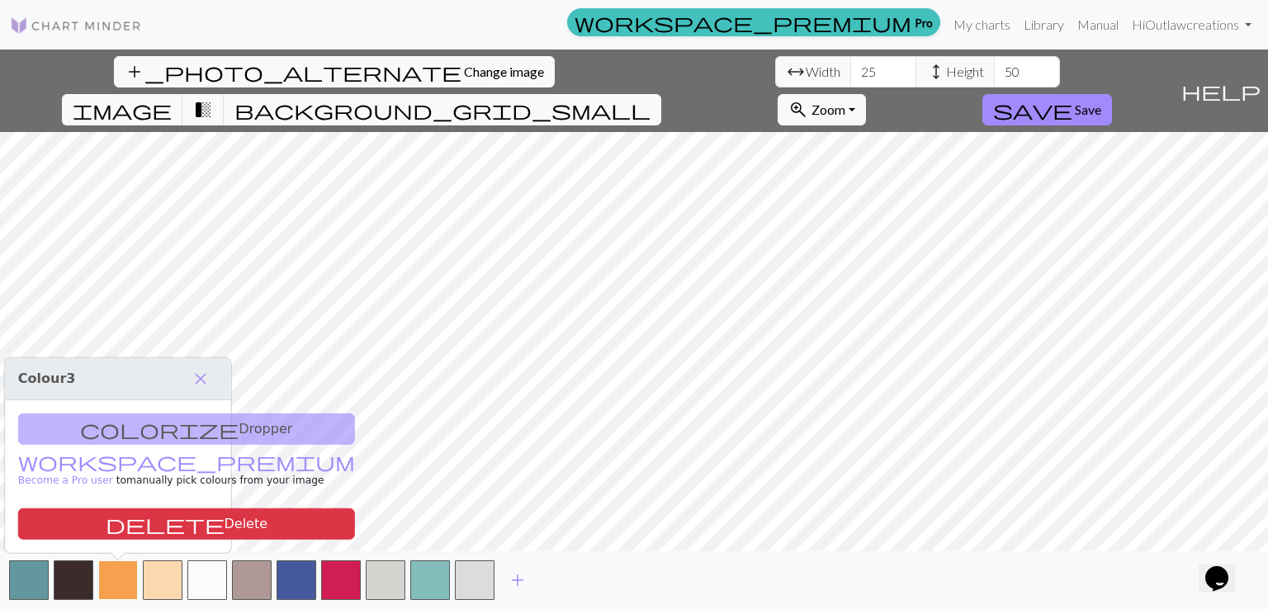
click at [121, 579] on button "button" at bounding box center [118, 580] width 40 height 40
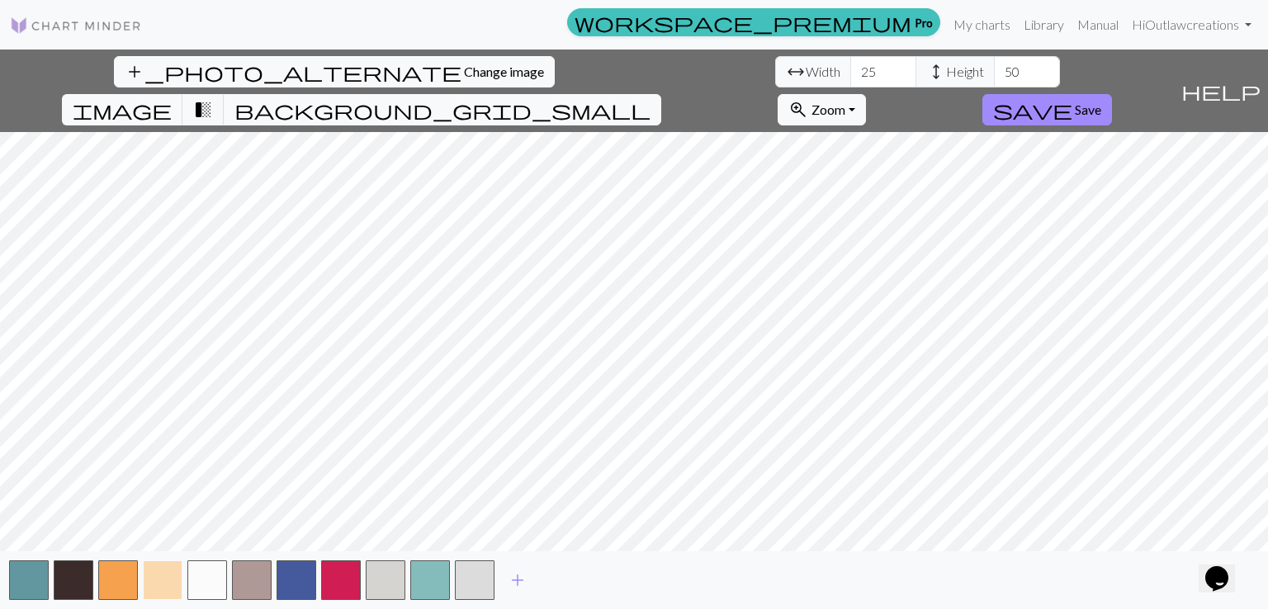
click at [161, 581] on button "button" at bounding box center [163, 580] width 40 height 40
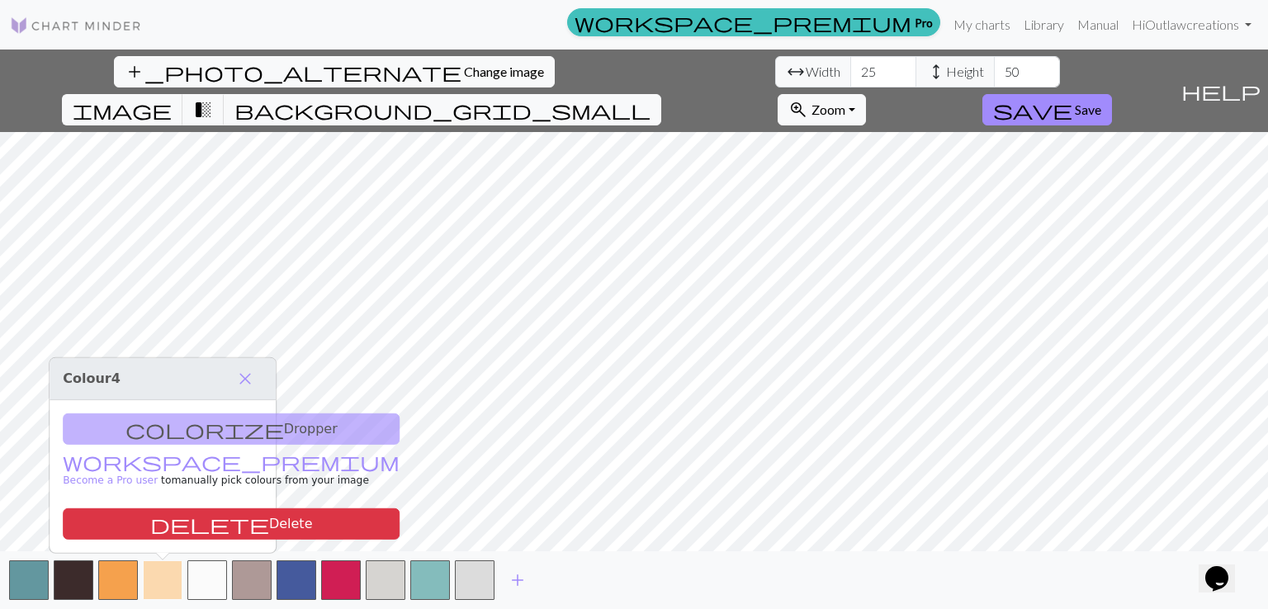
click at [161, 581] on button "button" at bounding box center [163, 580] width 40 height 40
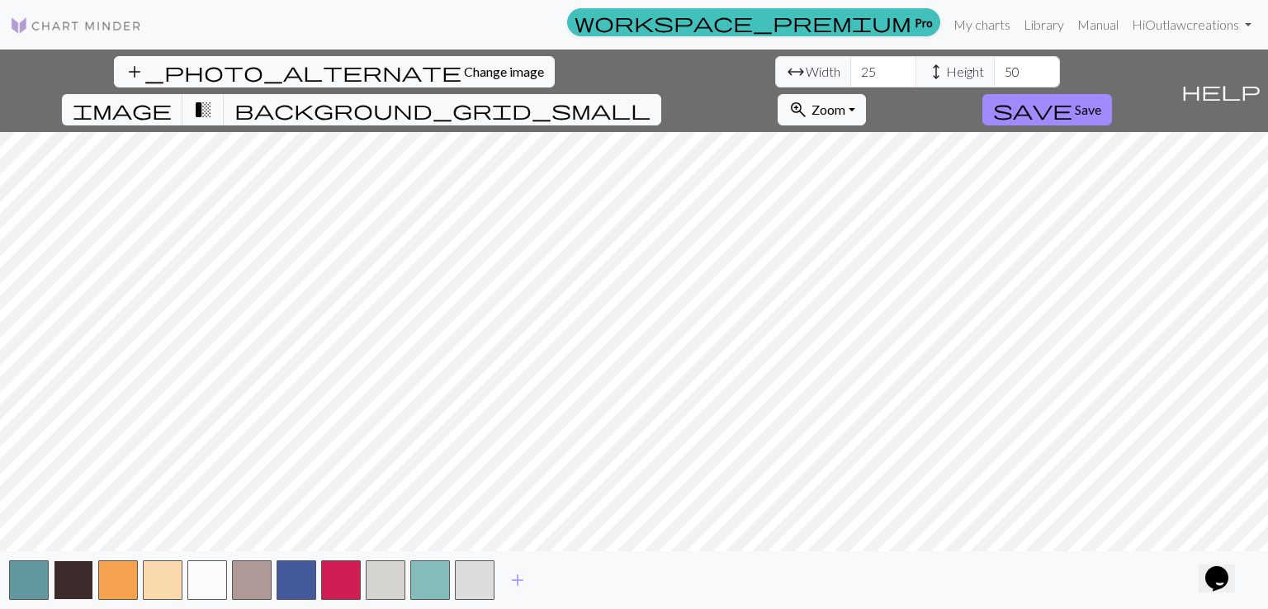
click at [71, 581] on button "button" at bounding box center [74, 580] width 40 height 40
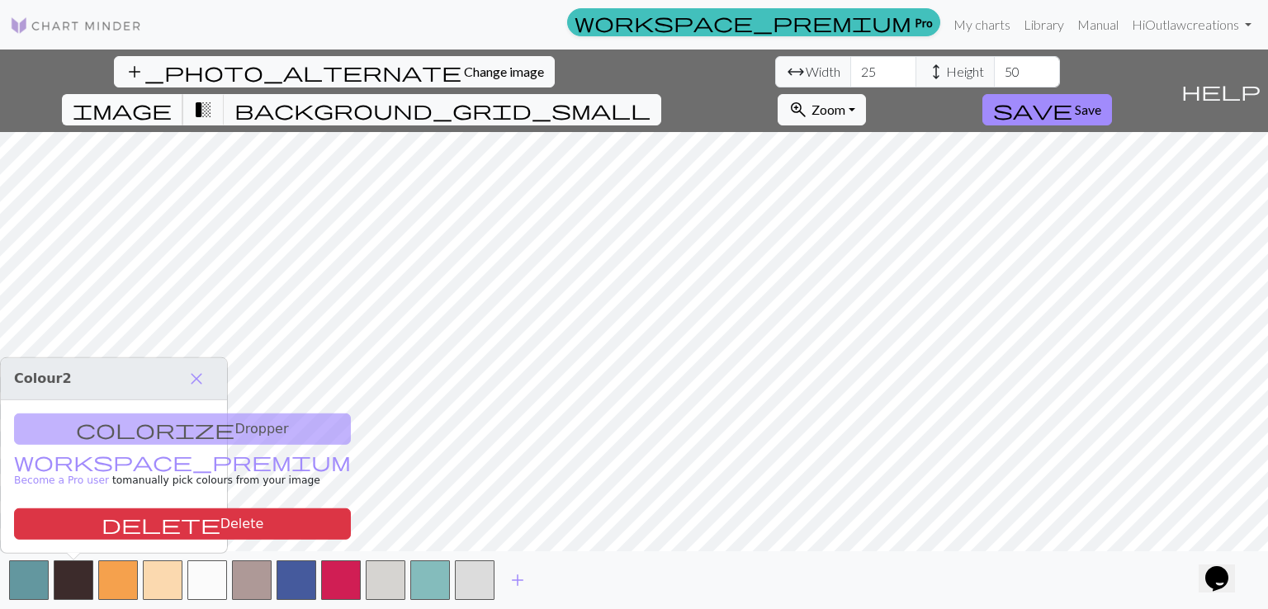
click at [172, 98] on span "image" at bounding box center [122, 109] width 99 height 23
click at [650, 98] on span "background_grid_small" at bounding box center [442, 109] width 416 height 23
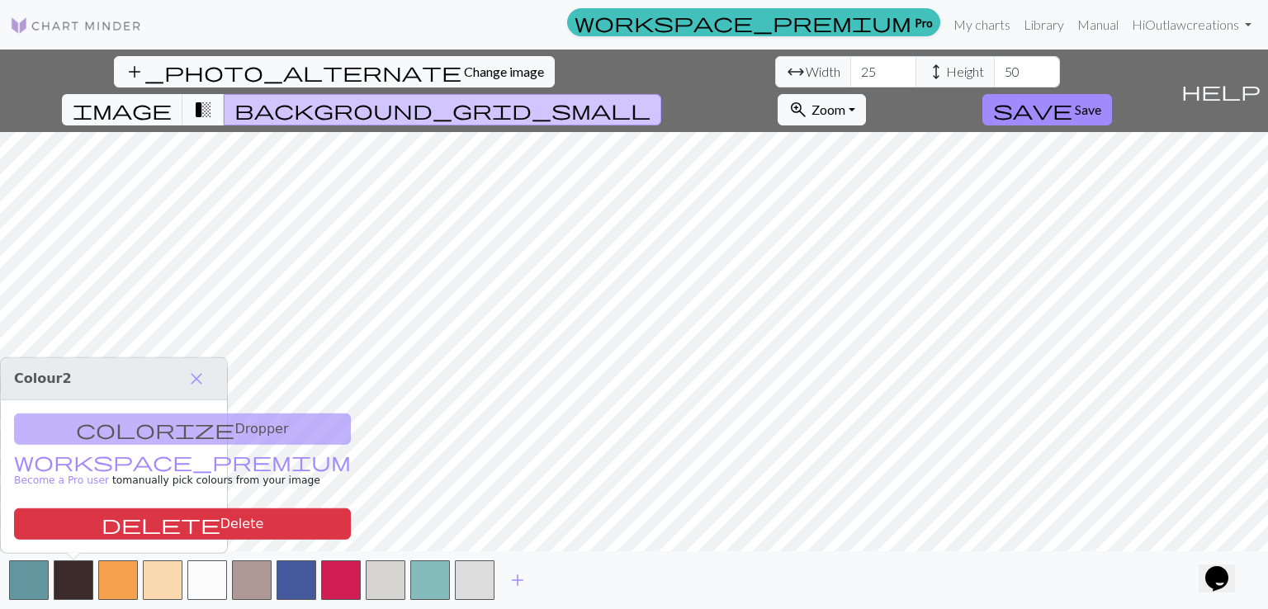
click at [1225, 565] on icon "Opens Chat This icon Opens the chat window." at bounding box center [1217, 578] width 26 height 26
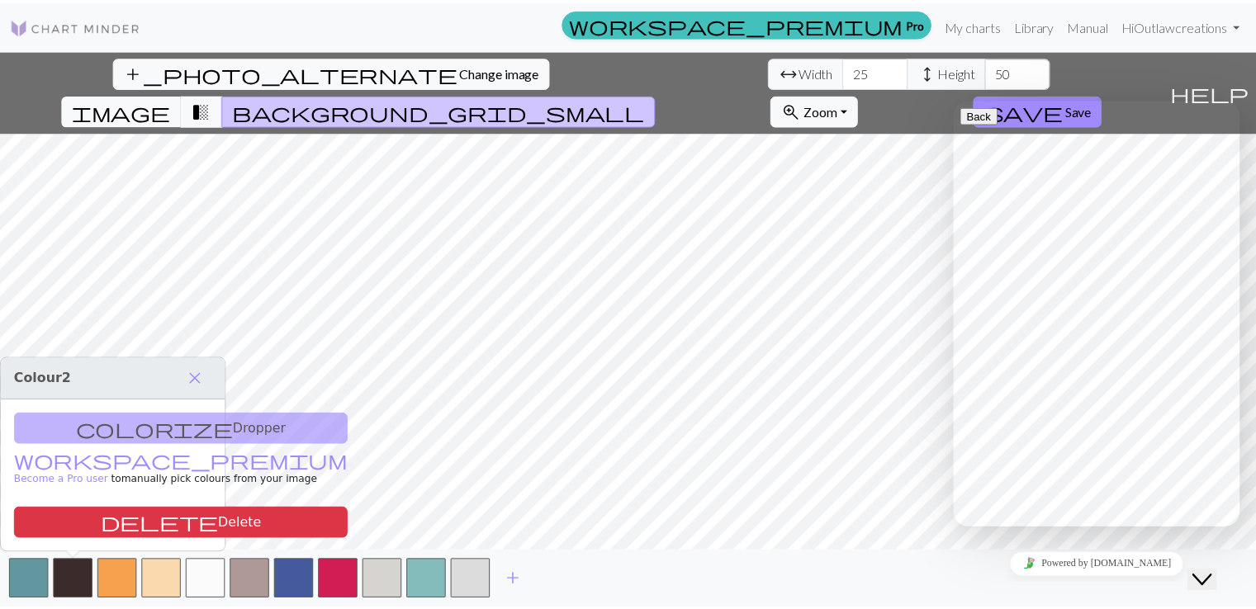
scroll to position [96, 0]
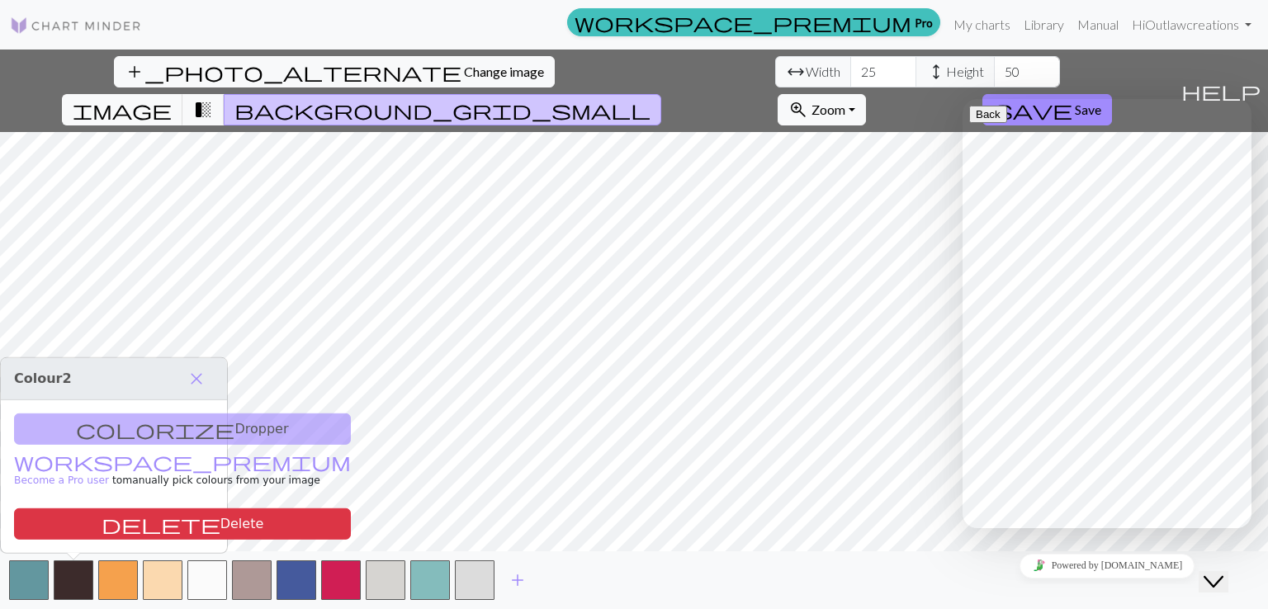
click at [1223, 576] on icon "Chat widget" at bounding box center [1214, 582] width 20 height 12
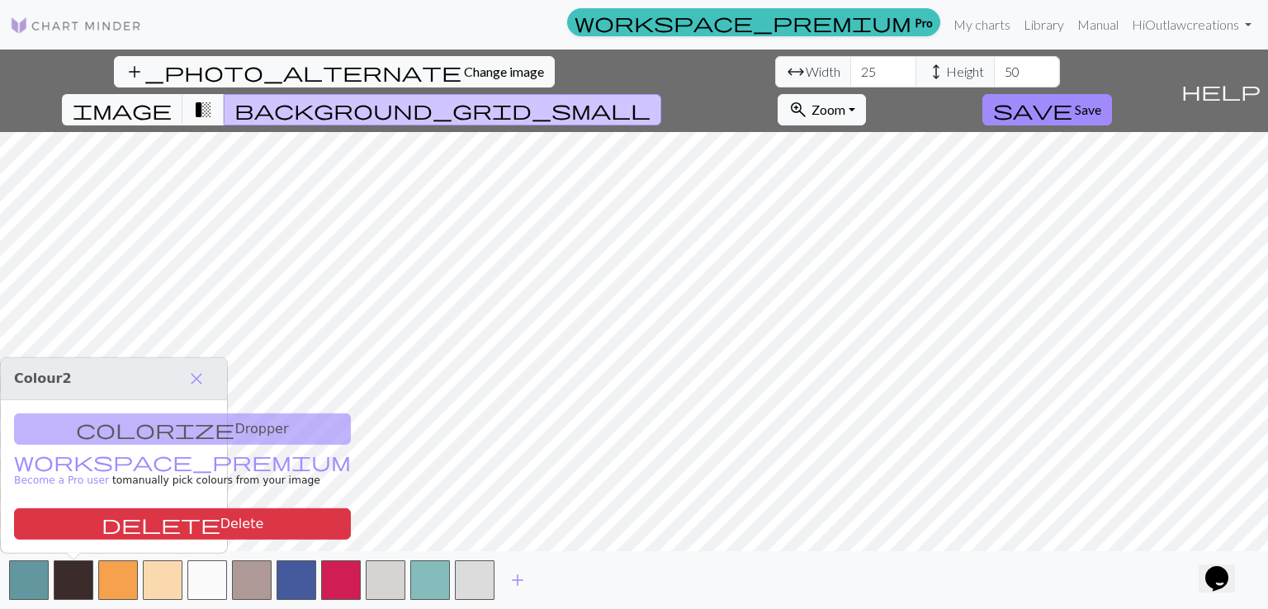
click at [1218, 126] on div "add_photo_alternate Change image arrow_range Width 25 height Height 50 image tr…" at bounding box center [634, 330] width 1268 height 560
click at [419, 582] on button "button" at bounding box center [430, 580] width 40 height 40
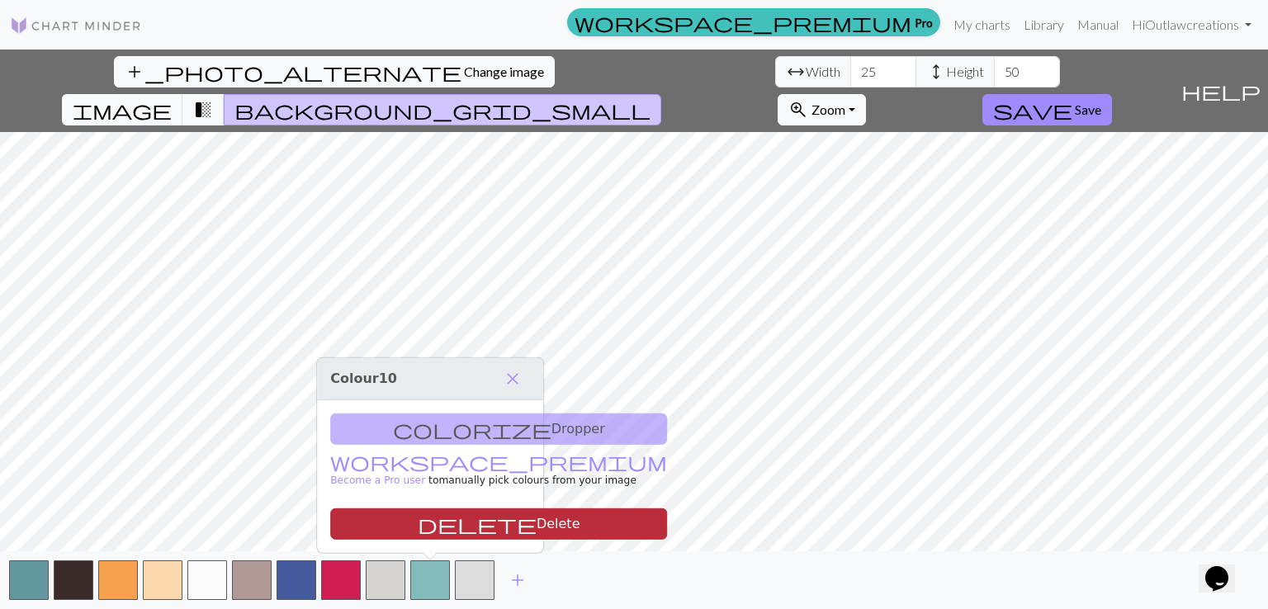
click at [438, 516] on button "delete Delete" at bounding box center [498, 523] width 337 height 31
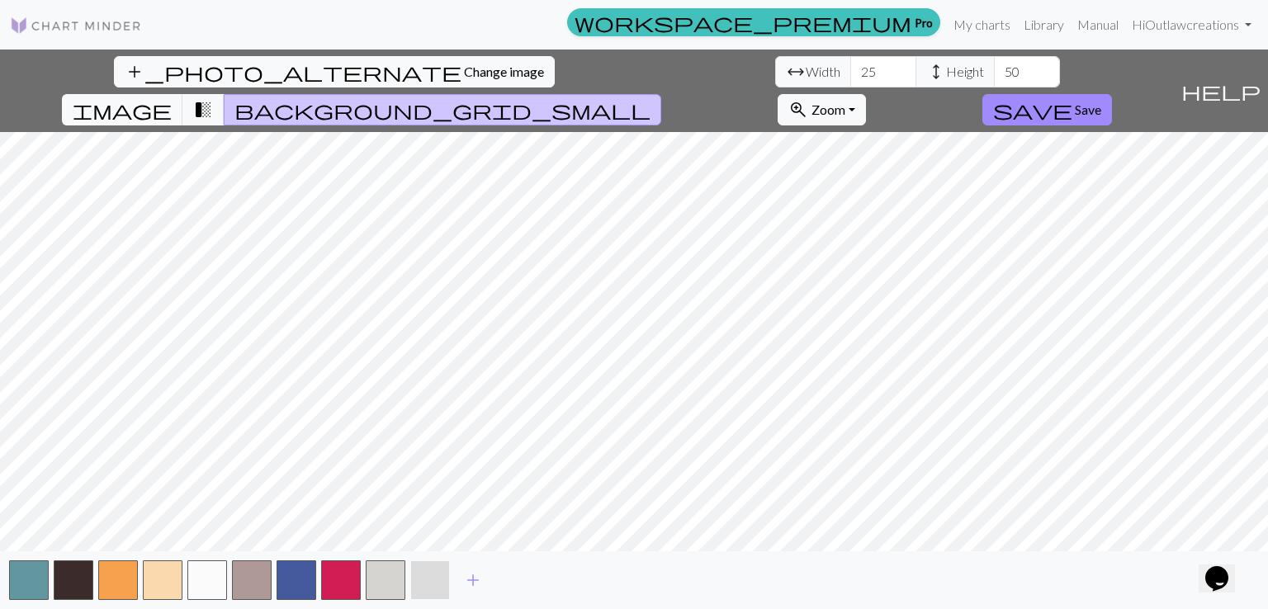
click at [419, 592] on button "button" at bounding box center [430, 580] width 40 height 40
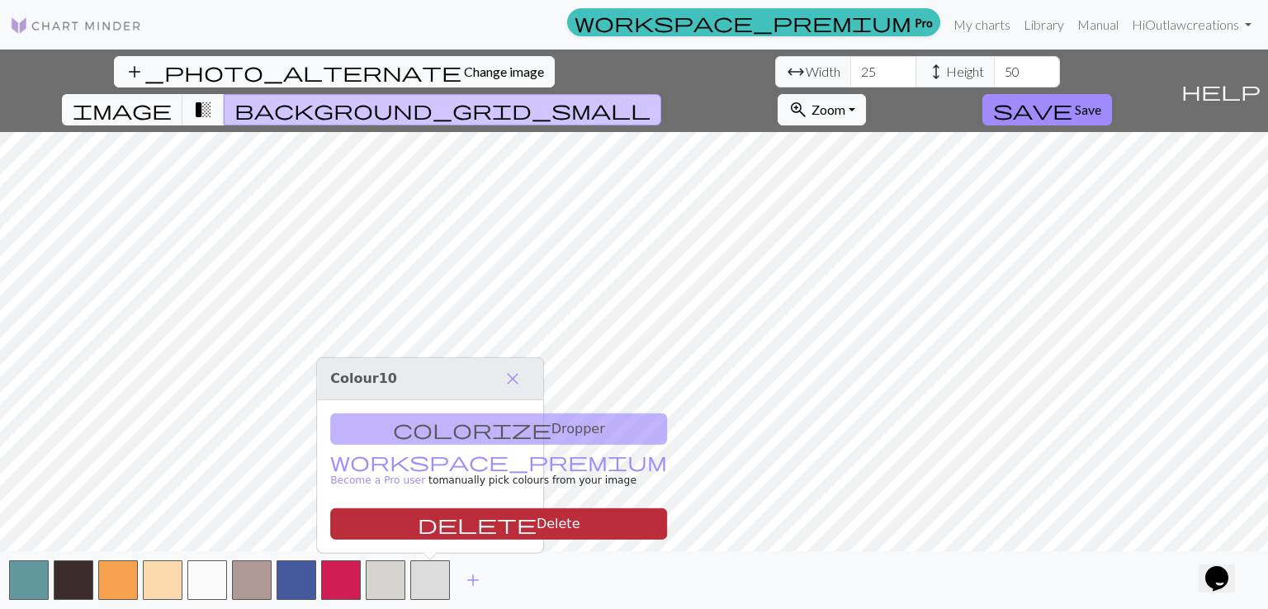
click at [430, 524] on button "delete Delete" at bounding box center [498, 523] width 337 height 31
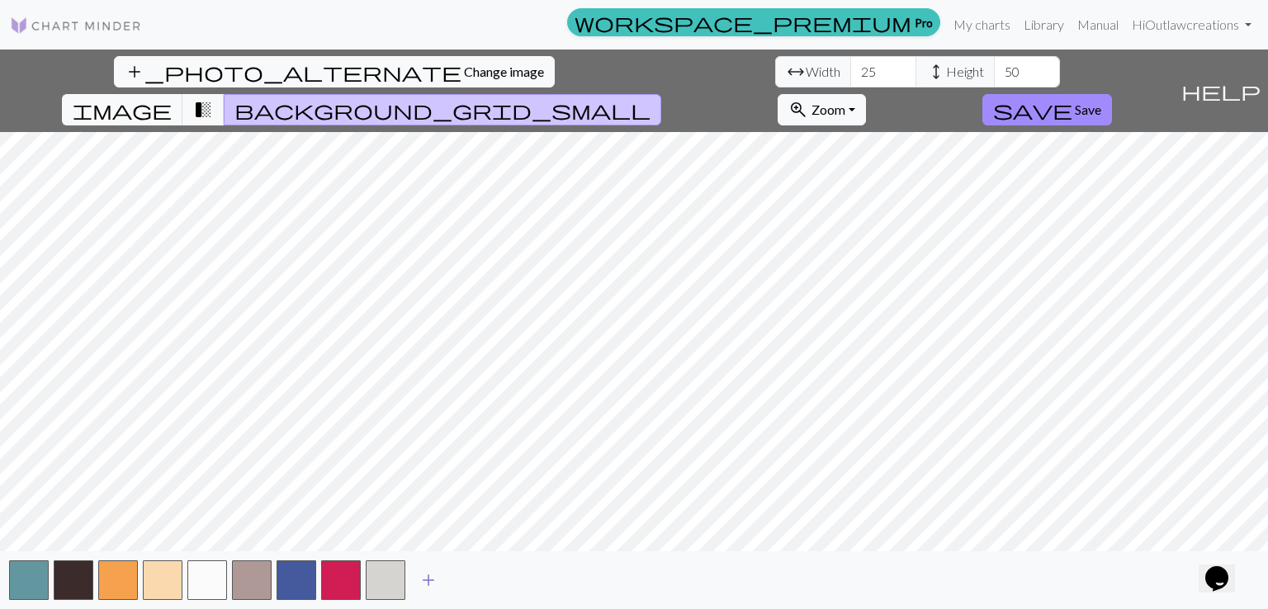
click at [426, 584] on span "add" at bounding box center [429, 580] width 20 height 23
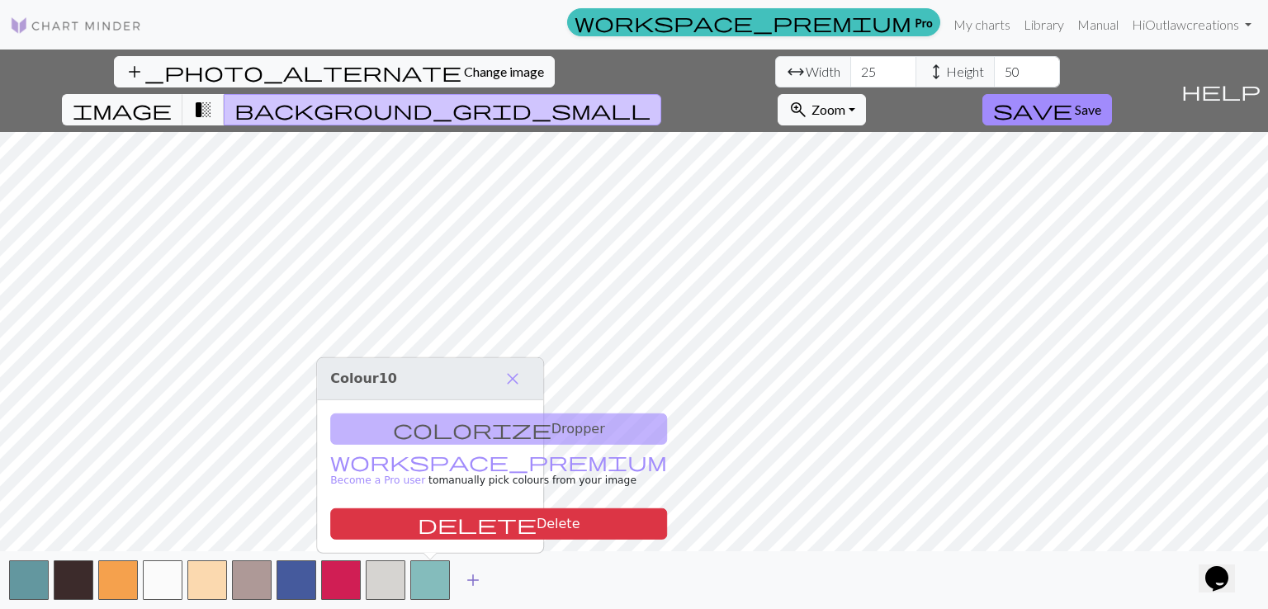
click at [464, 582] on span "add" at bounding box center [473, 580] width 20 height 23
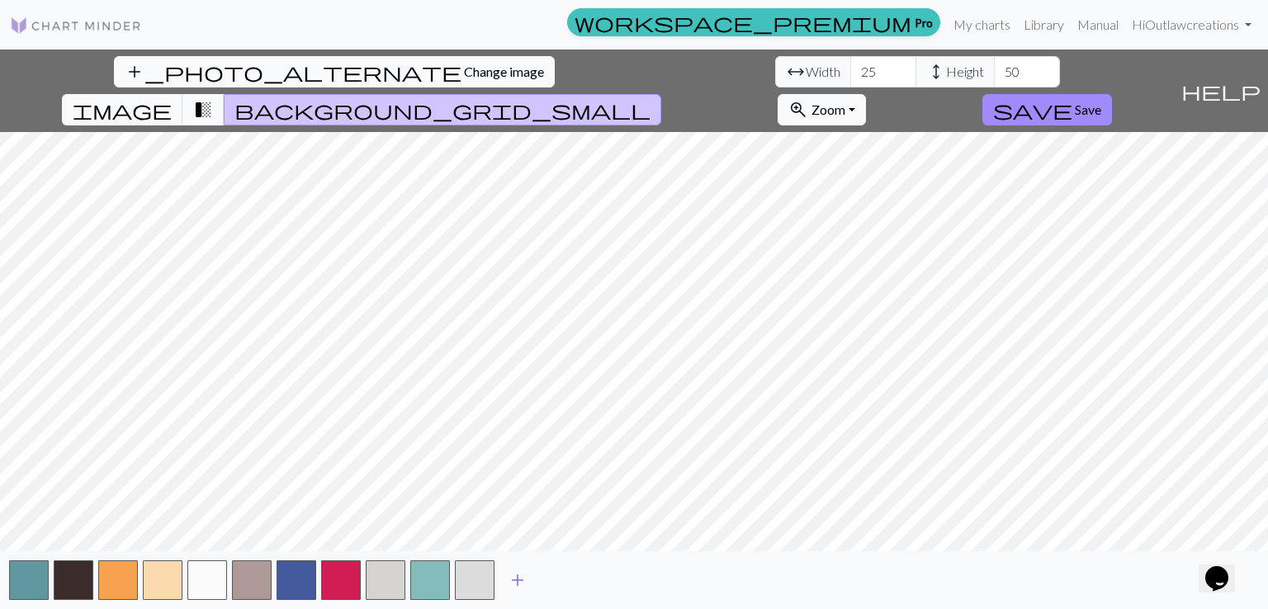
click at [518, 579] on span "add" at bounding box center [518, 580] width 20 height 23
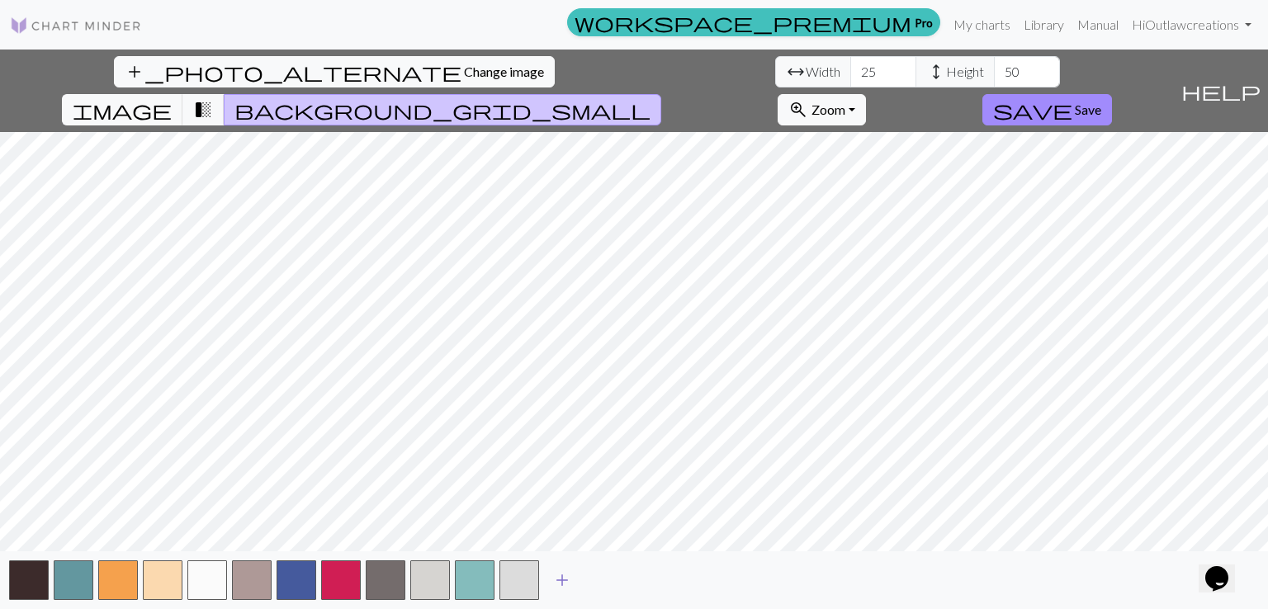
click at [560, 575] on span "add" at bounding box center [562, 580] width 20 height 23
click at [608, 581] on span "add" at bounding box center [607, 580] width 20 height 23
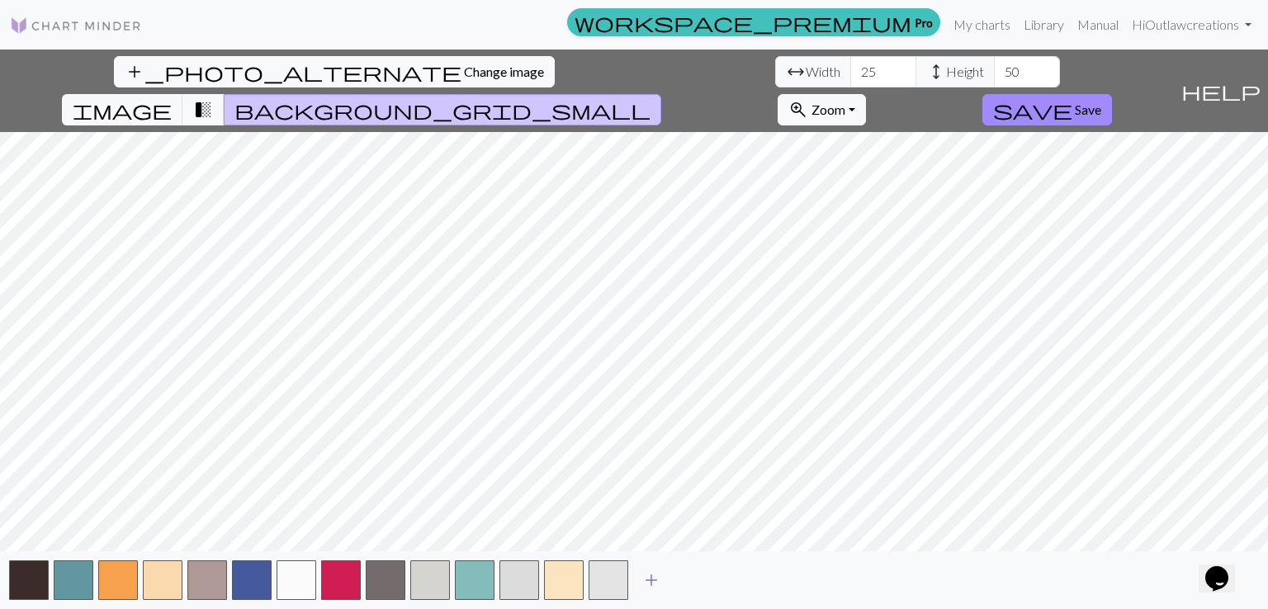
click at [664, 580] on button "add" at bounding box center [651, 580] width 41 height 31
click at [727, 586] on div "add" at bounding box center [634, 580] width 1268 height 58
click at [713, 586] on button "add" at bounding box center [695, 580] width 41 height 31
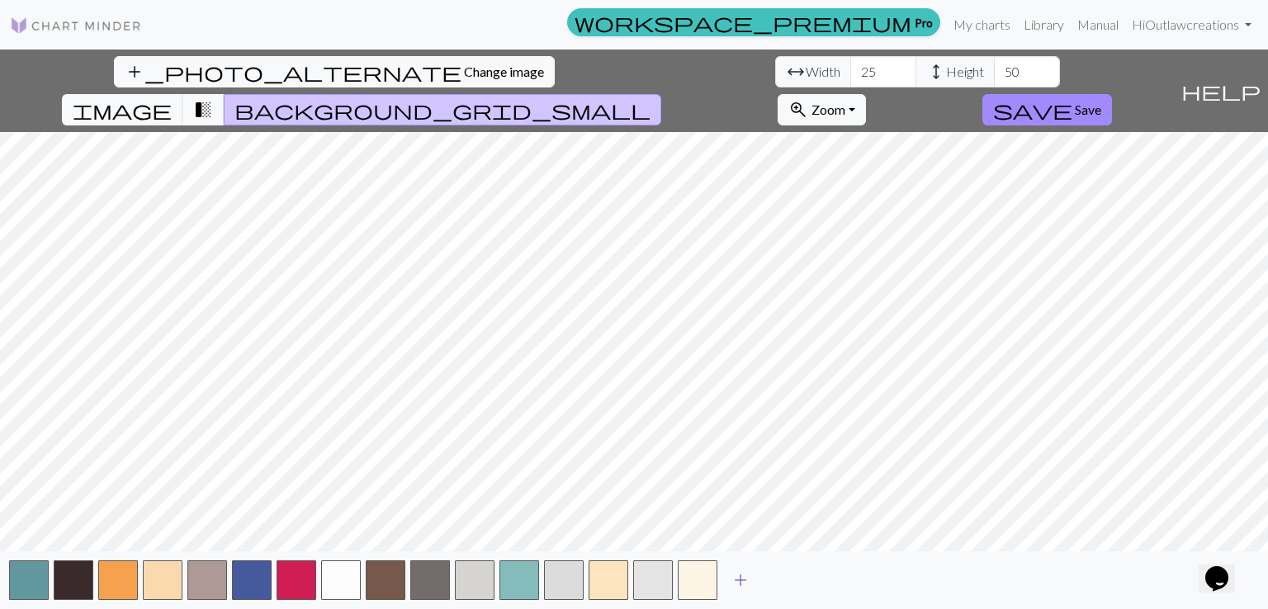
click at [733, 577] on span "add" at bounding box center [741, 580] width 20 height 23
click at [791, 573] on span "add" at bounding box center [785, 580] width 20 height 23
click at [825, 581] on span "add" at bounding box center [830, 580] width 20 height 23
click at [887, 579] on button "add" at bounding box center [874, 580] width 41 height 31
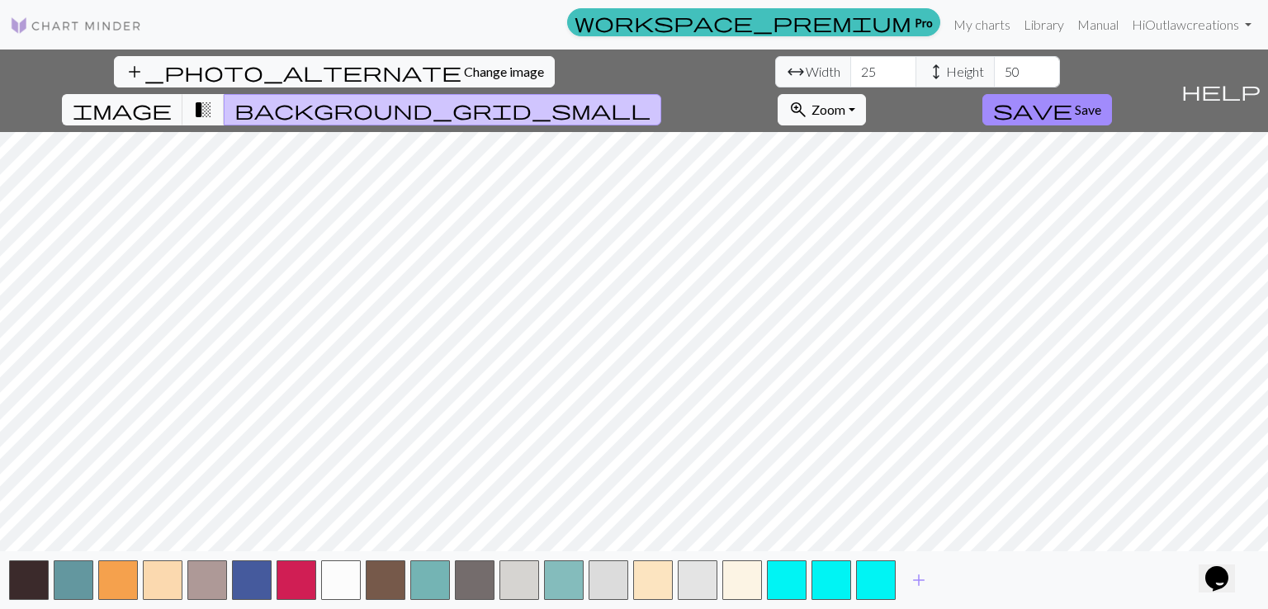
click at [951, 576] on div "add" at bounding box center [634, 580] width 1268 height 58
click at [938, 579] on button "add" at bounding box center [918, 580] width 41 height 31
drag, startPoint x: 394, startPoint y: 73, endPoint x: 358, endPoint y: 82, distance: 36.4
click at [775, 82] on div "arrow_range Width 25 height Height 50" at bounding box center [917, 71] width 285 height 31
type input "50"
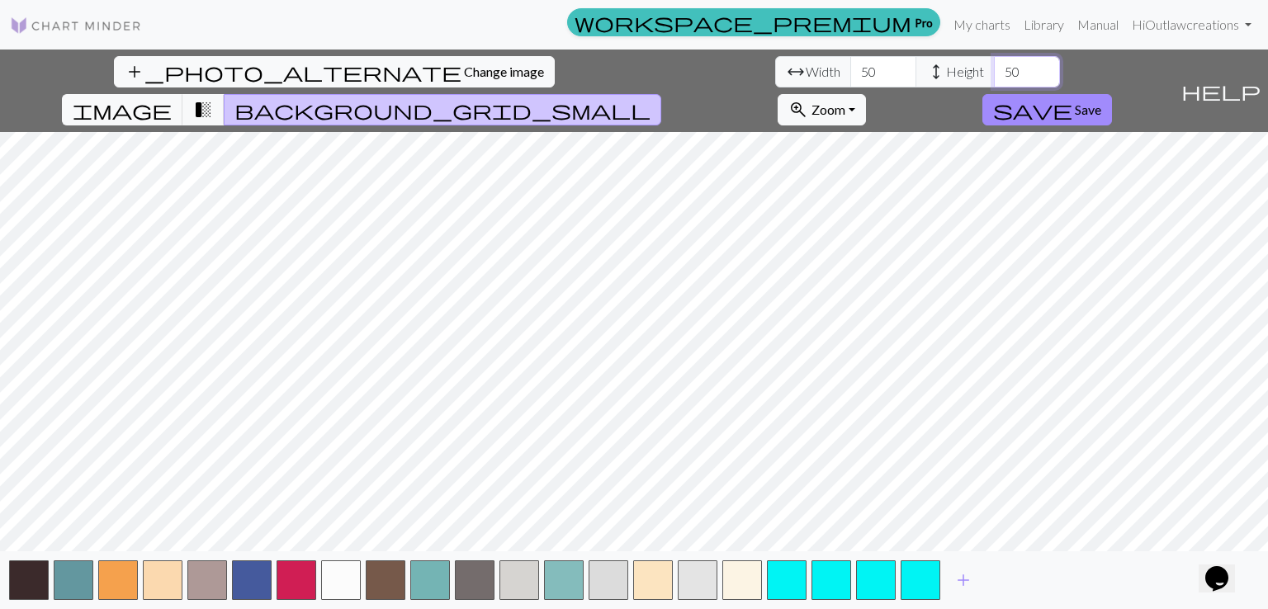
drag, startPoint x: 538, startPoint y: 74, endPoint x: 515, endPoint y: 73, distance: 23.2
click at [994, 73] on input "50" at bounding box center [1027, 71] width 66 height 31
type input "75"
click at [964, 577] on span "add" at bounding box center [963, 580] width 20 height 23
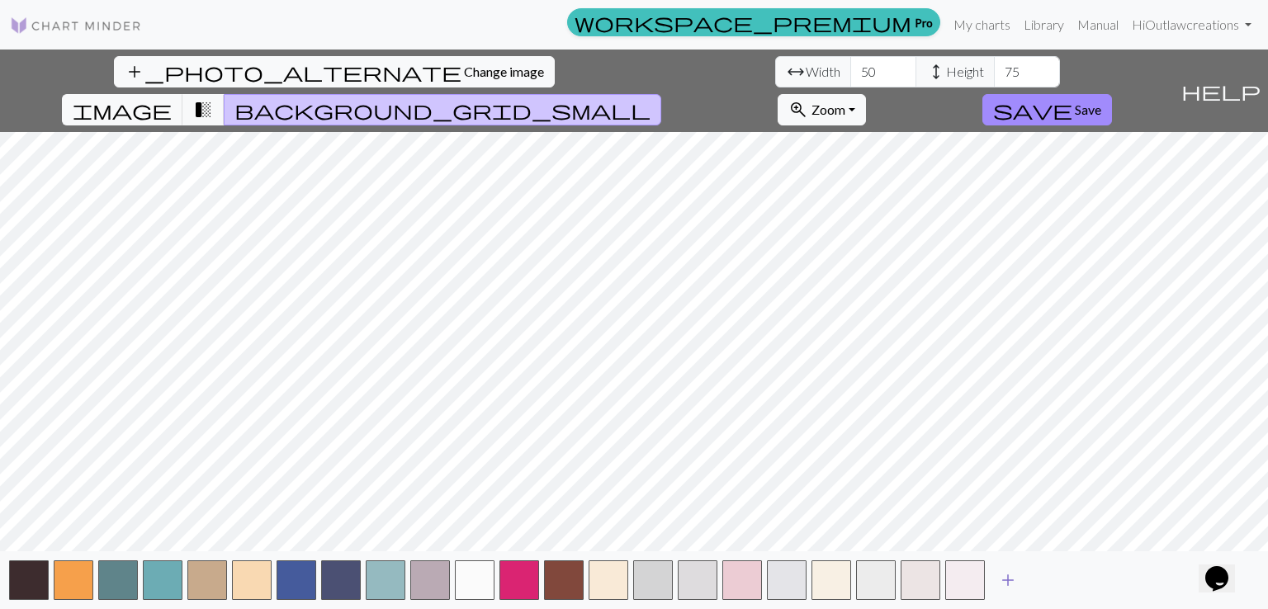
click at [1015, 581] on span "add" at bounding box center [1008, 580] width 20 height 23
click at [1058, 572] on span "add" at bounding box center [1053, 580] width 20 height 23
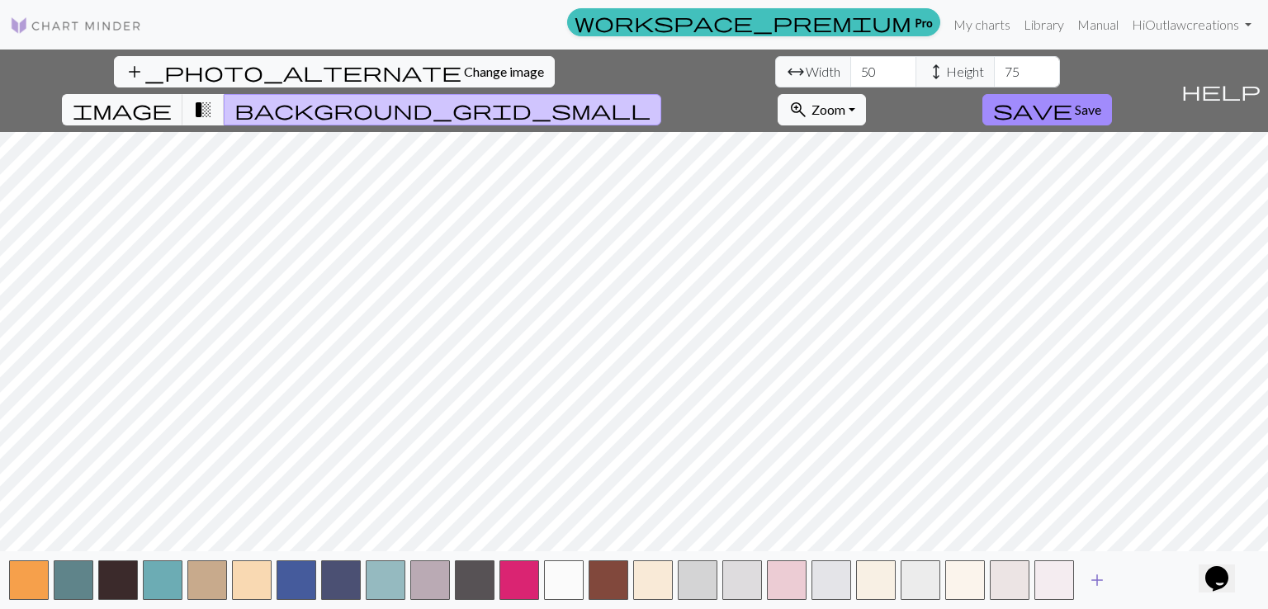
click at [1113, 573] on button "add" at bounding box center [1096, 580] width 41 height 31
click at [1137, 579] on span "add" at bounding box center [1142, 580] width 20 height 23
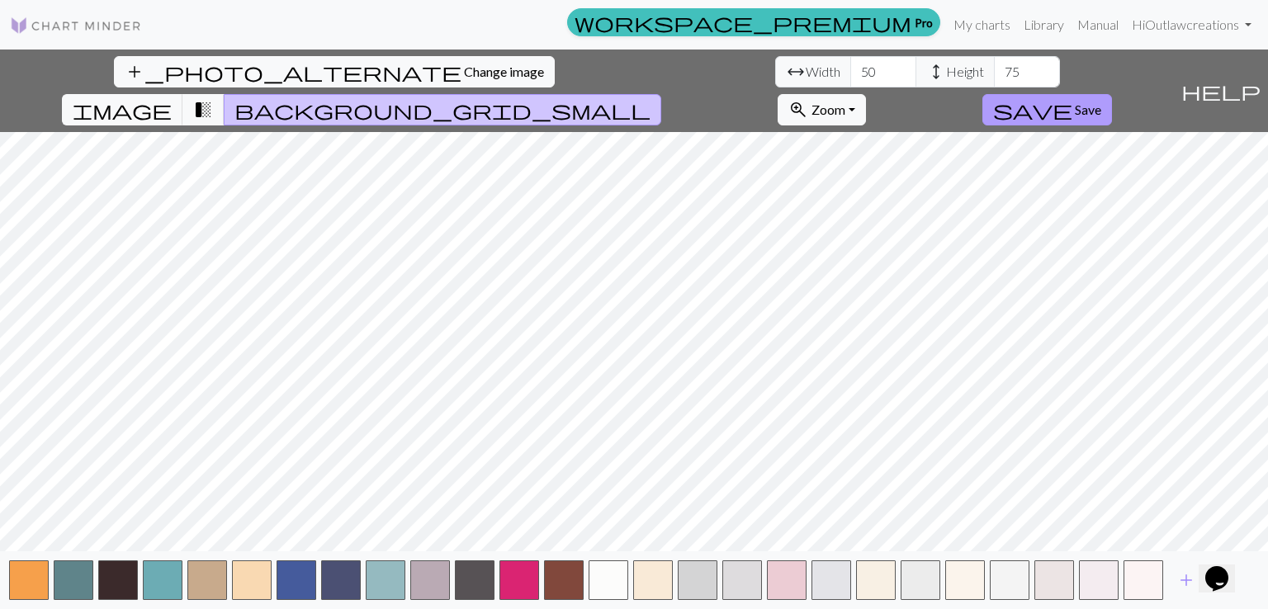
click at [1112, 94] on button "save Save" at bounding box center [1047, 109] width 130 height 31
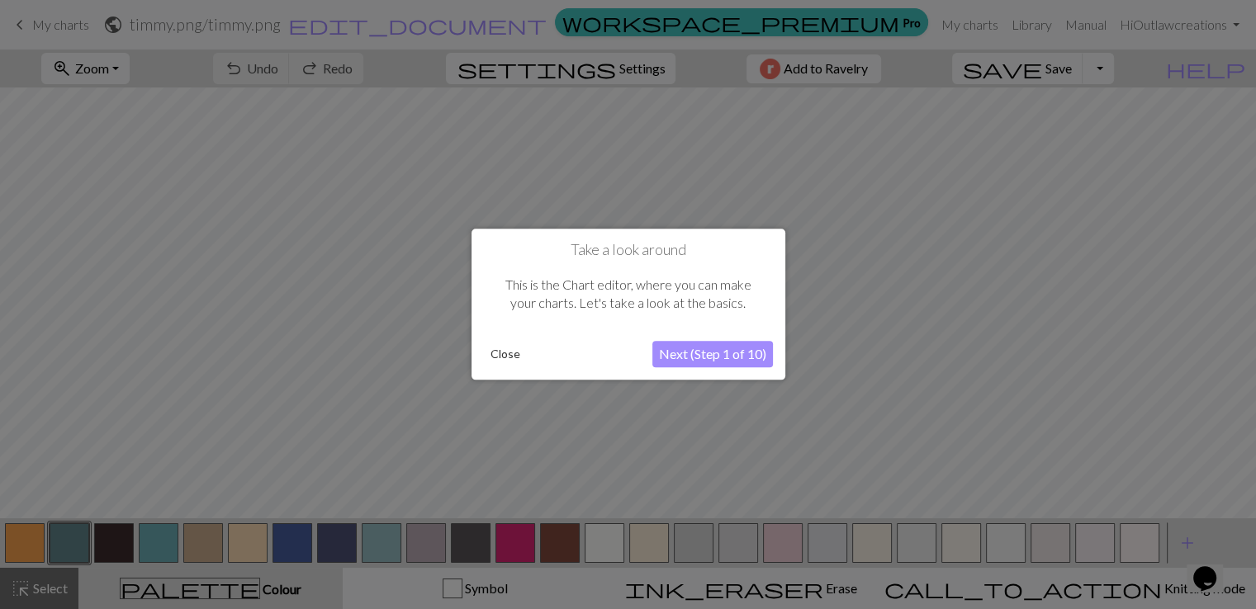
click at [707, 360] on button "Next (Step 1 of 10)" at bounding box center [712, 355] width 121 height 26
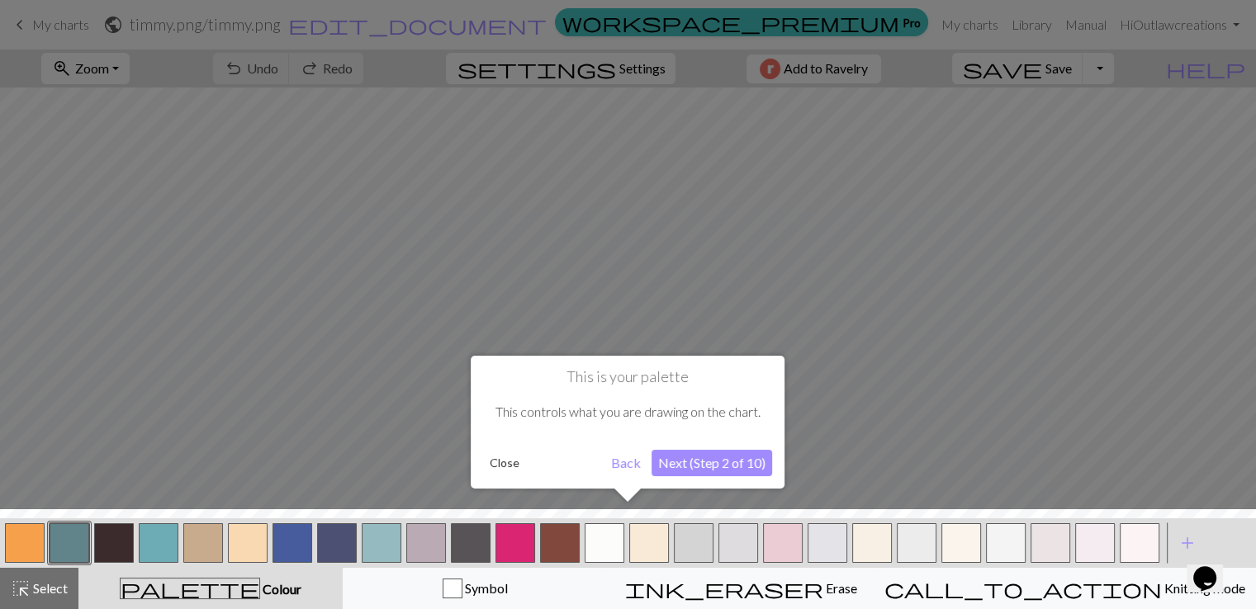
click at [704, 463] on button "Next (Step 2 of 10)" at bounding box center [711, 463] width 121 height 26
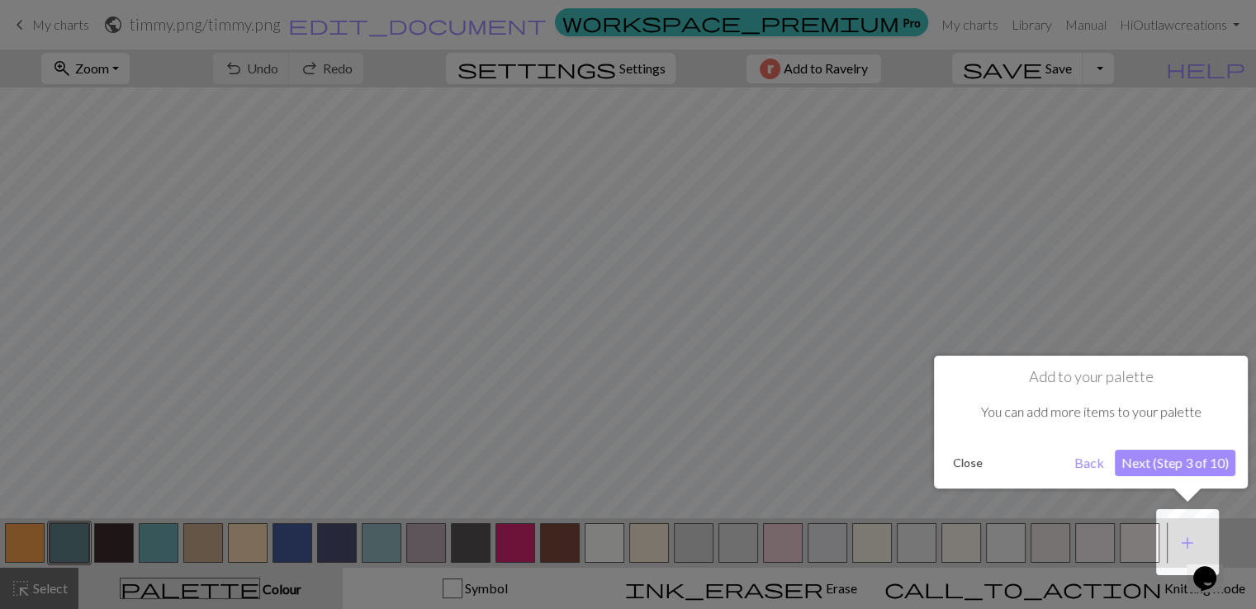
click at [1169, 466] on button "Next (Step 3 of 10)" at bounding box center [1174, 463] width 121 height 26
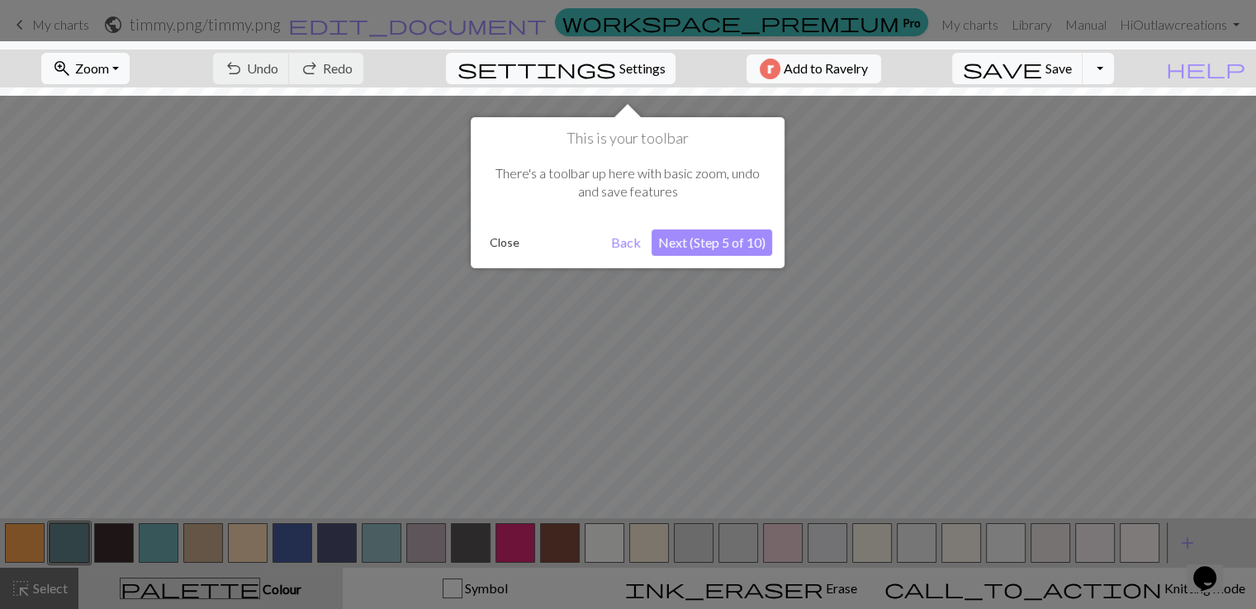
click at [688, 244] on button "Next (Step 5 of 10)" at bounding box center [711, 242] width 121 height 26
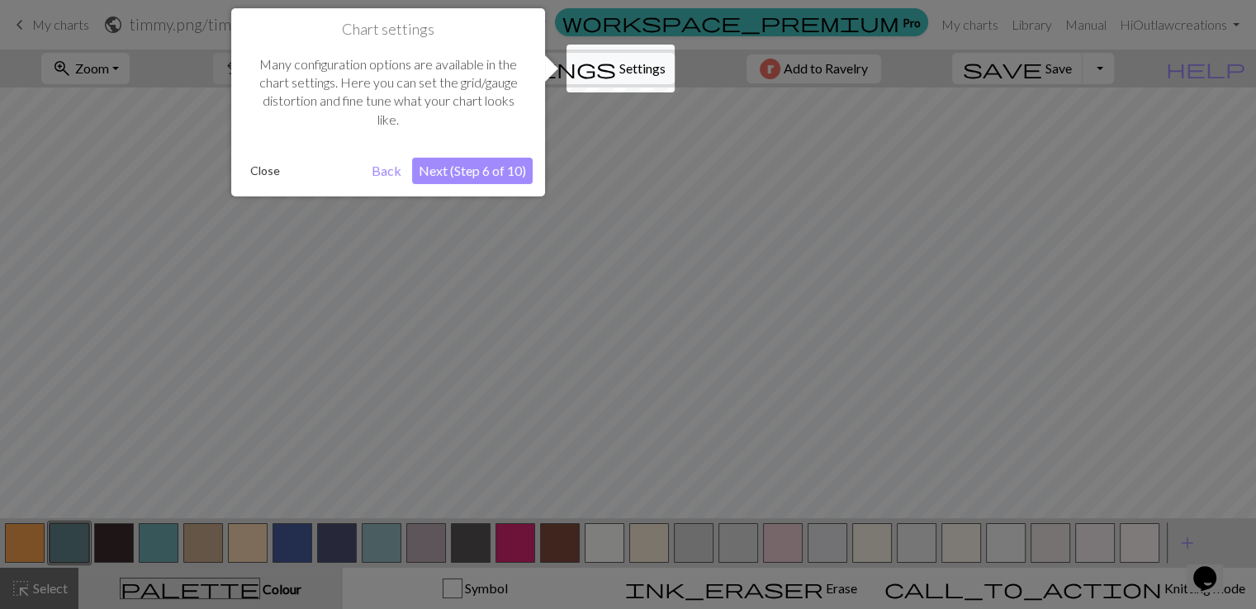
click at [461, 165] on button "Next (Step 6 of 10)" at bounding box center [472, 171] width 121 height 26
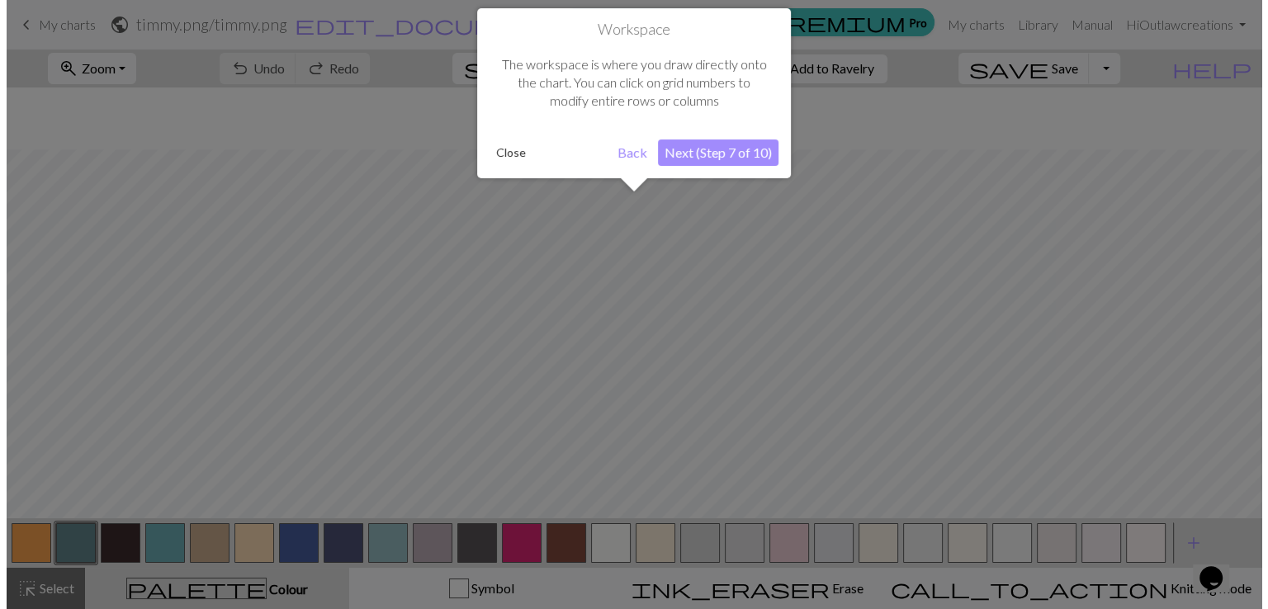
scroll to position [62, 0]
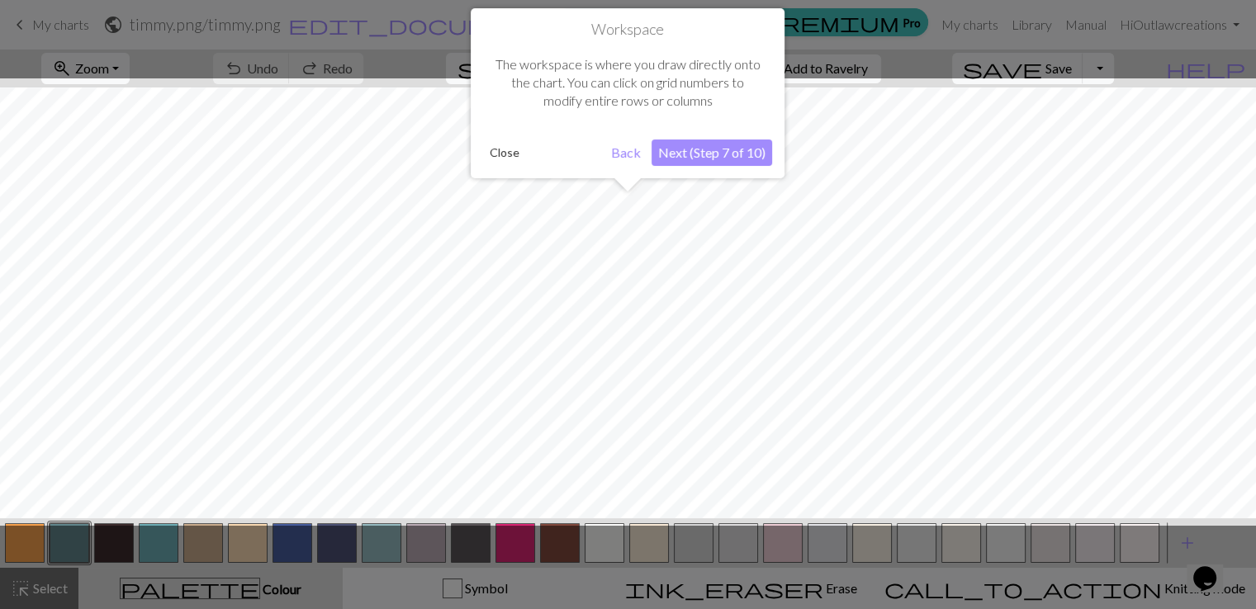
click at [710, 156] on button "Next (Step 7 of 10)" at bounding box center [711, 153] width 121 height 26
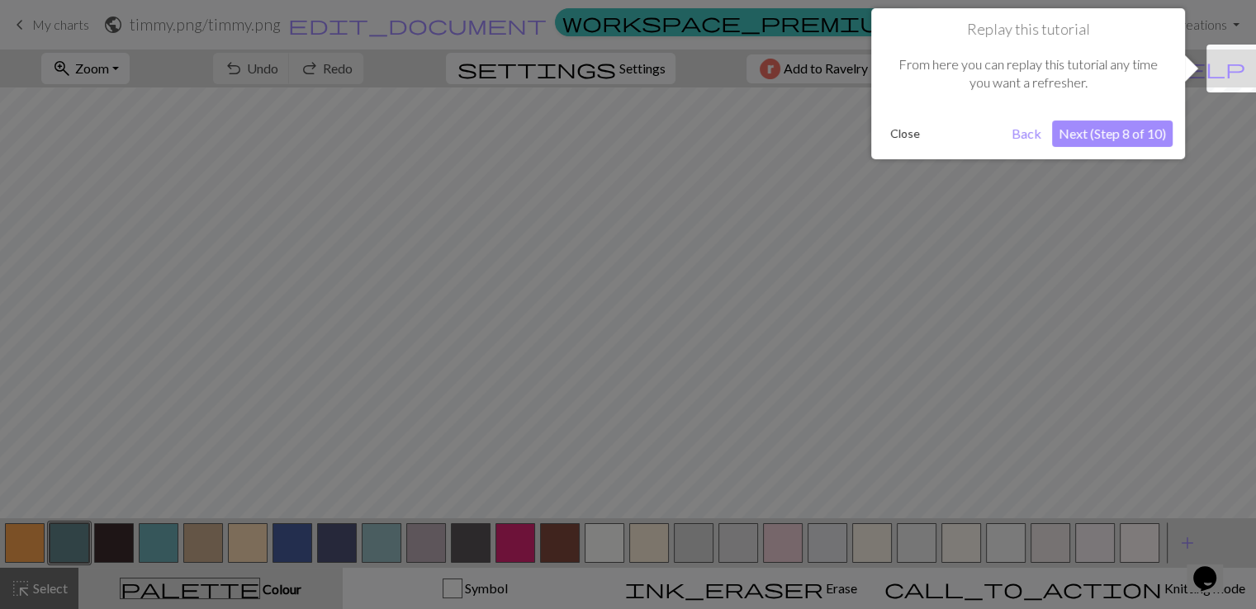
click at [894, 141] on button "Close" at bounding box center [904, 133] width 43 height 25
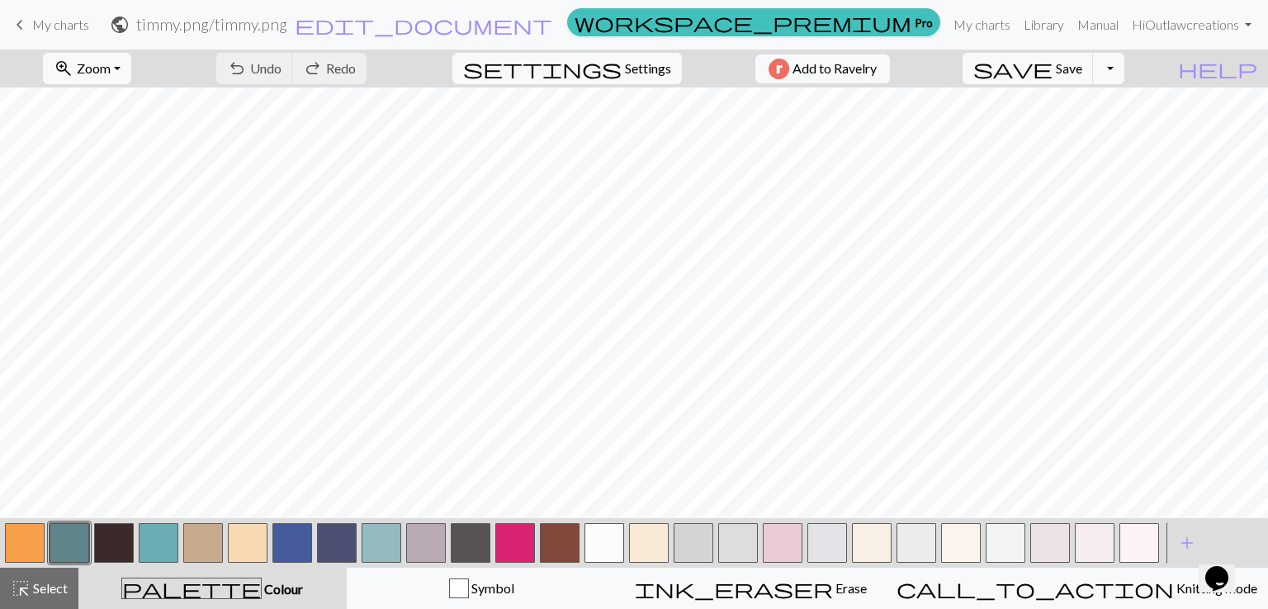
click at [32, 21] on span "My charts" at bounding box center [60, 25] width 57 height 16
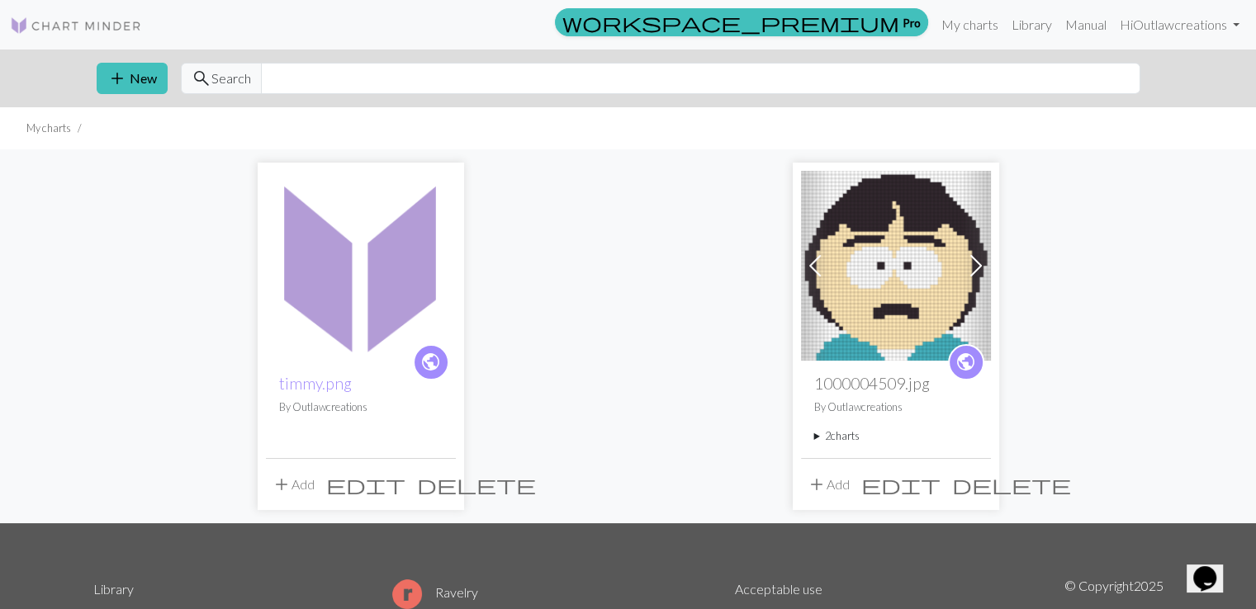
click at [400, 484] on span "edit" at bounding box center [365, 484] width 79 height 23
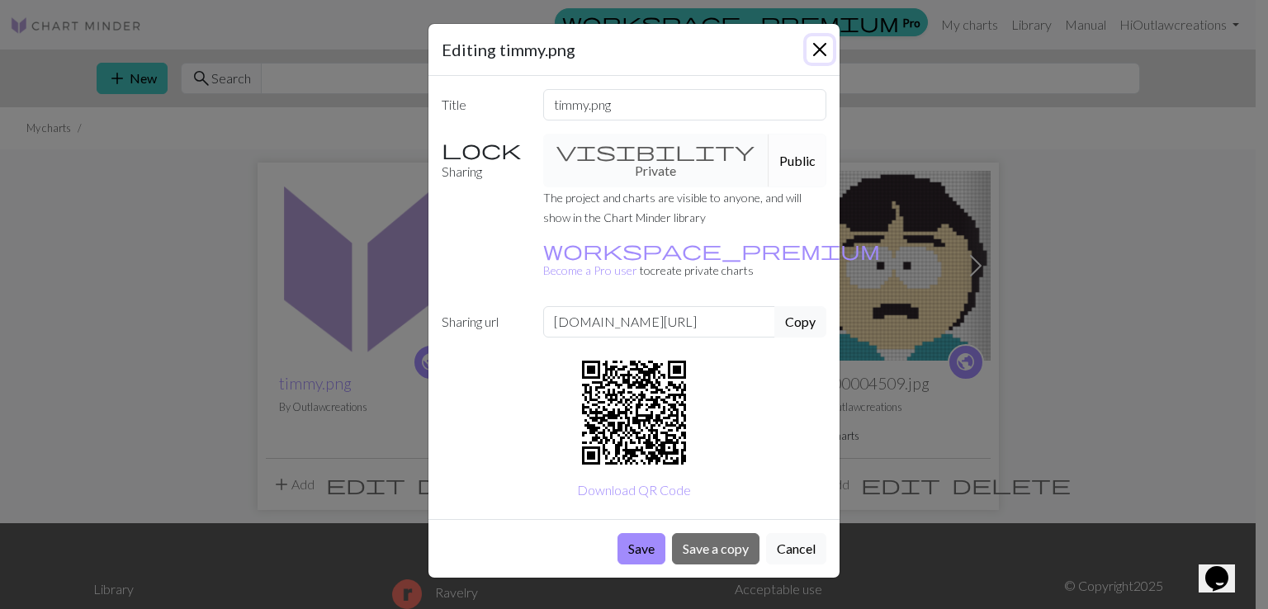
click at [820, 44] on button "Close" at bounding box center [819, 49] width 26 height 26
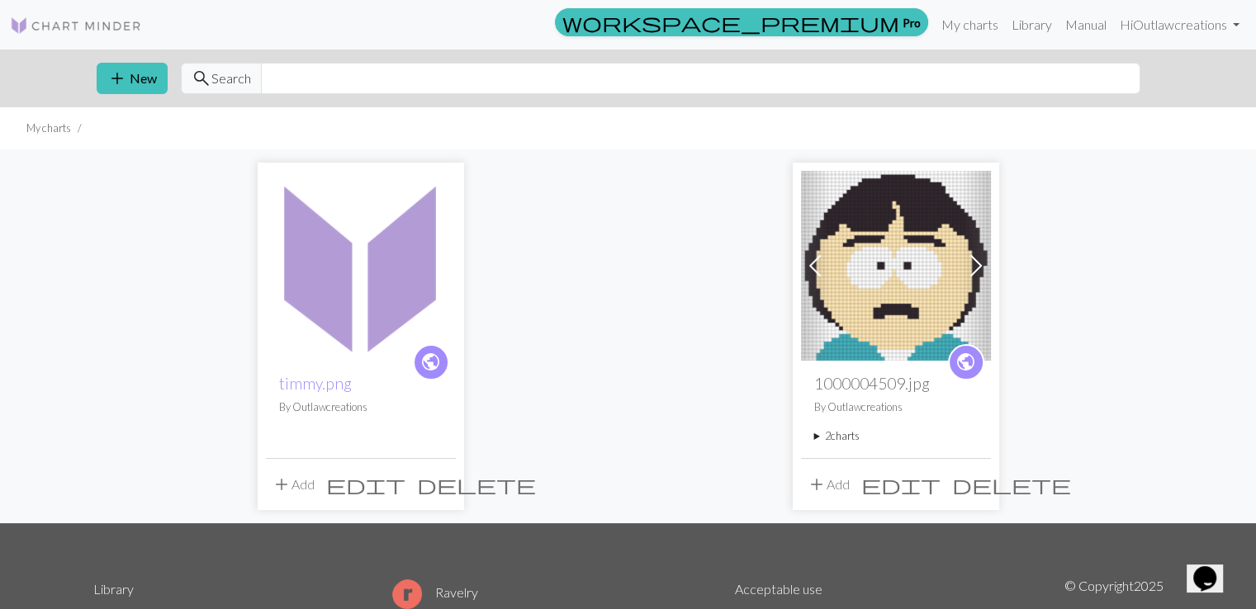
click at [342, 285] on img at bounding box center [361, 266] width 190 height 190
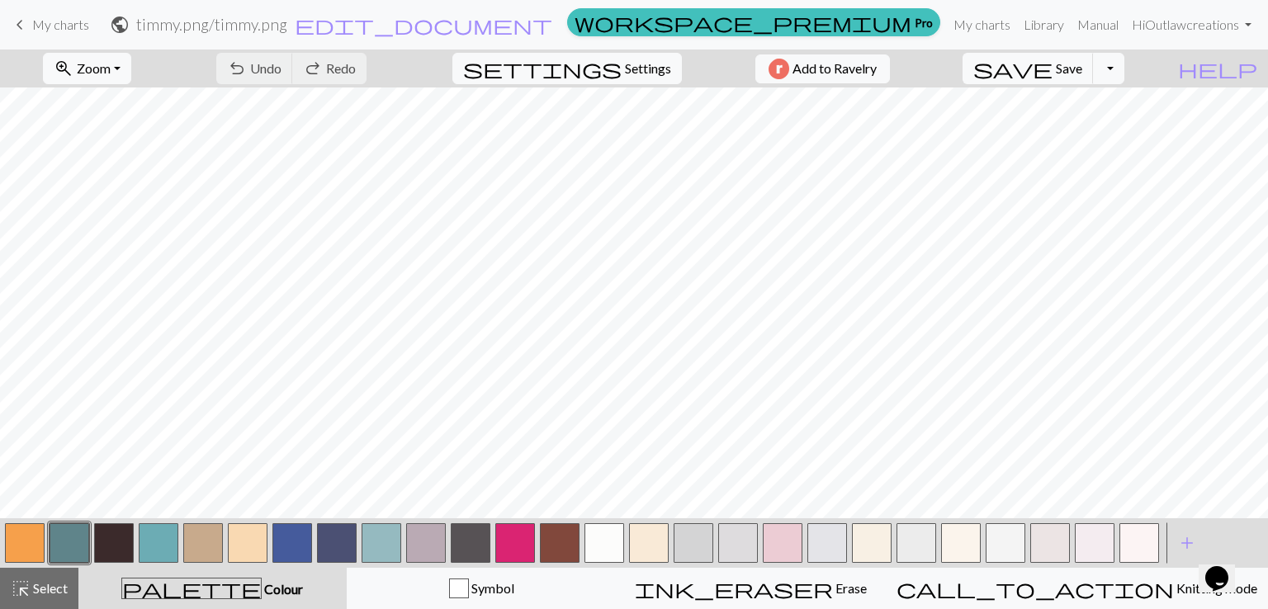
click at [347, 64] on div "undo Undo Undo redo Redo Redo" at bounding box center [291, 69] width 175 height 38
click at [36, 532] on button "button" at bounding box center [25, 543] width 40 height 40
click at [599, 531] on button "button" at bounding box center [604, 543] width 40 height 40
click at [15, 549] on button "button" at bounding box center [25, 543] width 40 height 40
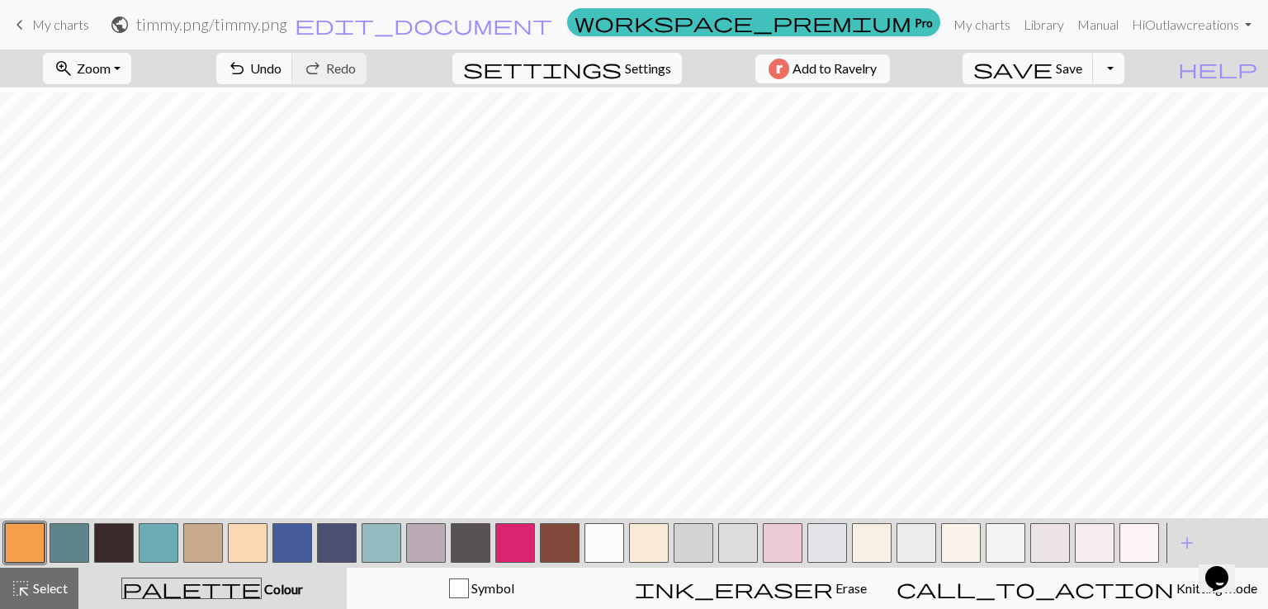
scroll to position [218, 0]
click at [123, 542] on button "button" at bounding box center [114, 543] width 40 height 40
click at [248, 541] on button "button" at bounding box center [248, 543] width 40 height 40
click at [111, 537] on button "button" at bounding box center [114, 543] width 40 height 40
click at [241, 547] on button "button" at bounding box center [248, 543] width 40 height 40
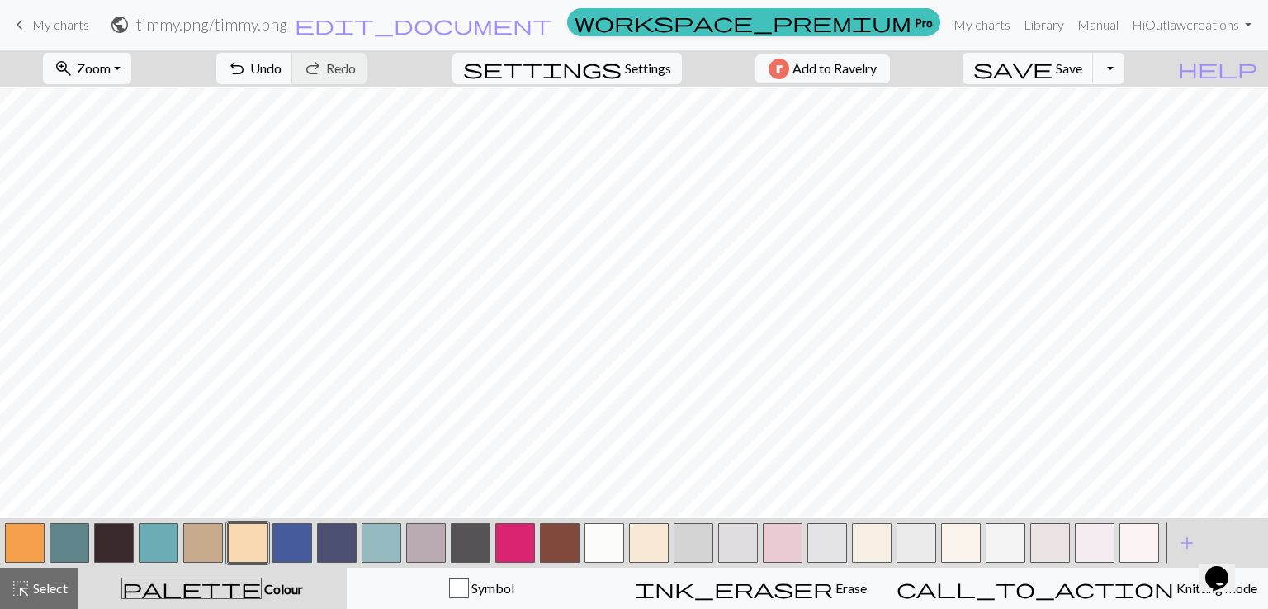
click at [118, 535] on button "button" at bounding box center [114, 543] width 40 height 40
click at [256, 539] on button "button" at bounding box center [248, 543] width 40 height 40
click at [125, 556] on button "button" at bounding box center [114, 543] width 40 height 40
click at [239, 550] on button "button" at bounding box center [248, 543] width 40 height 40
click at [472, 537] on button "button" at bounding box center [471, 543] width 40 height 40
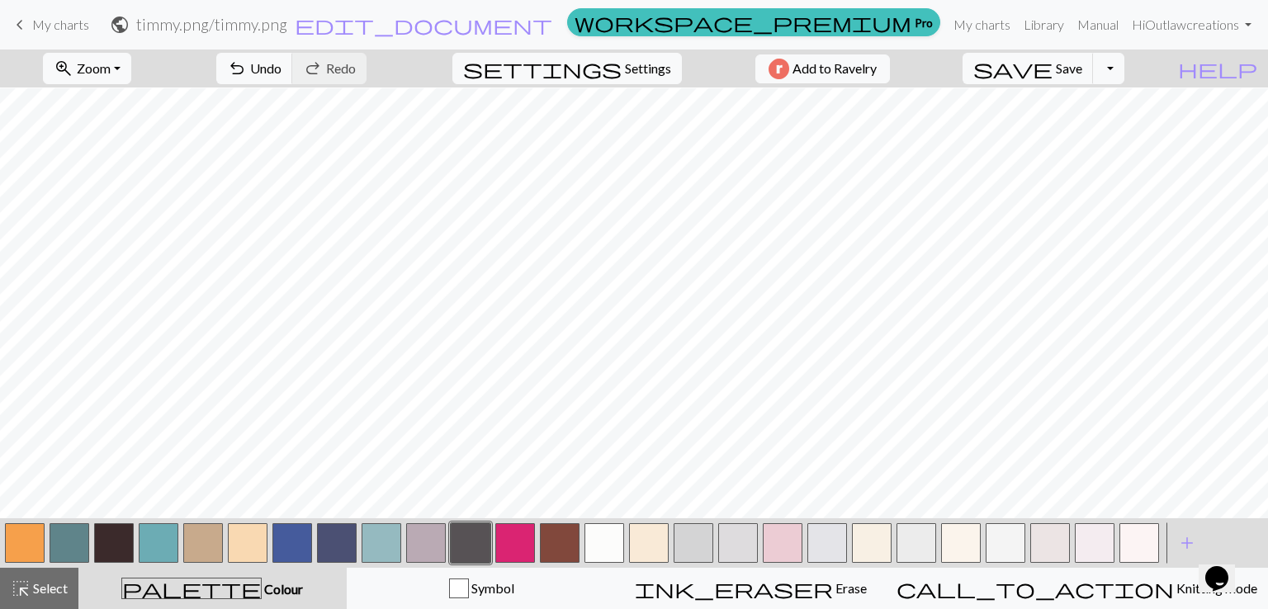
click at [107, 542] on button "button" at bounding box center [114, 543] width 40 height 40
click at [252, 540] on button "button" at bounding box center [248, 543] width 40 height 40
click at [22, 547] on button "button" at bounding box center [25, 543] width 40 height 40
click at [234, 542] on button "button" at bounding box center [248, 543] width 40 height 40
click at [23, 538] on button "button" at bounding box center [25, 543] width 40 height 40
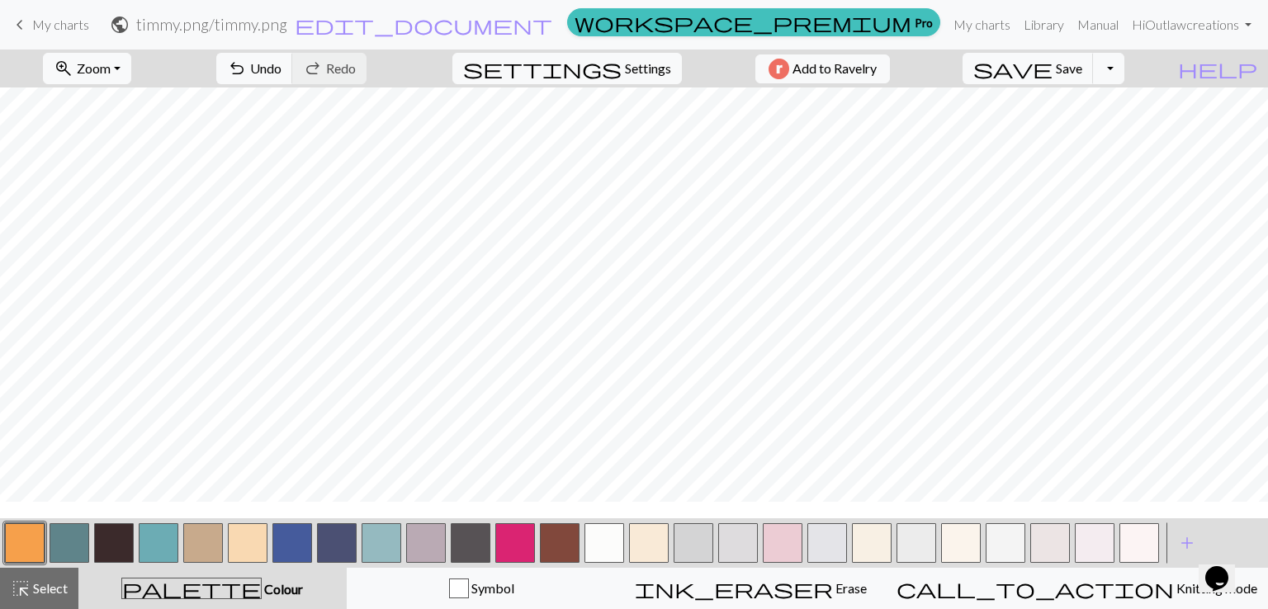
scroll to position [317, 0]
click at [242, 546] on button "button" at bounding box center [248, 543] width 40 height 40
click at [612, 539] on button "button" at bounding box center [604, 543] width 40 height 40
click at [119, 541] on button "button" at bounding box center [114, 543] width 40 height 40
click at [234, 551] on button "button" at bounding box center [248, 543] width 40 height 40
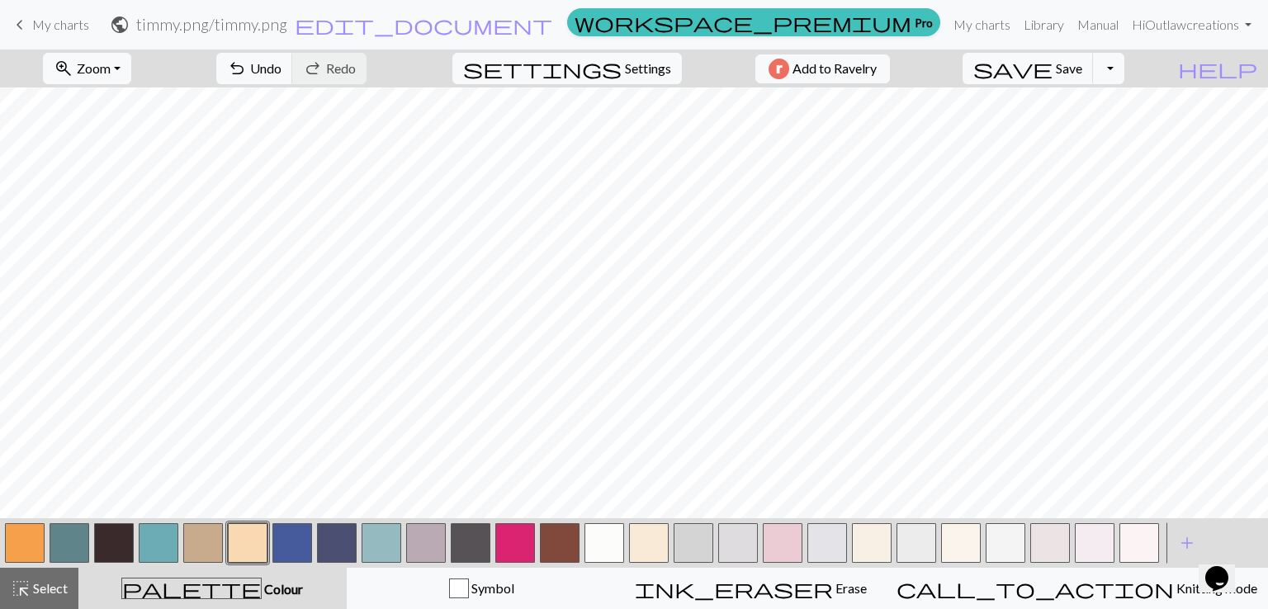
click at [122, 541] on button "button" at bounding box center [114, 543] width 40 height 40
click at [588, 526] on button "button" at bounding box center [604, 543] width 40 height 40
click at [238, 536] on button "button" at bounding box center [248, 543] width 40 height 40
click at [597, 543] on button "button" at bounding box center [604, 543] width 40 height 40
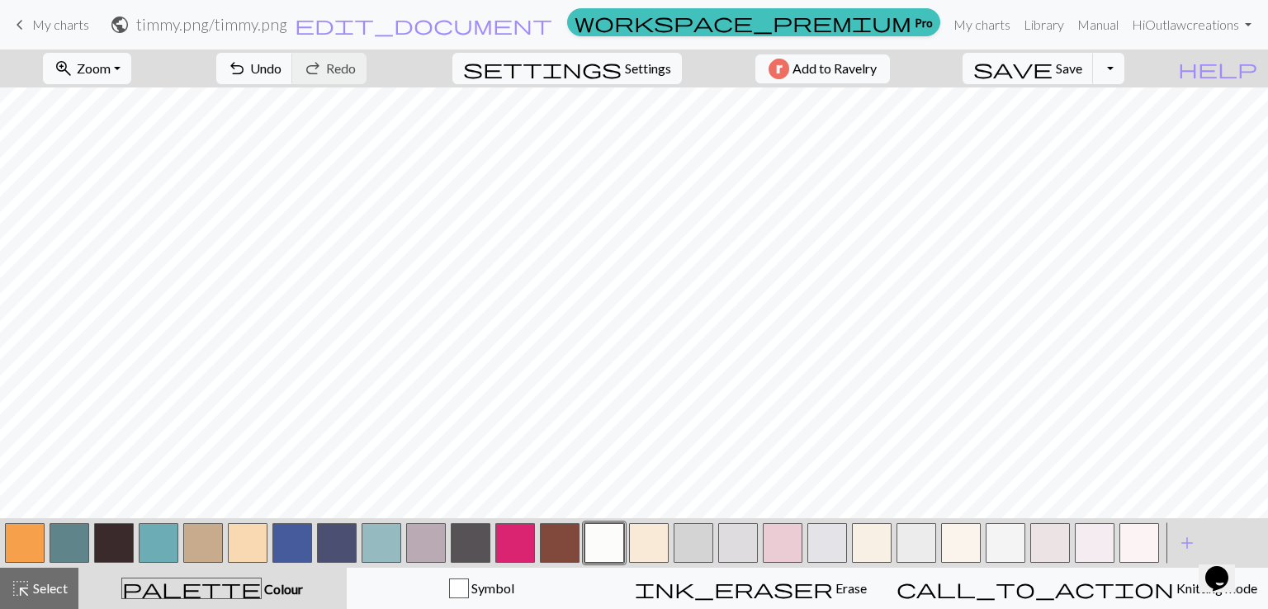
click at [253, 547] on button "button" at bounding box center [248, 543] width 40 height 40
click at [594, 539] on button "button" at bounding box center [604, 543] width 40 height 40
drag, startPoint x: 253, startPoint y: 547, endPoint x: 261, endPoint y: 542, distance: 9.6
click at [253, 546] on button "button" at bounding box center [248, 543] width 40 height 40
click at [602, 544] on button "button" at bounding box center [604, 543] width 40 height 40
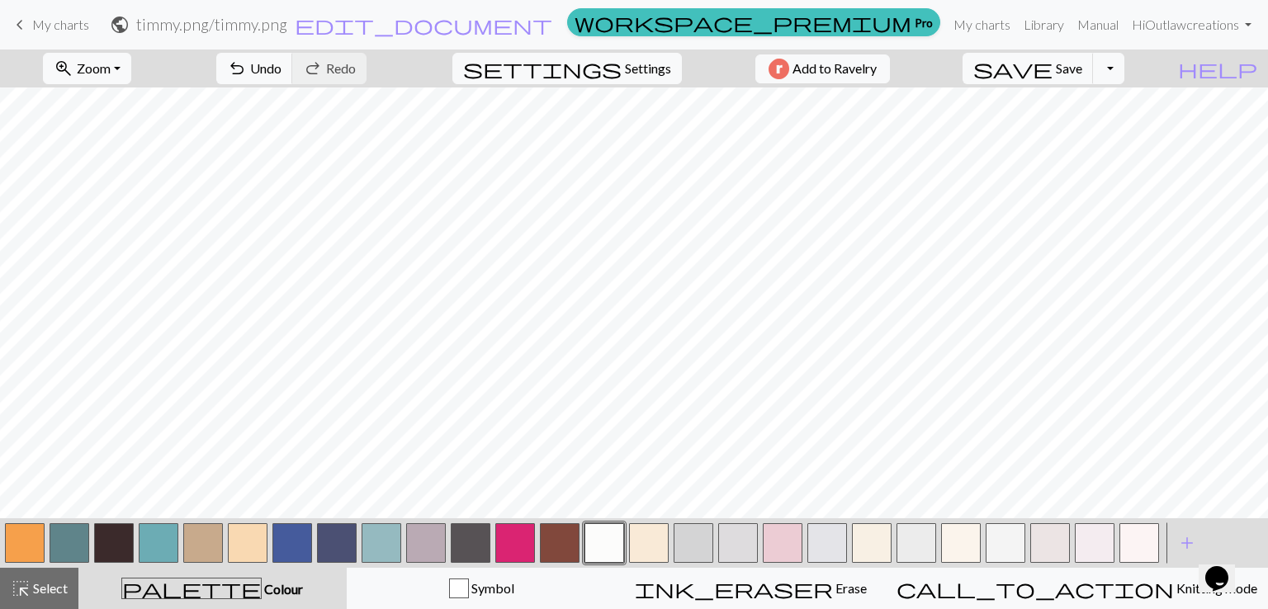
click at [613, 549] on button "button" at bounding box center [604, 543] width 40 height 40
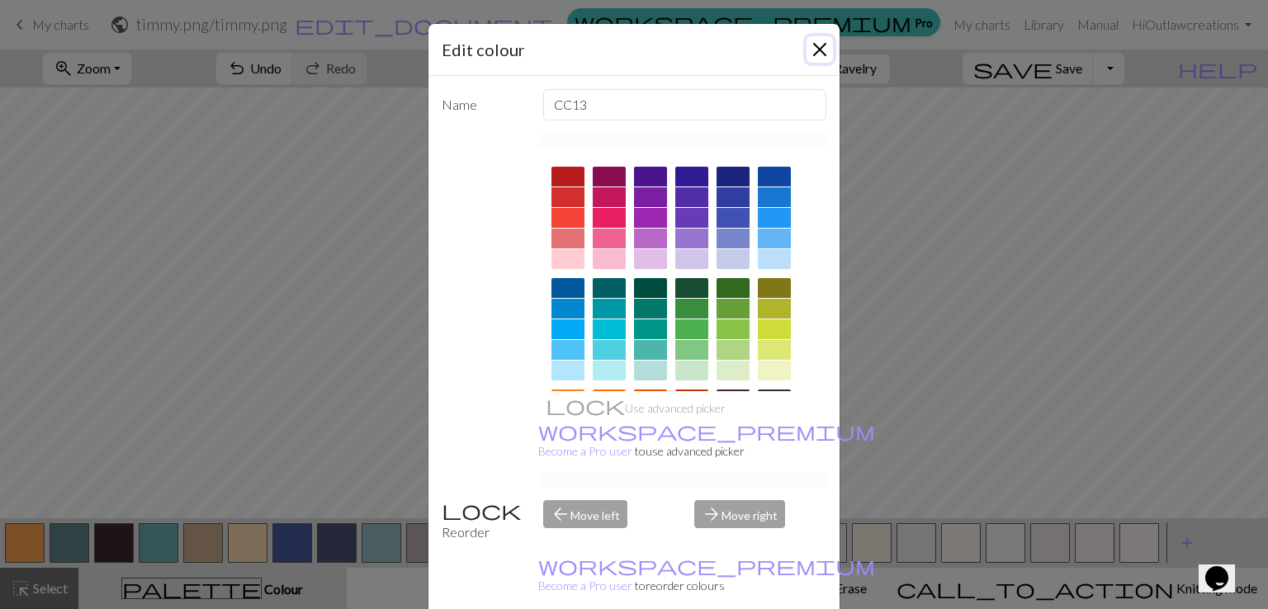
click at [810, 46] on button "Close" at bounding box center [819, 49] width 26 height 26
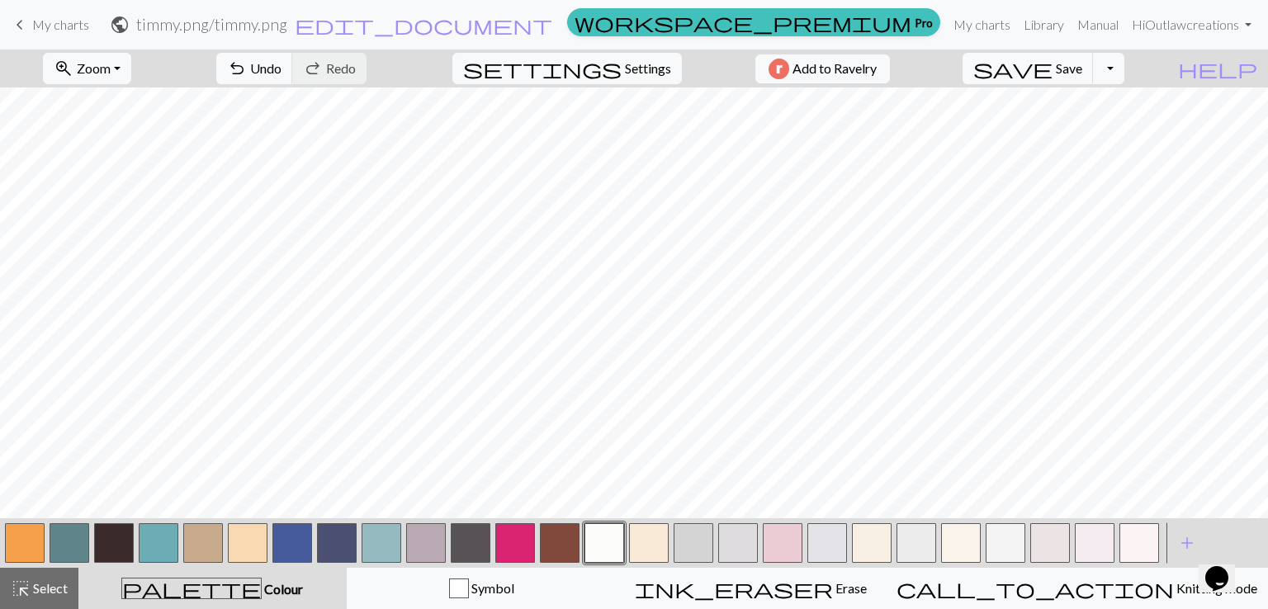
click at [617, 533] on button "button" at bounding box center [604, 543] width 40 height 40
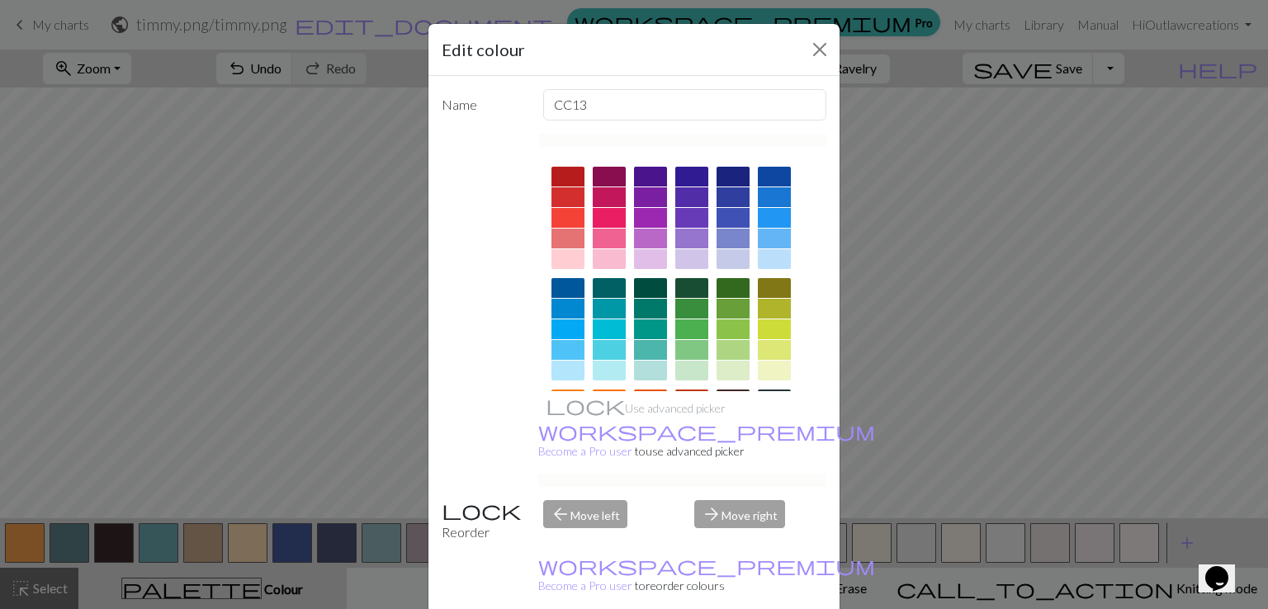
click at [797, 54] on div "Edit colour" at bounding box center [633, 50] width 411 height 52
click at [817, 44] on button "Close" at bounding box center [819, 49] width 26 height 26
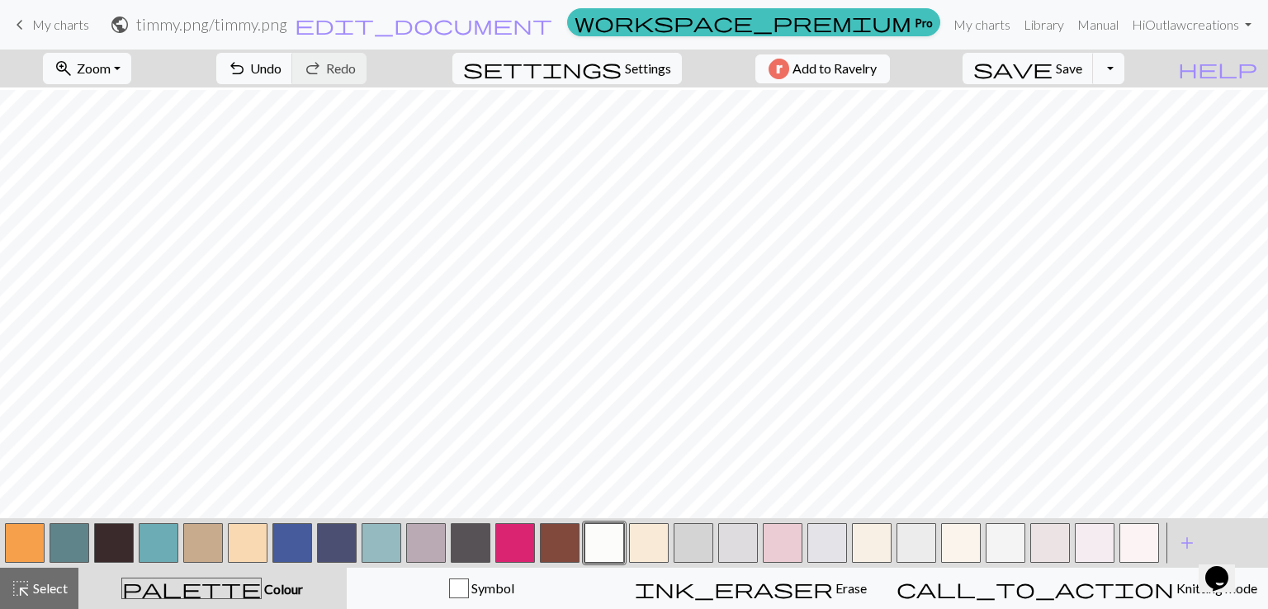
scroll to position [518, 0]
click at [254, 535] on button "button" at bounding box center [248, 543] width 40 height 40
click at [115, 546] on button "button" at bounding box center [114, 543] width 40 height 40
click at [267, 542] on div at bounding box center [247, 543] width 45 height 45
click at [248, 542] on button "button" at bounding box center [248, 543] width 40 height 40
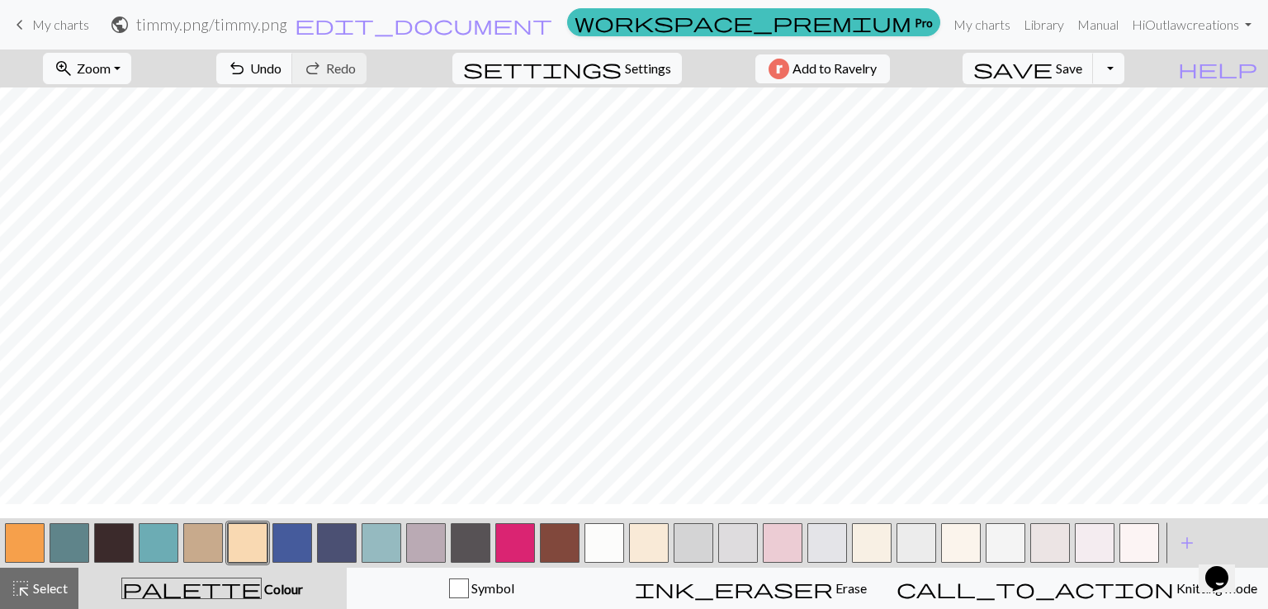
scroll to position [548, 0]
click at [504, 538] on button "button" at bounding box center [515, 543] width 40 height 40
click at [287, 537] on button "button" at bounding box center [292, 543] width 40 height 40
click at [571, 536] on button "button" at bounding box center [560, 543] width 40 height 40
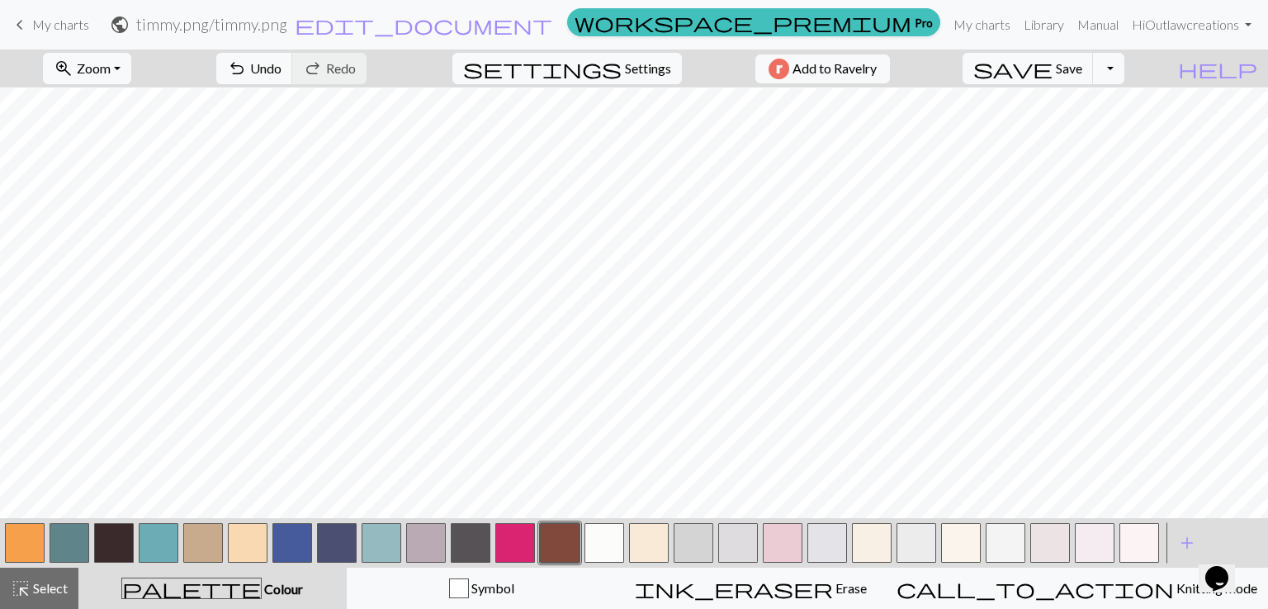
click at [248, 542] on button "button" at bounding box center [248, 543] width 40 height 40
click at [560, 542] on button "button" at bounding box center [560, 543] width 40 height 40
click at [116, 538] on button "button" at bounding box center [114, 543] width 40 height 40
click at [599, 543] on button "button" at bounding box center [604, 543] width 40 height 40
click at [247, 546] on button "button" at bounding box center [248, 543] width 40 height 40
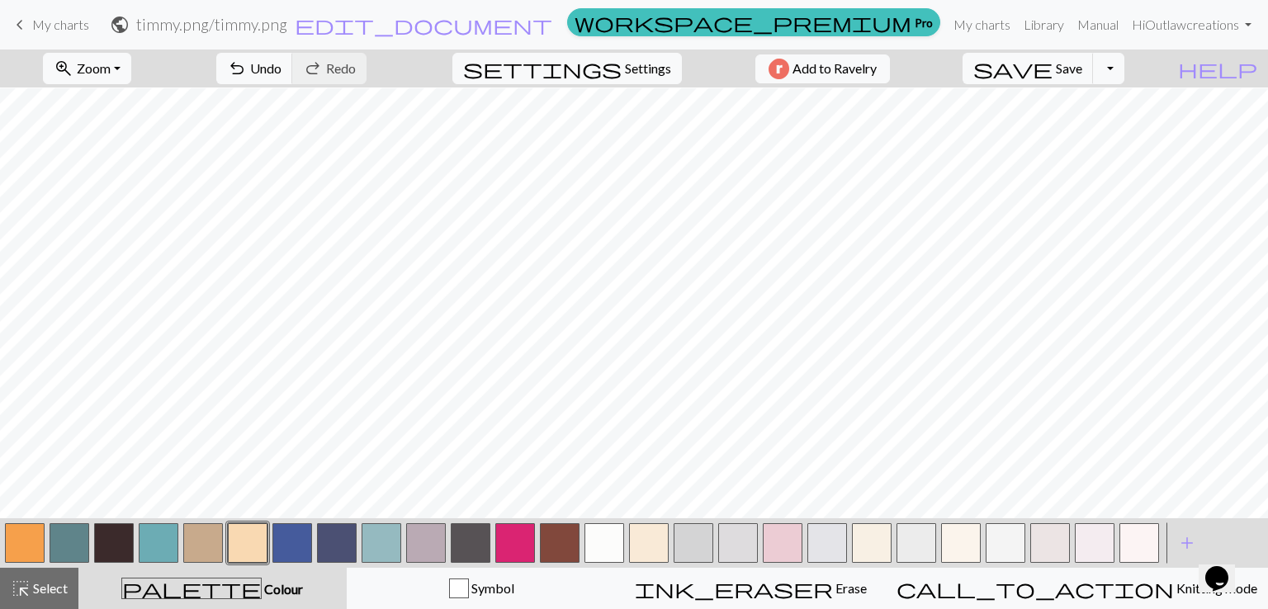
click at [560, 537] on button "button" at bounding box center [560, 543] width 40 height 40
click at [521, 526] on button "button" at bounding box center [515, 543] width 40 height 40
click at [552, 541] on button "button" at bounding box center [560, 543] width 40 height 40
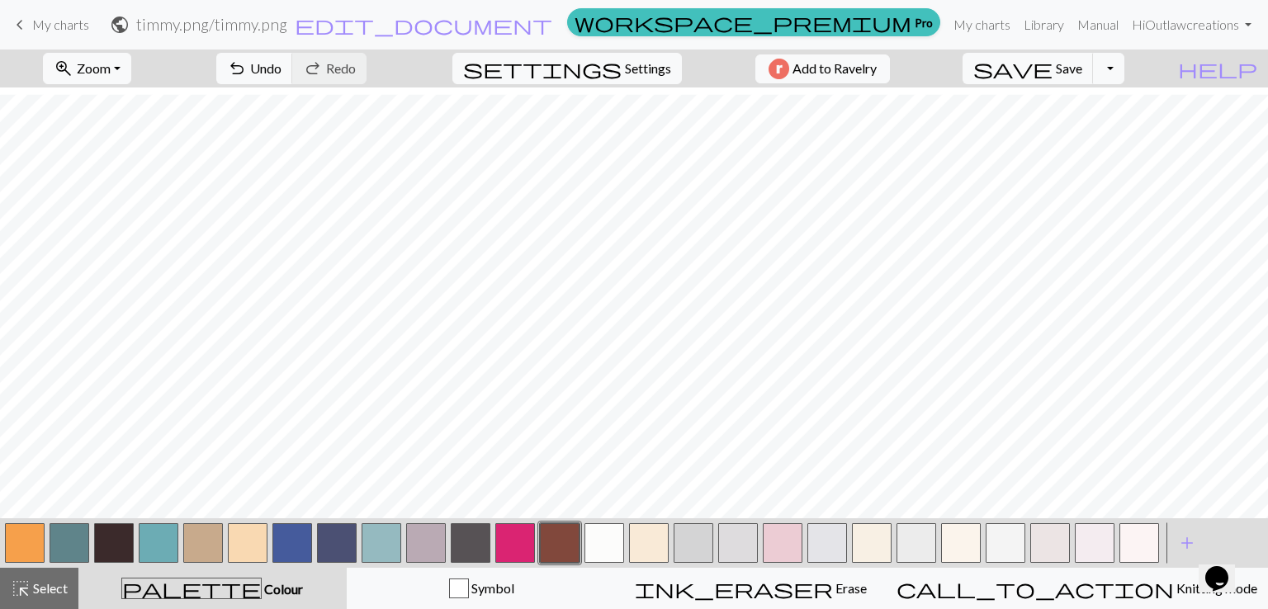
scroll to position [773, 0]
click at [512, 526] on button "button" at bounding box center [515, 543] width 40 height 40
click at [551, 534] on button "button" at bounding box center [560, 543] width 40 height 40
click at [116, 526] on button "button" at bounding box center [114, 543] width 40 height 40
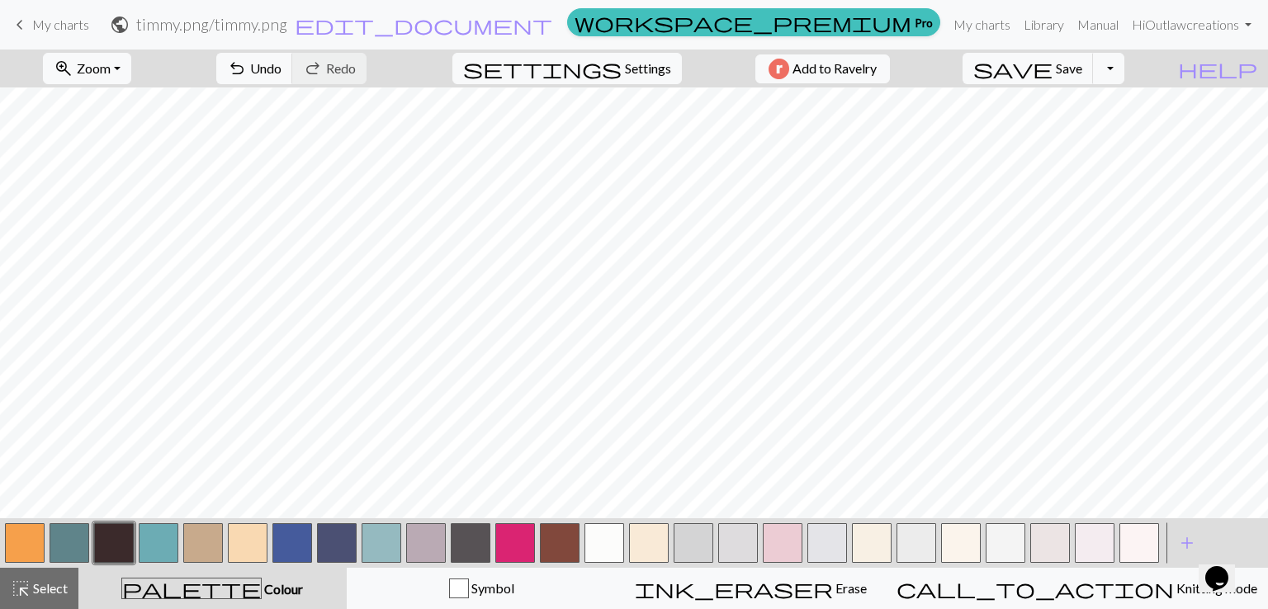
click at [514, 540] on button "button" at bounding box center [515, 543] width 40 height 40
click at [116, 546] on button "button" at bounding box center [114, 543] width 40 height 40
click at [595, 555] on button "button" at bounding box center [604, 543] width 40 height 40
click at [115, 541] on button "button" at bounding box center [114, 543] width 40 height 40
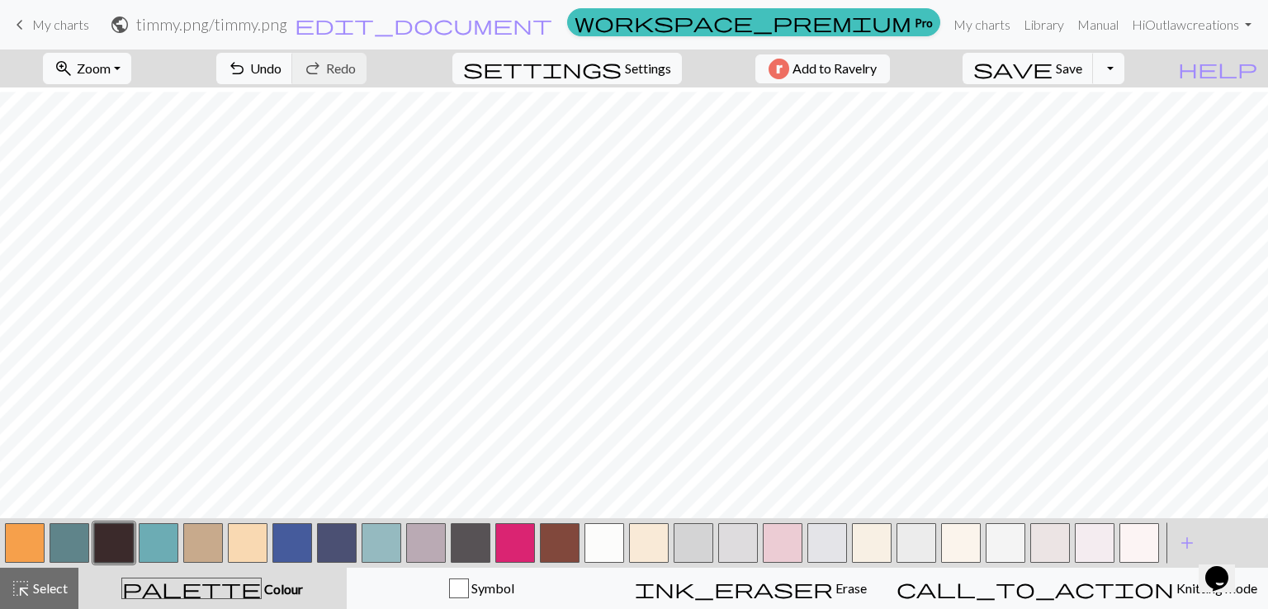
scroll to position [1087, 0]
click at [376, 546] on button "button" at bounding box center [382, 543] width 40 height 40
click at [149, 535] on button "button" at bounding box center [159, 543] width 40 height 40
click at [122, 547] on button "button" at bounding box center [114, 543] width 40 height 40
click at [422, 541] on button "button" at bounding box center [426, 543] width 40 height 40
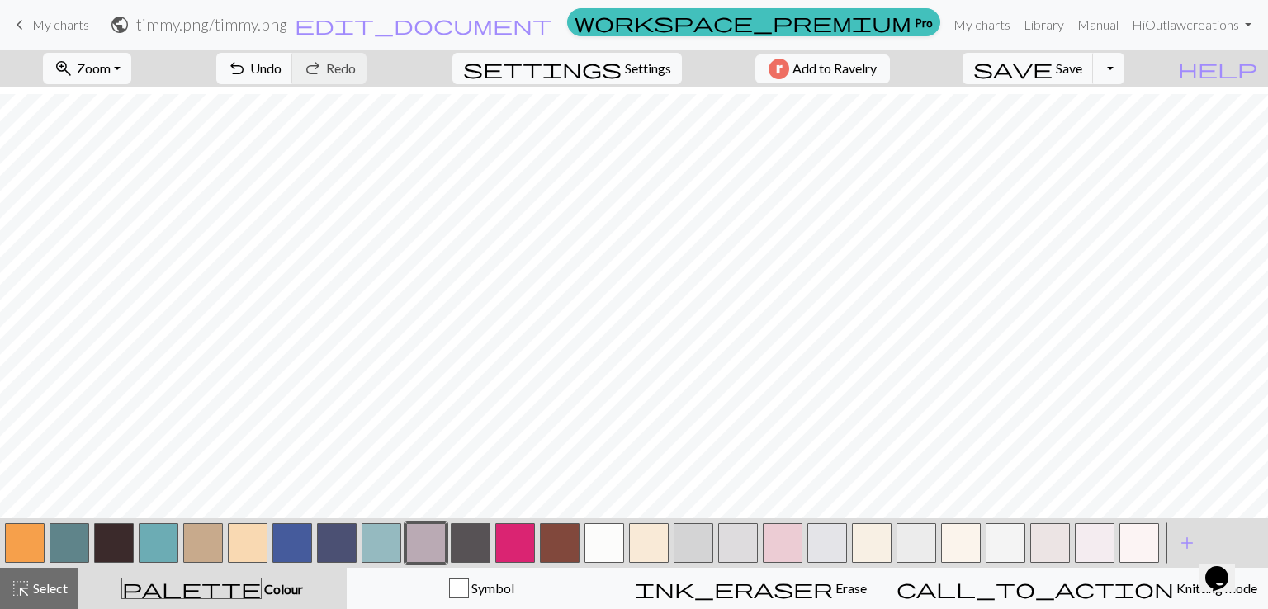
scroll to position [1241, 0]
click at [113, 548] on button "button" at bounding box center [114, 543] width 40 height 40
click at [472, 546] on button "button" at bounding box center [471, 543] width 40 height 40
click at [1082, 64] on span "Save" at bounding box center [1069, 68] width 26 height 16
